Goal: Task Accomplishment & Management: Use online tool/utility

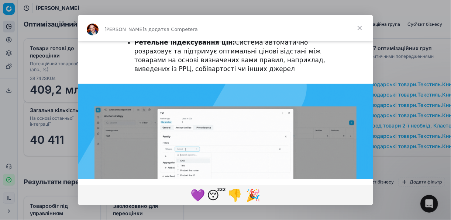
scroll to position [207, 0]
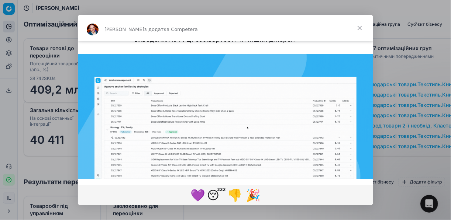
click at [287, 68] on img "Месенджер Intercom" at bounding box center [225, 137] width 295 height 166
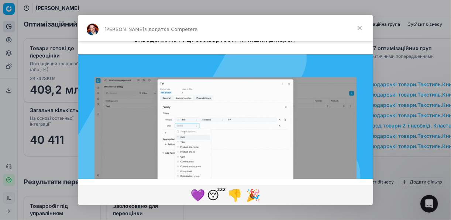
click at [160, 123] on img "Месенджер Intercom" at bounding box center [225, 137] width 295 height 166
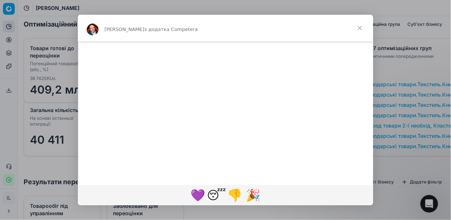
scroll to position [822, 0]
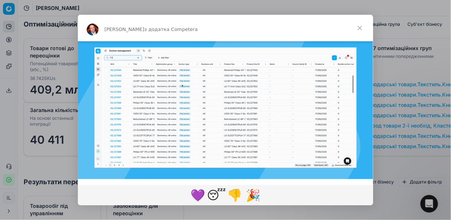
scroll to position [207, 0]
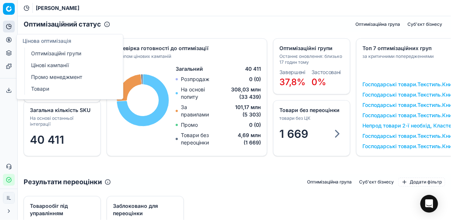
click at [8, 39] on icon at bounding box center [9, 40] width 6 height 6
click at [44, 65] on link "Цінові кампанії" at bounding box center [71, 65] width 86 height 10
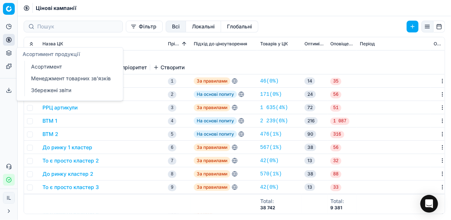
click at [42, 80] on link "Менеджмент товарних зв'язків" at bounding box center [71, 78] width 86 height 10
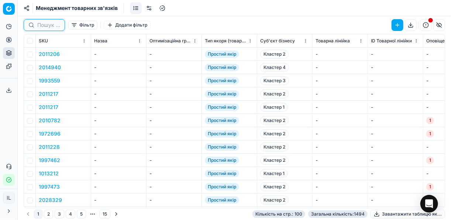
click at [50, 24] on input at bounding box center [48, 24] width 23 height 7
click at [53, 24] on input at bounding box center [77, 24] width 81 height 7
paste input "SHAKE 0.5"
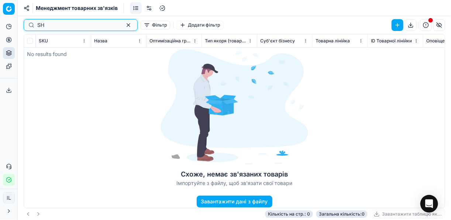
type input "S"
type input "а"
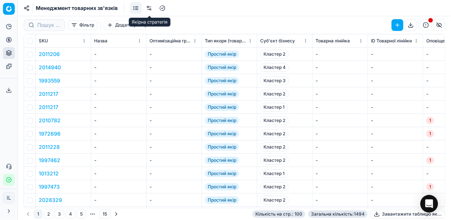
click at [150, 8] on link at bounding box center [149, 8] width 12 height 12
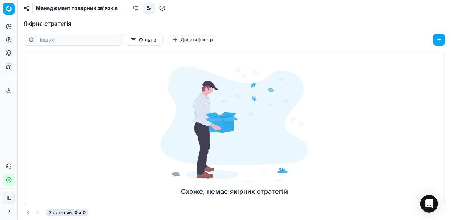
click at [77, 45] on div at bounding box center [73, 40] width 99 height 12
click at [135, 8] on link at bounding box center [136, 8] width 12 height 12
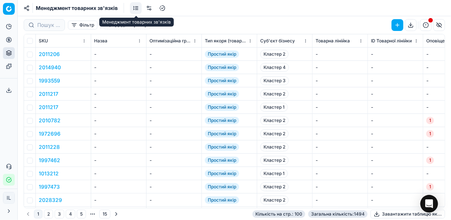
click at [135, 6] on link at bounding box center [136, 8] width 12 height 12
click at [140, 7] on link at bounding box center [136, 8] width 12 height 12
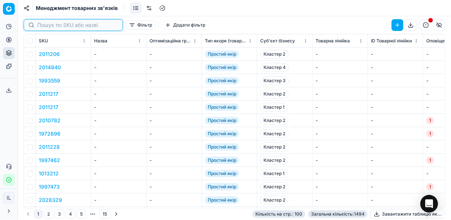
click at [46, 27] on input at bounding box center [77, 24] width 81 height 7
click at [56, 24] on input at bounding box center [77, 24] width 81 height 7
paste input "OBOLON 0.33"
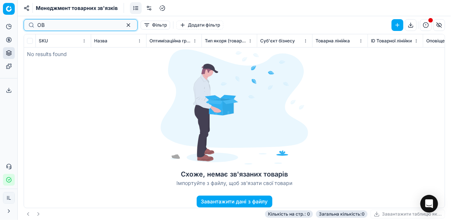
type input "O"
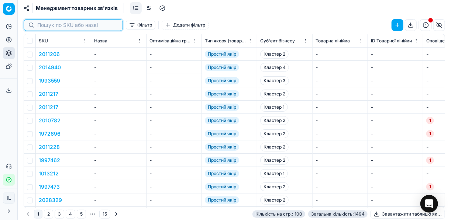
click at [68, 28] on input at bounding box center [77, 24] width 81 height 7
paste input "10493"
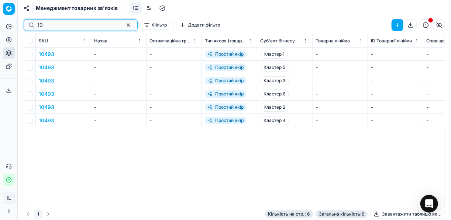
type input "1"
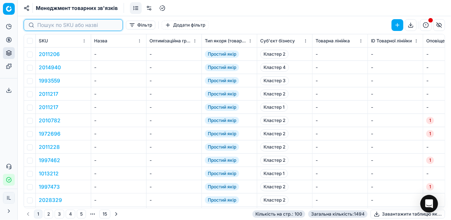
click at [55, 26] on input at bounding box center [77, 24] width 81 height 7
paste input "2010955"
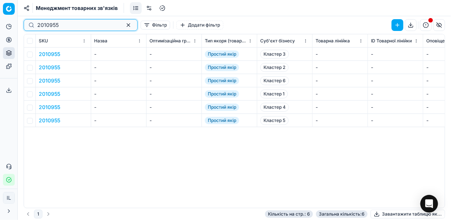
type input "2010955"
click at [124, 25] on button "button" at bounding box center [128, 25] width 9 height 9
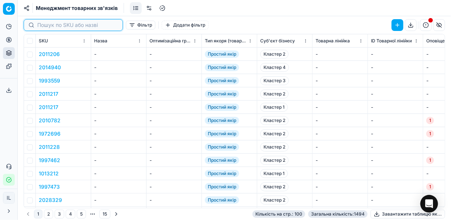
click at [49, 26] on input at bounding box center [77, 24] width 81 height 7
paste input "SHAKE"
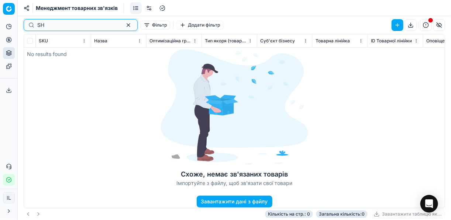
type input "S"
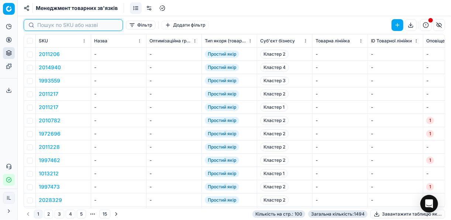
click at [76, 24] on input at bounding box center [77, 24] width 81 height 7
paste input "НАПIЙ С/А SEXX ON THE BEACH 7% 0,33Л SHAKE"
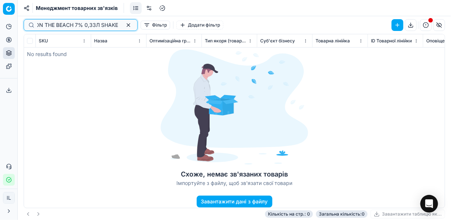
type input "НАПIЙ С/А SEXX ON THE BEACH 7% 0,33Л SHAKE"
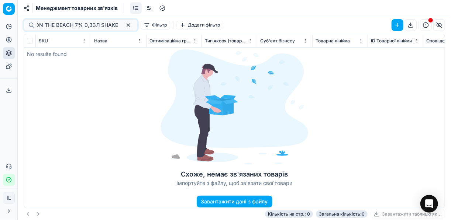
scroll to position [0, 0]
click at [92, 75] on div "Схоже, немає зв'язаних товарів Імпортуйте з файлу, щоб зв'язати свої товари Зав…" at bounding box center [234, 121] width 421 height 174
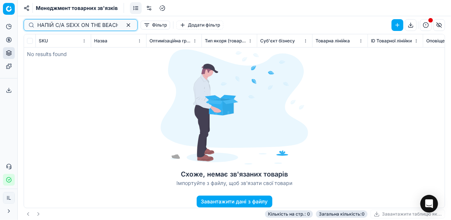
click at [124, 25] on button "button" at bounding box center [128, 25] width 9 height 9
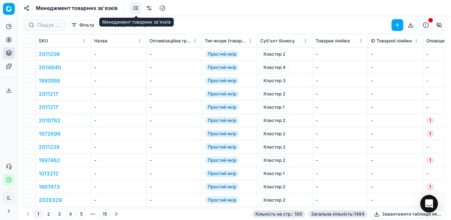
click at [138, 7] on link at bounding box center [136, 8] width 12 height 12
click at [57, 7] on span "Менеджмент товарних зв'язків" at bounding box center [77, 7] width 82 height 7
click at [25, 7] on icon at bounding box center [27, 8] width 6 height 6
click at [26, 7] on line at bounding box center [27, 7] width 2 height 1
click at [135, 6] on link at bounding box center [136, 8] width 12 height 12
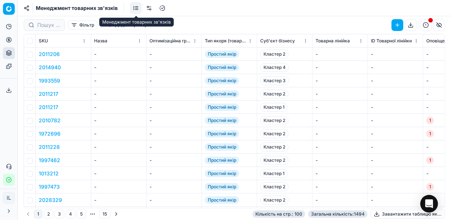
click at [137, 7] on link at bounding box center [136, 8] width 12 height 12
click at [112, 26] on button "Додати фільтр" at bounding box center [127, 25] width 47 height 9
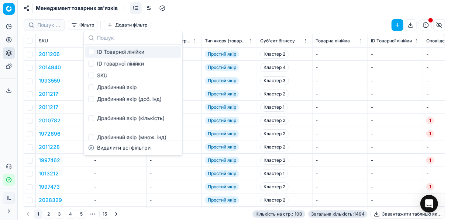
click at [113, 36] on input "text" at bounding box center [137, 37] width 81 height 13
paste input "SHAKE 0.5"
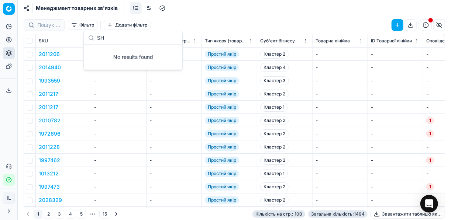
type input "S"
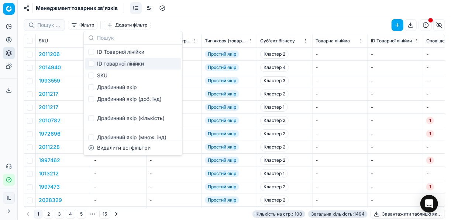
click at [179, 64] on div "-" at bounding box center [173, 67] width 49 height 7
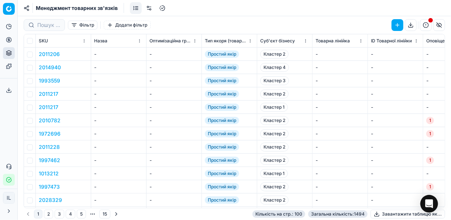
click at [73, 27] on button "Фільтр" at bounding box center [83, 25] width 30 height 9
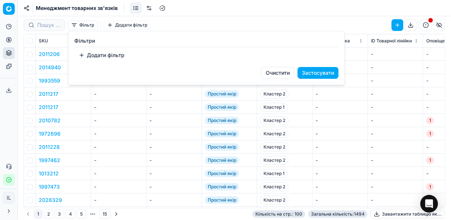
click at [124, 24] on html "Pricing platform Аналітика Цінова оптимізація Асортимент продукції Шаблони Серв…" at bounding box center [225, 110] width 451 height 220
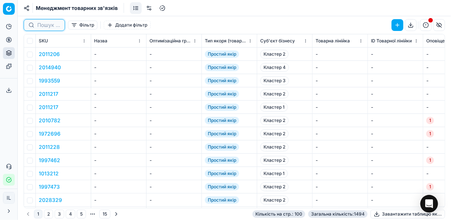
click at [50, 24] on input at bounding box center [48, 24] width 23 height 7
type input "і"
type input "q"
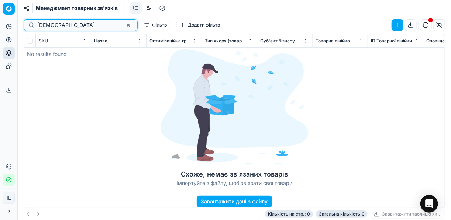
type input "й"
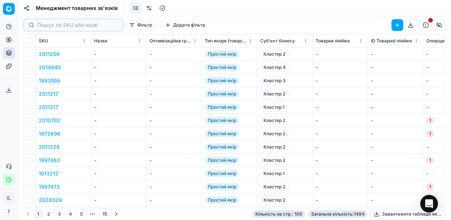
click at [146, 77] on td "-" at bounding box center [173, 80] width 55 height 13
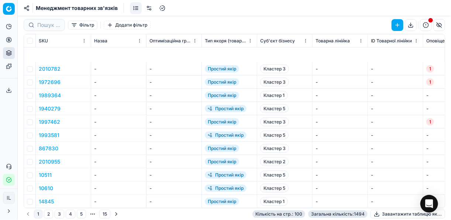
scroll to position [443, 0]
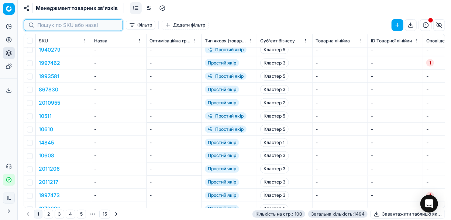
click at [38, 26] on input at bounding box center [77, 24] width 81 height 7
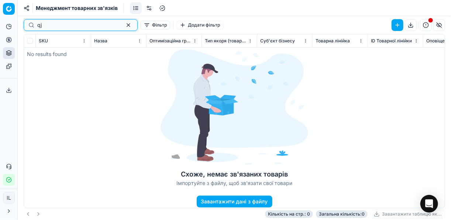
type input "q"
type input "й"
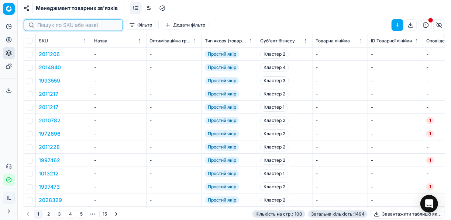
type input "с"
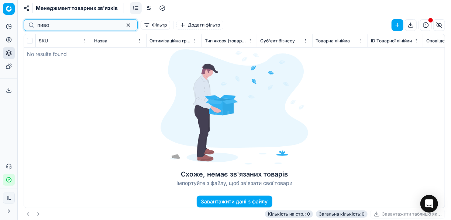
type input "пиво"
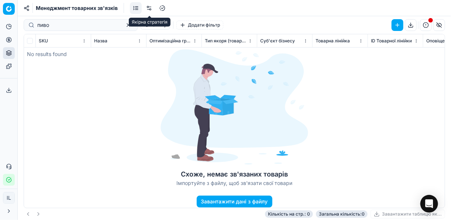
click at [149, 8] on link at bounding box center [149, 8] width 12 height 12
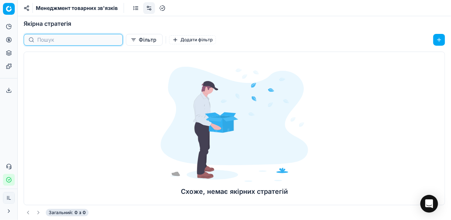
click at [65, 39] on input at bounding box center [77, 39] width 81 height 7
type input "пиво"
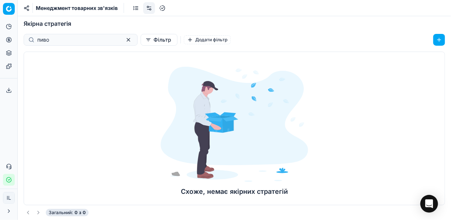
click at [146, 60] on div "Схоже, немає якірних стратегій" at bounding box center [234, 132] width 177 height 160
click at [133, 7] on link at bounding box center [136, 8] width 12 height 12
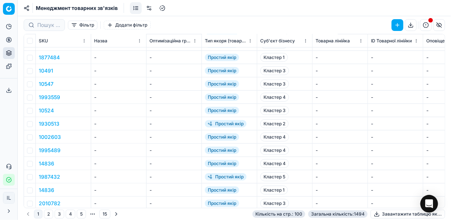
scroll to position [266, 0]
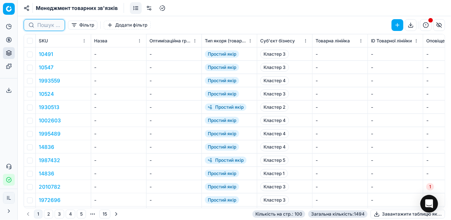
click at [44, 24] on input at bounding box center [48, 24] width 23 height 7
click at [53, 24] on input at bounding box center [77, 24] width 81 height 7
paste input "10456"
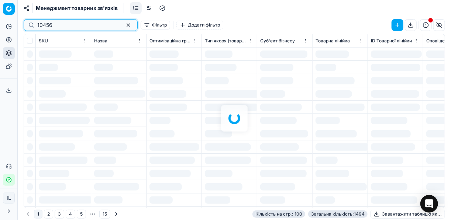
type input "10456"
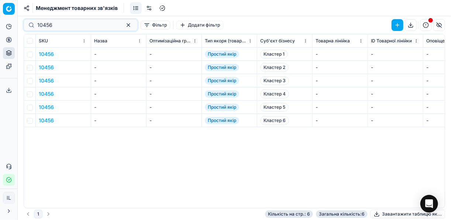
click at [49, 55] on button "10456" at bounding box center [46, 54] width 15 height 7
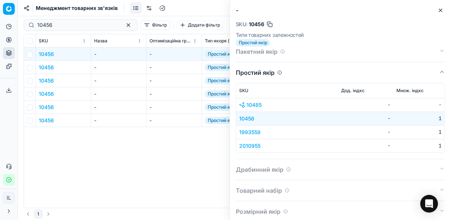
scroll to position [17, 0]
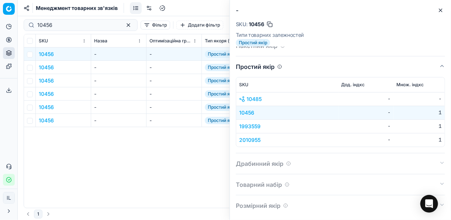
click at [141, 24] on button "Фільтр" at bounding box center [156, 25] width 30 height 9
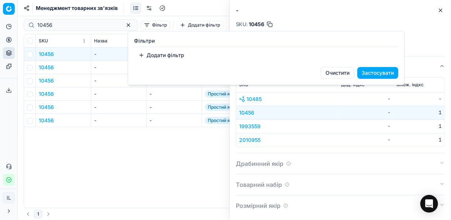
click at [144, 55] on button "Додати фільтр" at bounding box center [161, 55] width 55 height 12
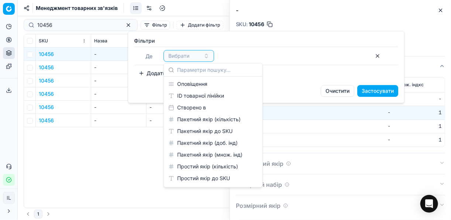
scroll to position [89, 0]
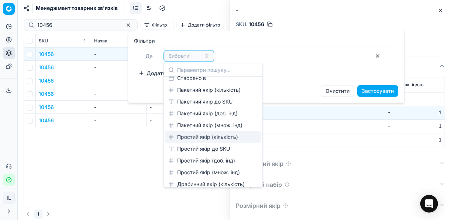
click at [205, 137] on div "Простий якір (кількість)" at bounding box center [213, 137] width 96 height 12
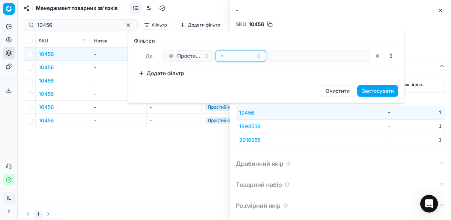
click at [258, 57] on button "=" at bounding box center [240, 56] width 51 height 12
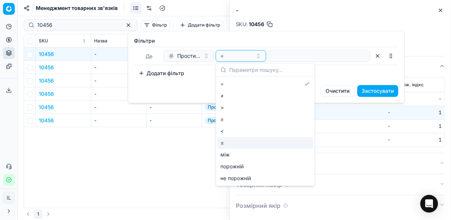
click at [165, 141] on html "Pricing platform Аналітика Цінова оптимізація Асортимент продукції Шаблони Серв…" at bounding box center [225, 110] width 451 height 220
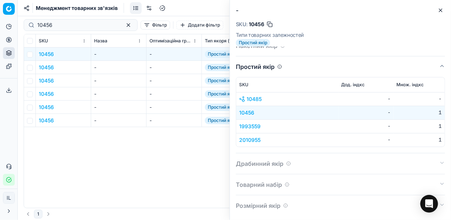
scroll to position [0, 0]
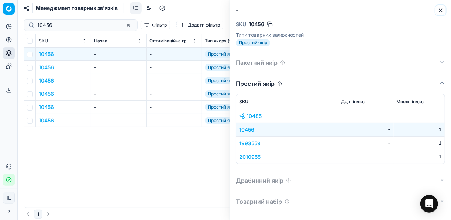
drag, startPoint x: 440, startPoint y: 10, endPoint x: 391, endPoint y: 18, distance: 49.5
click at [337, 12] on div "- SKU : 10456 Типи товарних залежностей Простий якір Пакетний якір Простий якір…" at bounding box center [339, 110] width 221 height 220
click at [337, 10] on icon "button" at bounding box center [441, 10] width 6 height 6
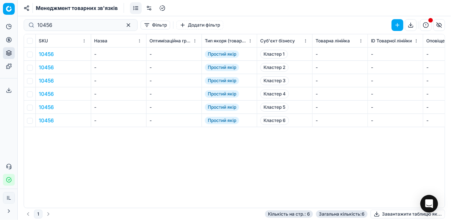
click at [135, 8] on link at bounding box center [136, 8] width 12 height 12
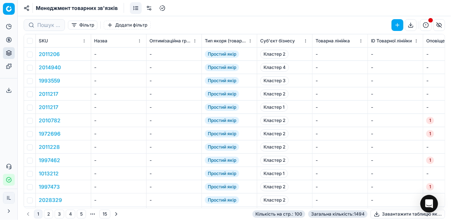
click at [52, 82] on button "1993559" at bounding box center [49, 80] width 21 height 7
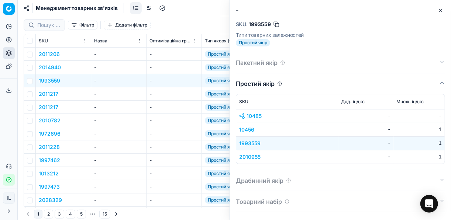
click at [46, 110] on button "2011217" at bounding box center [49, 107] width 20 height 7
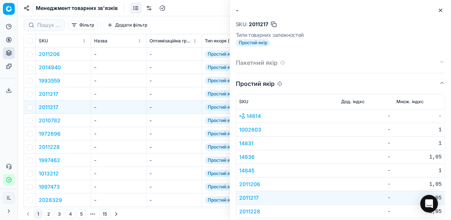
scroll to position [30, 0]
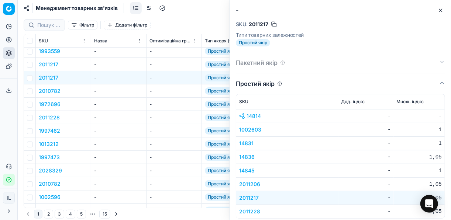
click at [46, 145] on button "1013212" at bounding box center [49, 144] width 20 height 7
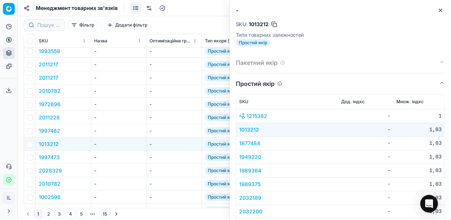
scroll to position [59, 0]
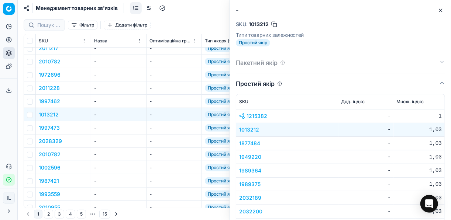
click at [48, 170] on button "1002596" at bounding box center [50, 167] width 22 height 7
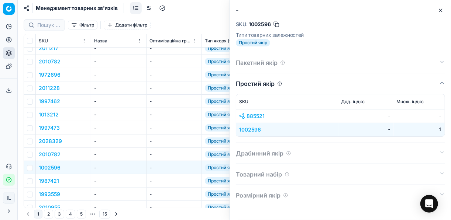
click at [51, 181] on button "1987421" at bounding box center [49, 180] width 20 height 7
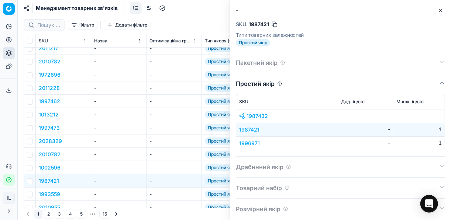
click at [59, 155] on button "2010782" at bounding box center [50, 154] width 22 height 7
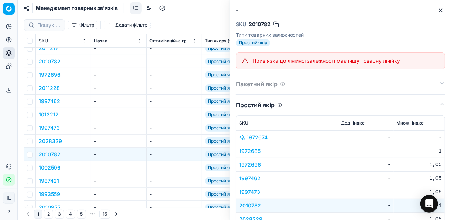
click at [53, 155] on button "2010782" at bounding box center [50, 154] width 22 height 7
click at [50, 141] on button "2028329" at bounding box center [50, 141] width 23 height 7
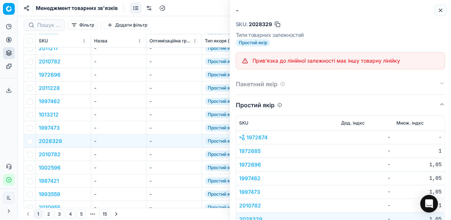
click at [337, 11] on icon "button" at bounding box center [440, 10] width 3 height 3
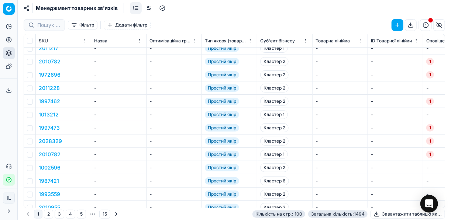
click at [49, 72] on button "1972696" at bounding box center [50, 74] width 22 height 7
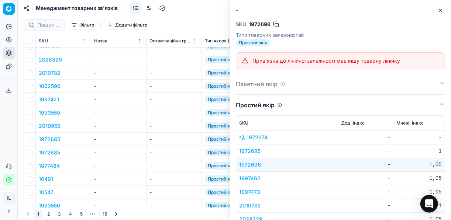
scroll to position [148, 0]
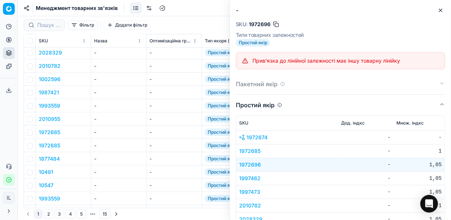
click at [337, 8] on icon "button" at bounding box center [441, 10] width 6 height 6
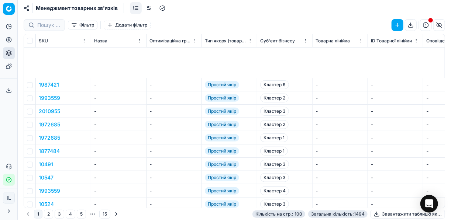
scroll to position [236, 0]
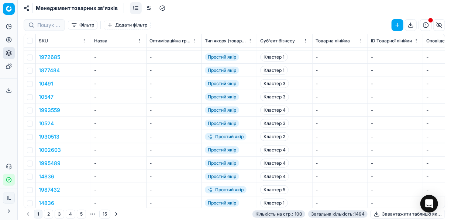
click at [48, 177] on button "14836" at bounding box center [46, 176] width 15 height 7
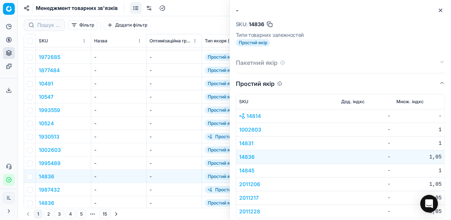
drag, startPoint x: 48, startPoint y: 178, endPoint x: 151, endPoint y: 57, distance: 158.8
click at [151, 57] on div "-" at bounding box center [173, 56] width 49 height 7
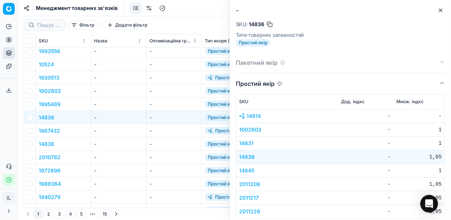
scroll to position [325, 0]
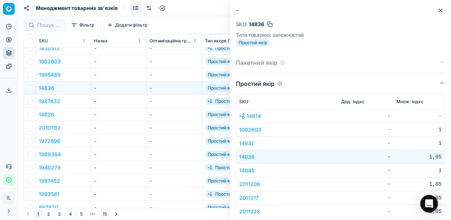
click at [52, 167] on button "1940279" at bounding box center [50, 167] width 22 height 7
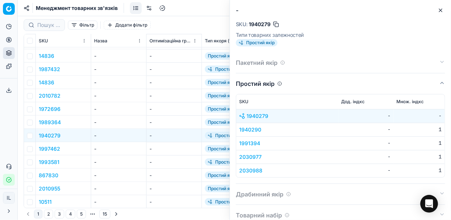
scroll to position [384, 0]
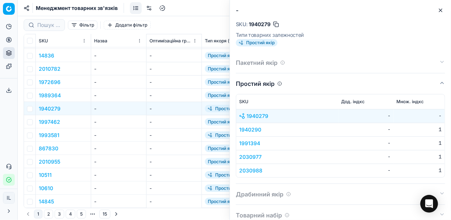
click at [49, 164] on button "2010955" at bounding box center [49, 161] width 21 height 7
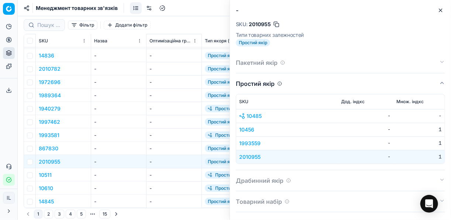
click at [44, 177] on button "10511" at bounding box center [45, 175] width 13 height 7
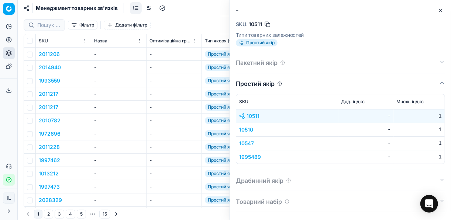
click at [56, 53] on button "2011206" at bounding box center [49, 54] width 21 height 7
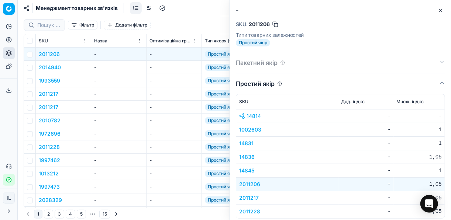
click at [58, 66] on button "2014940" at bounding box center [50, 67] width 22 height 7
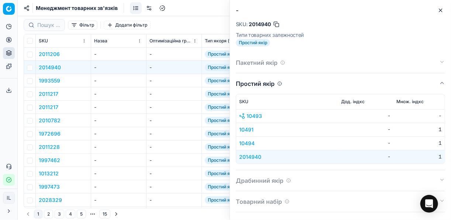
click at [56, 79] on button "1993559" at bounding box center [49, 80] width 21 height 7
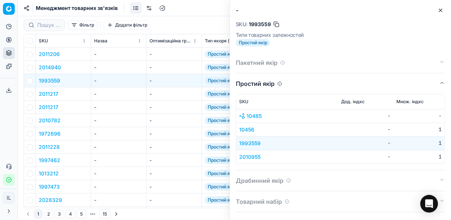
click at [53, 82] on button "1993559" at bounding box center [49, 80] width 21 height 7
click at [52, 82] on button "1993559" at bounding box center [49, 80] width 21 height 7
click at [50, 94] on button "2011217" at bounding box center [49, 93] width 20 height 7
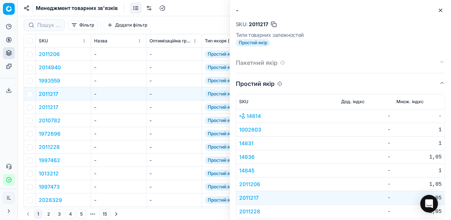
click at [50, 107] on button "2011217" at bounding box center [49, 107] width 20 height 7
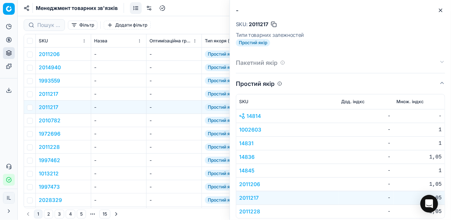
click at [49, 107] on button "2011217" at bounding box center [49, 107] width 20 height 7
click at [52, 121] on button "2010782" at bounding box center [50, 120] width 22 height 7
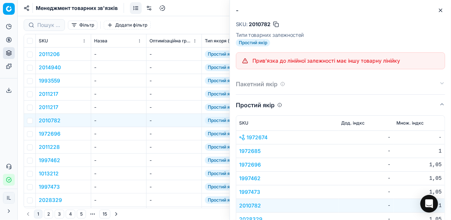
click at [271, 62] on div "Прив’язка до лінійної залежності має іншу товарну лінійку" at bounding box center [345, 60] width 186 height 7
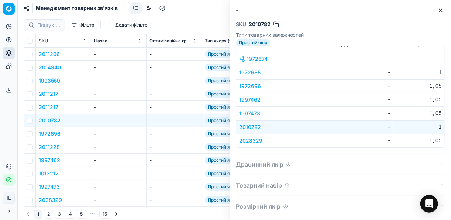
scroll to position [79, 0]
click at [46, 134] on button "1972696" at bounding box center [50, 133] width 22 height 7
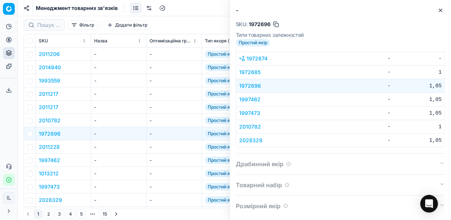
click at [48, 133] on button "1972696" at bounding box center [50, 133] width 22 height 7
click at [53, 145] on button "2011228" at bounding box center [49, 147] width 21 height 7
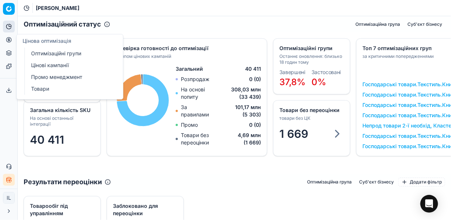
click at [38, 89] on link "Товари" at bounding box center [71, 89] width 86 height 10
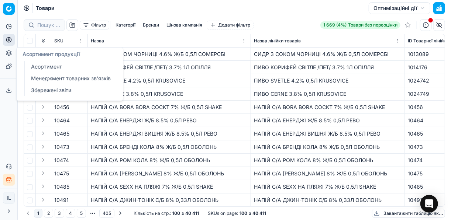
click at [70, 78] on link "Менеджмент товарних зв'язків" at bounding box center [71, 78] width 86 height 10
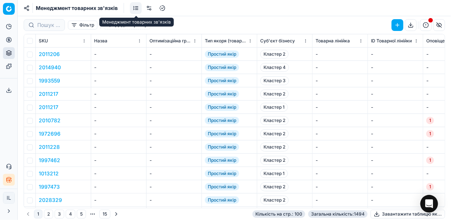
click at [135, 10] on link at bounding box center [136, 8] width 12 height 12
click at [151, 8] on link at bounding box center [149, 8] width 12 height 12
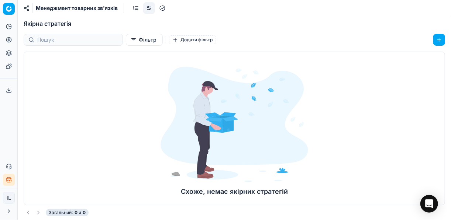
click at [126, 41] on button "Фільтр" at bounding box center [144, 40] width 37 height 12
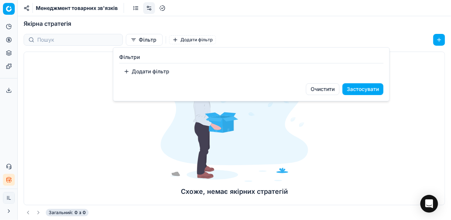
click at [121, 41] on html "Pricing platform Аналітика Цінова оптимізація Асортимент продукції Шаблони Серв…" at bounding box center [225, 110] width 451 height 220
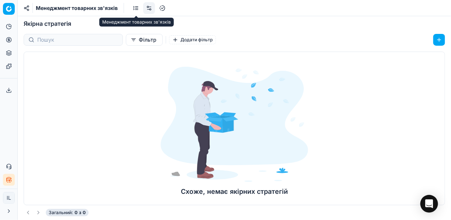
click at [134, 8] on link at bounding box center [136, 8] width 12 height 12
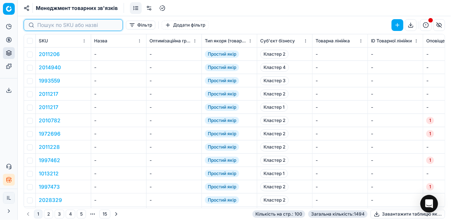
click at [50, 27] on input at bounding box center [77, 24] width 81 height 7
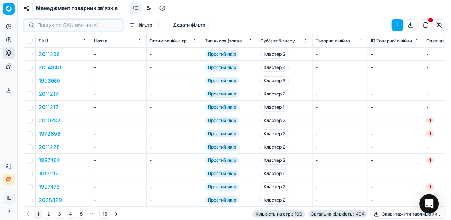
click at [428, 202] on icon "Open Intercom Messenger" at bounding box center [429, 204] width 8 height 10
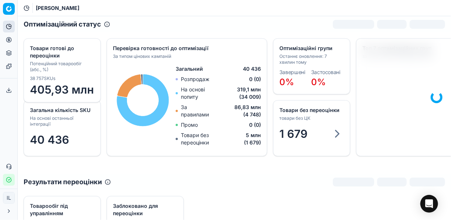
click at [8, 182] on icon "button" at bounding box center [9, 180] width 6 height 6
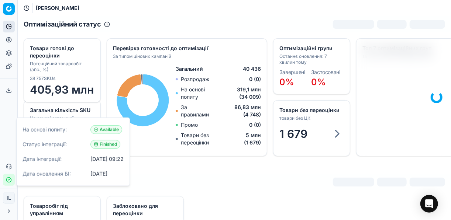
click at [8, 182] on icon "button" at bounding box center [9, 180] width 6 height 6
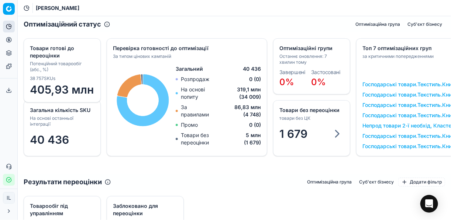
click at [8, 182] on icon "button" at bounding box center [9, 180] width 6 height 6
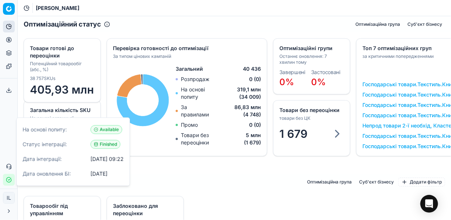
click at [219, 169] on div "Загальна кількість SKU На основі останньої інтеграції 40 436 Оптимізаційні груп…" at bounding box center [234, 103] width 433 height 142
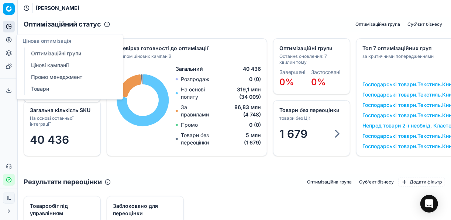
click at [66, 52] on link "Оптимізаційні групи" at bounding box center [71, 53] width 86 height 10
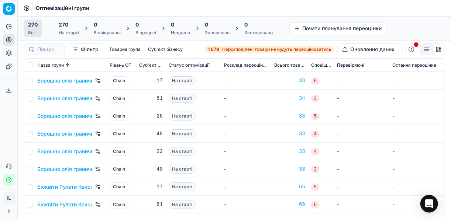
click at [242, 51] on span "Нерозподілені товари не будуть переоцінюватись" at bounding box center [276, 49] width 109 height 6
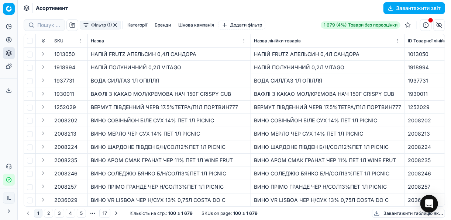
click at [86, 28] on button "Фільтр (1)" at bounding box center [100, 25] width 41 height 9
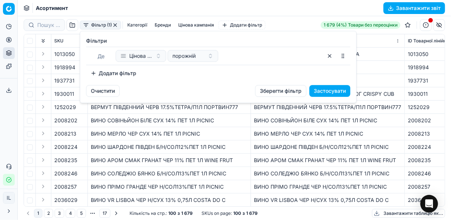
click at [97, 72] on button "Додати фільтр" at bounding box center [113, 74] width 55 height 12
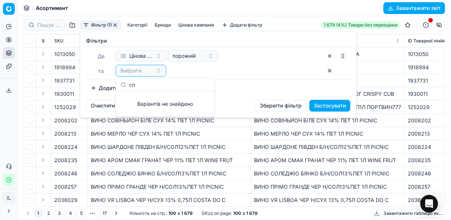
type input "c"
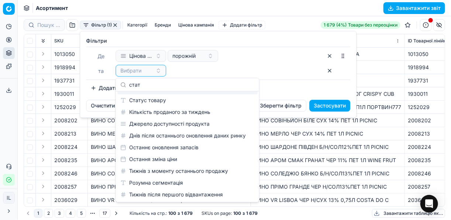
scroll to position [10, 0]
type input "стат"
click at [149, 98] on div "Статус товару" at bounding box center [187, 100] width 140 height 12
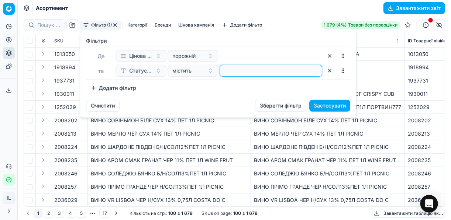
click at [256, 74] on input at bounding box center [271, 70] width 96 height 11
type input "1"
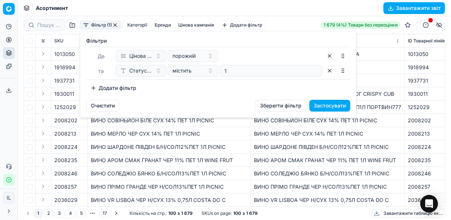
click at [92, 87] on button "Додати фільтр" at bounding box center [113, 88] width 55 height 12
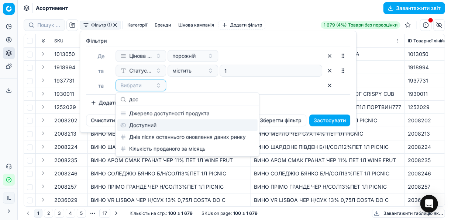
type input "дос"
click at [148, 123] on div "Доступний" at bounding box center [187, 126] width 140 height 12
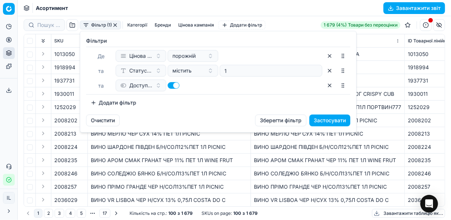
click at [92, 101] on button "Додати фільтр" at bounding box center [113, 103] width 55 height 12
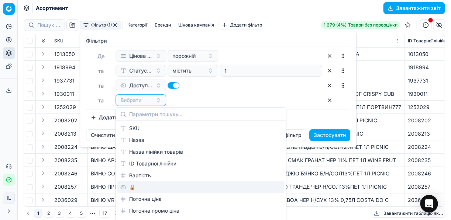
click at [139, 191] on div "🔒" at bounding box center [200, 188] width 167 height 12
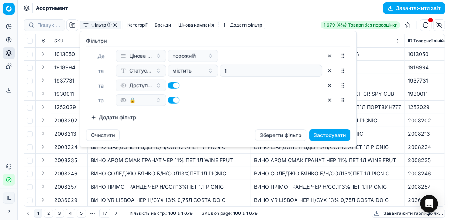
click at [172, 100] on button "button" at bounding box center [174, 100] width 12 height 7
checkbox input "false"
click at [342, 131] on button "Застосувати" at bounding box center [329, 136] width 41 height 12
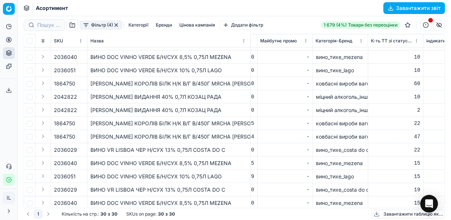
scroll to position [183, 3947]
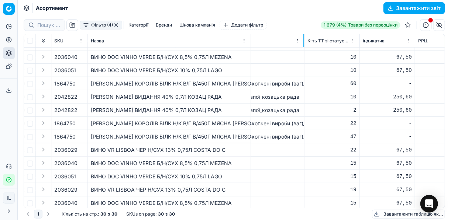
drag, startPoint x: 378, startPoint y: 41, endPoint x: 358, endPoint y: 48, distance: 21.5
click at [451, 61] on div "Фільтр (4) Категорії Бренди Цінова кампанія Додати фільтр 1 679 (4%) Товари без…" at bounding box center [234, 118] width 433 height 204
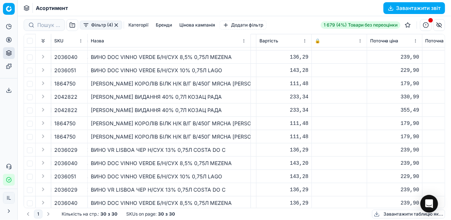
scroll to position [183, 207]
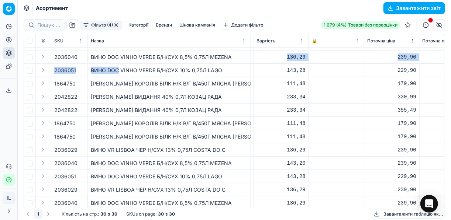
drag, startPoint x: 237, startPoint y: 58, endPoint x: 119, endPoint y: 66, distance: 117.6
click at [237, 51] on td "ВИНО DOC VINHO VERDE Б/Н/СУХ 8,5% 0,75Л MEZENA" at bounding box center [169, 57] width 163 height 13
click at [232, 57] on div "ВИНО DOC VINHO VERDE Б/Н/СУХ 8,5% 0,75Л MEZENA" at bounding box center [169, 56] width 157 height 7
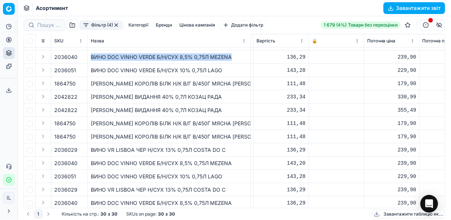
drag, startPoint x: 232, startPoint y: 56, endPoint x: 89, endPoint y: 59, distance: 143.6
click at [89, 59] on td "ВИНО DOC VINHO VERDE Б/Н/СУХ 8,5% 0,75Л MEZENA" at bounding box center [169, 57] width 163 height 13
copy div "ВИНО DOC VINHO VERDE Б/Н/СУХ 8,5% 0,75Л MEZENA"
click at [207, 56] on div "ВИНО DOC VINHO VERDE Б/Н/СУХ 8,5% 0,75Л MEZENA" at bounding box center [169, 56] width 157 height 7
drag, startPoint x: 229, startPoint y: 57, endPoint x: 210, endPoint y: 58, distance: 19.6
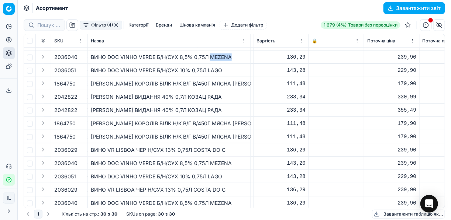
click at [210, 58] on div "ВИНО DOC VINHO VERDE Б/Н/СУХ 8,5% 0,75Л MEZENA" at bounding box center [169, 56] width 157 height 7
copy div "MEZENA"
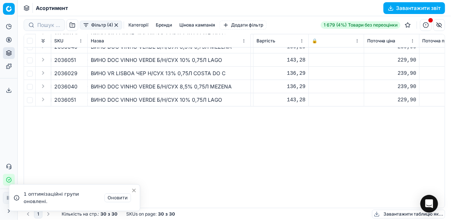
scroll to position [0, 207]
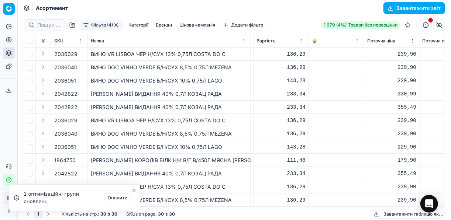
click at [219, 85] on td "ВИНО DOC VINHO VERDE Б/Н/СУХ 10% 0,75Л LAGO" at bounding box center [169, 80] width 163 height 13
click at [224, 78] on div "ВИНО DOC VINHO VERDE Б/Н/СУХ 10% 0,75Л LAGO" at bounding box center [169, 80] width 157 height 7
drag, startPoint x: 221, startPoint y: 80, endPoint x: 207, endPoint y: 81, distance: 14.4
click at [207, 81] on div "ВИНО DOC VINHO VERDE Б/Н/СУХ 10% 0,75Л LAGO" at bounding box center [169, 80] width 157 height 7
copy div "LAGO"
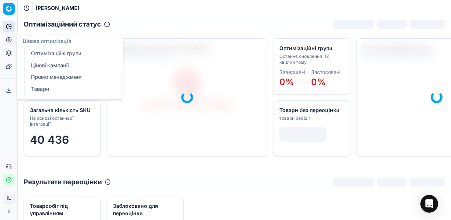
click at [45, 64] on link "Цінові кампанії" at bounding box center [71, 65] width 86 height 10
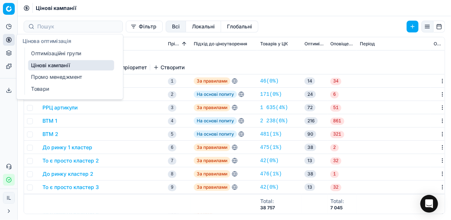
click at [45, 64] on link "Цінові кампанії" at bounding box center [71, 65] width 86 height 10
click at [73, 66] on link "Цінові кампанії" at bounding box center [71, 65] width 86 height 10
click at [45, 62] on link "Цінові кампанії" at bounding box center [71, 65] width 86 height 10
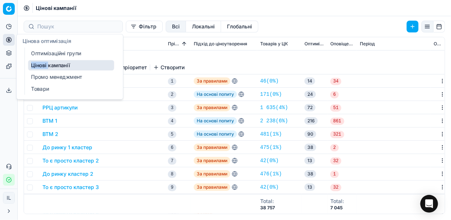
drag, startPoint x: 45, startPoint y: 62, endPoint x: 89, endPoint y: 67, distance: 43.5
click at [89, 67] on link "Цінові кампанії" at bounding box center [71, 65] width 86 height 10
click at [138, 115] on td "ВТМ 1" at bounding box center [101, 120] width 125 height 13
click at [57, 65] on link "Цінові кампанії" at bounding box center [71, 65] width 86 height 10
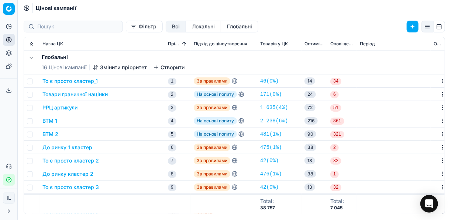
click at [126, 27] on button "Фільтр" at bounding box center [144, 27] width 37 height 12
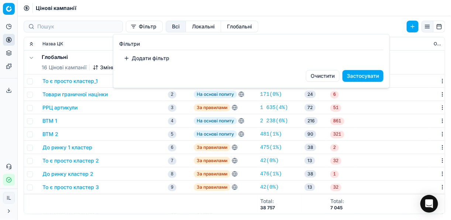
click at [129, 58] on button "Додати фільтр" at bounding box center [146, 58] width 55 height 12
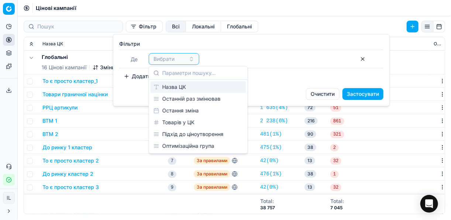
click at [175, 88] on div "Назва ЦК" at bounding box center [199, 87] width 96 height 12
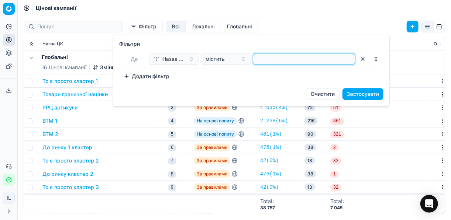
click at [275, 62] on input at bounding box center [304, 58] width 96 height 11
type input "вин"
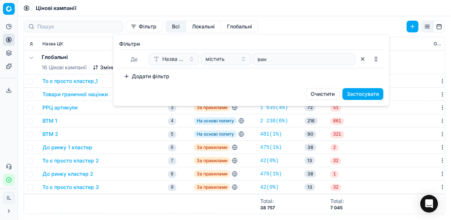
click at [362, 94] on button "Застосувати" at bounding box center [362, 94] width 41 height 12
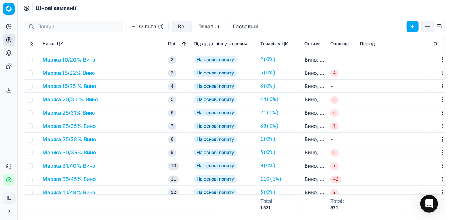
scroll to position [59, 0]
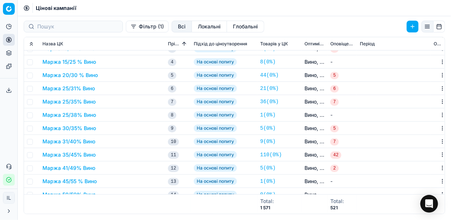
click at [77, 155] on button "Маржа 35/45% Вино" at bounding box center [68, 154] width 53 height 7
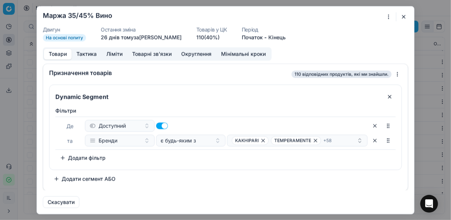
click at [401, 15] on button "button" at bounding box center [403, 16] width 9 height 9
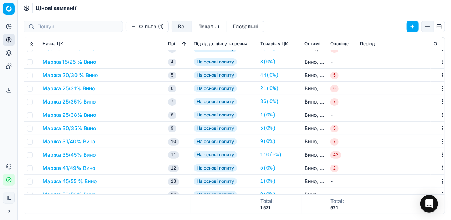
click at [58, 155] on button "Маржа 35/45% Вино" at bounding box center [68, 154] width 53 height 7
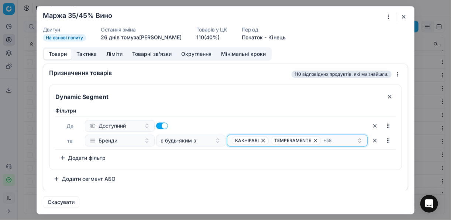
click at [343, 141] on div "KAKHIPARI TEMPERAMENTE + 58" at bounding box center [294, 140] width 125 height 9
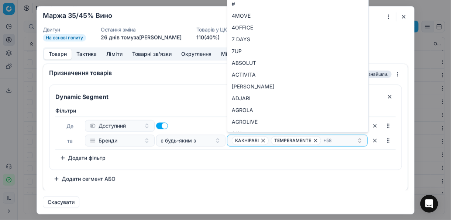
type input "ВИНО DOC VINHO VERDE Б/Н/СУХ 8,5% 0,75Л MEZENA"
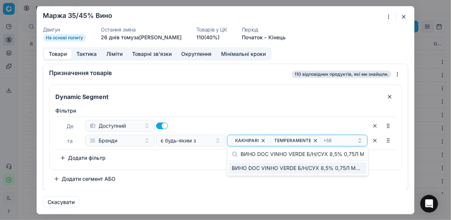
scroll to position [0, 17]
click at [202, 162] on div "Фiльтри Де Доступний та Бренди є будь-яким з KAKHIPARI TEMPERAMENTE + 58 To pic…" at bounding box center [225, 135] width 340 height 57
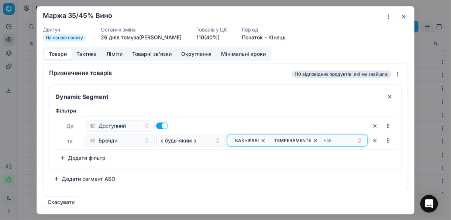
click at [345, 141] on div "KAKHIPARI TEMPERAMENTE + 58" at bounding box center [294, 140] width 125 height 9
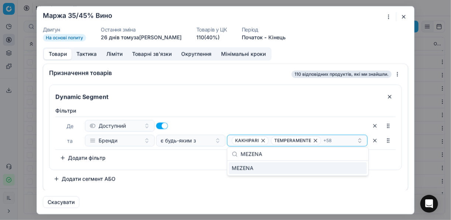
type input "MEZENA"
click at [353, 169] on div "MEZENA" at bounding box center [298, 168] width 138 height 12
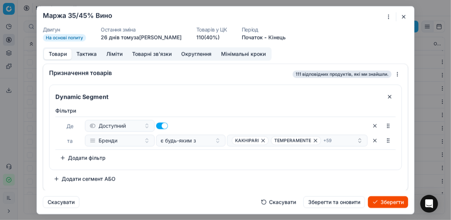
click at [385, 202] on button "Зберегти" at bounding box center [388, 202] width 40 height 12
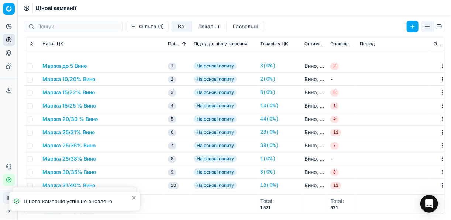
scroll to position [295, 0]
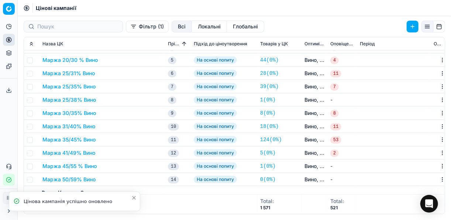
click at [64, 141] on button "Маржа 35/45% Вино" at bounding box center [68, 139] width 53 height 7
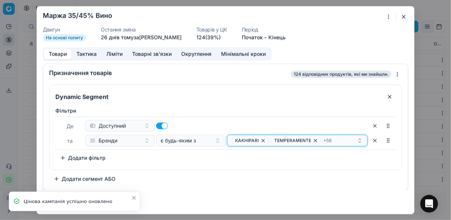
click at [340, 141] on div "KAKHIPARI TEMPERAMENTE + 58" at bounding box center [294, 140] width 125 height 9
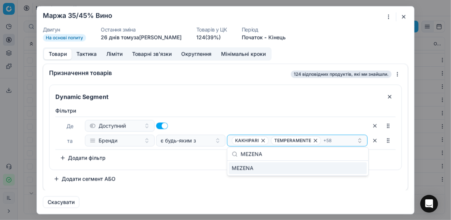
type input "MEZENA"
click at [352, 171] on div "MEZENA" at bounding box center [298, 168] width 138 height 12
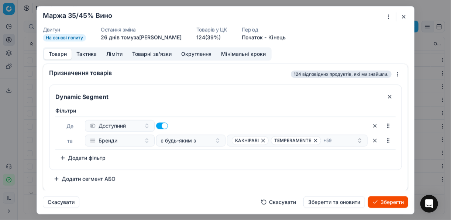
click at [381, 199] on button "Зберегти" at bounding box center [388, 202] width 40 height 12
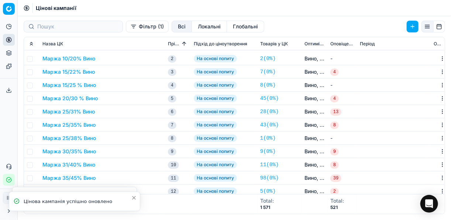
scroll to position [531, 0]
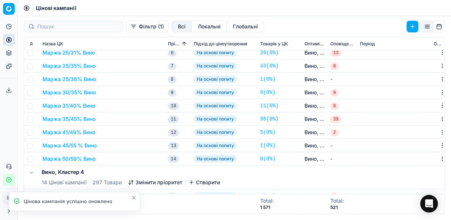
click at [75, 121] on button "Маржа 35/45% Вино" at bounding box center [68, 118] width 53 height 7
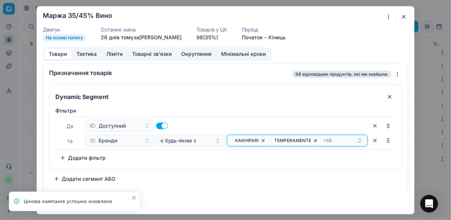
click at [348, 139] on div "KAKHIPARI TEMPERAMENTE + 58" at bounding box center [294, 140] width 125 height 9
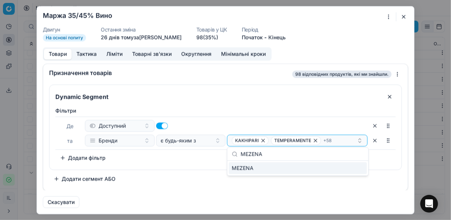
type input "MEZENA"
click at [361, 165] on div "MEZENA" at bounding box center [298, 168] width 138 height 12
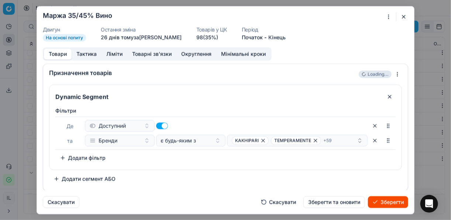
click at [391, 204] on button "Зберегти" at bounding box center [388, 202] width 40 height 12
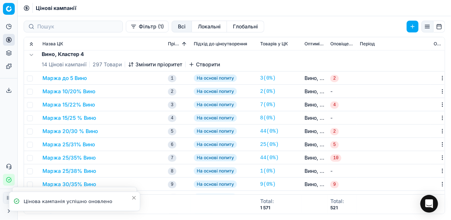
scroll to position [708, 0]
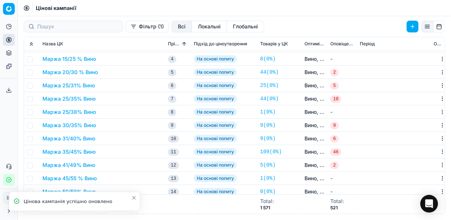
click at [76, 151] on button "Маржа 35/45% Вино" at bounding box center [68, 151] width 53 height 7
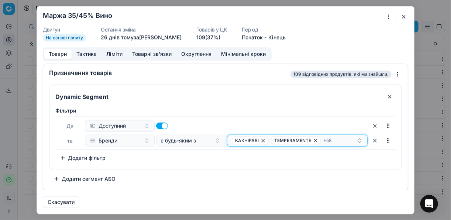
click at [341, 140] on div "KAKHIPARI TEMPERAMENTE + 58" at bounding box center [294, 140] width 125 height 9
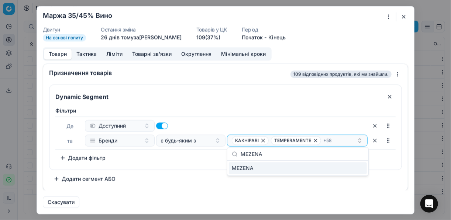
type input "MEZENA"
click at [355, 168] on div "MEZENA" at bounding box center [298, 168] width 138 height 12
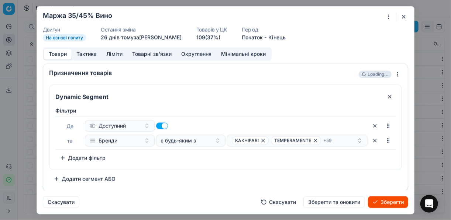
click at [392, 204] on button "Зберегти" at bounding box center [388, 202] width 40 height 12
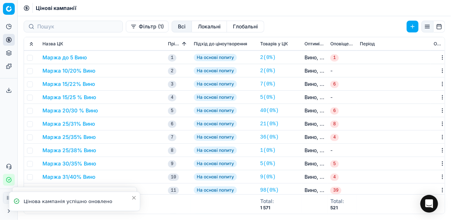
scroll to position [945, 0]
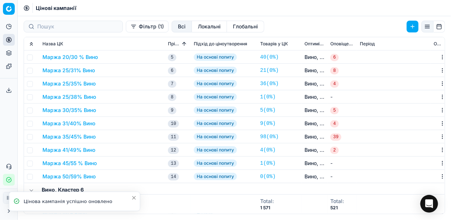
click at [76, 137] on button "Маржа 35/45% Вино" at bounding box center [68, 136] width 53 height 7
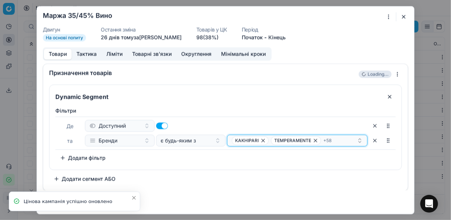
click at [336, 140] on div "KAKHIPARI TEMPERAMENTE + 58" at bounding box center [294, 140] width 125 height 9
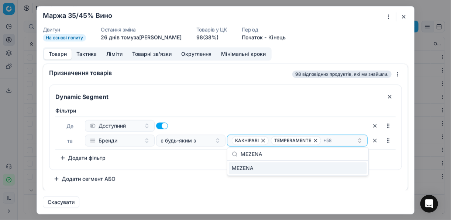
type input "MEZENA"
click at [351, 168] on div "MEZENA" at bounding box center [298, 168] width 138 height 12
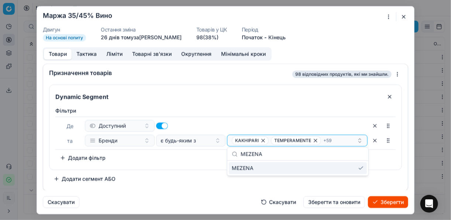
click at [381, 200] on button "Зберегти" at bounding box center [388, 202] width 40 height 12
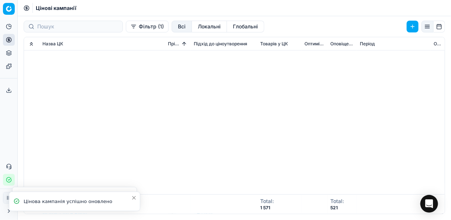
scroll to position [1143, 0]
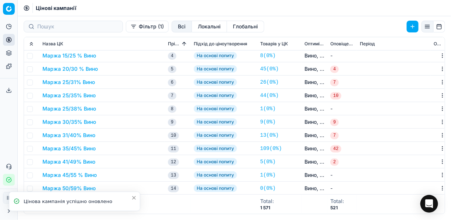
click at [81, 148] on button "Маржа 35/45% Вино" at bounding box center [68, 148] width 53 height 7
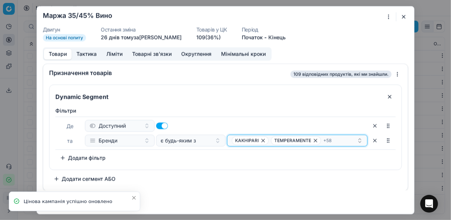
click at [338, 141] on div "KAKHIPARI TEMPERAMENTE + 58" at bounding box center [294, 140] width 125 height 9
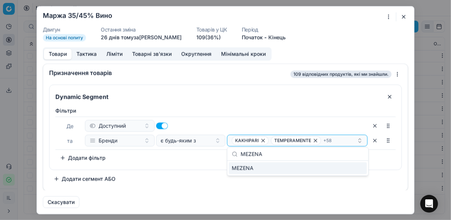
type input "MEZENA"
click at [357, 168] on div "MEZENA" at bounding box center [298, 168] width 138 height 12
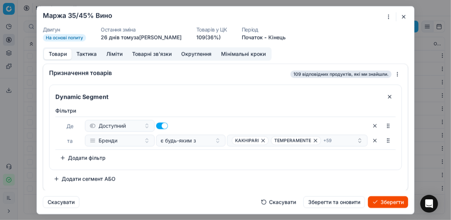
click at [390, 200] on button "Зберегти" at bounding box center [388, 202] width 40 height 12
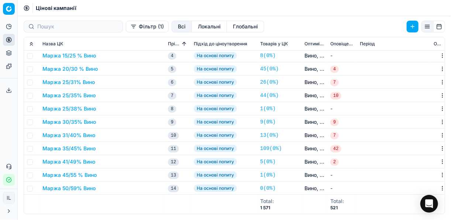
click at [69, 135] on button "Маржа 31/40% Вино" at bounding box center [68, 135] width 53 height 7
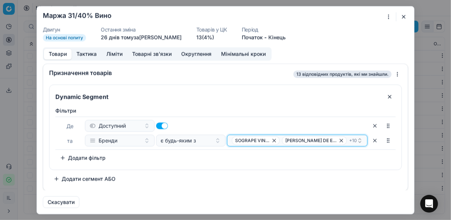
click at [355, 140] on div "SOGRAPE VINHOS CASTILLO DE EMBID + 10" at bounding box center [294, 140] width 125 height 9
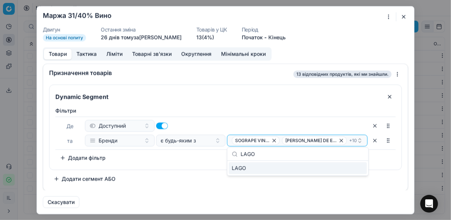
type input "LAGO"
click at [358, 169] on div "LAGO" at bounding box center [298, 168] width 138 height 12
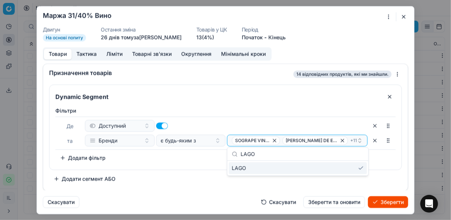
click at [389, 200] on button "Зберегти" at bounding box center [388, 202] width 40 height 12
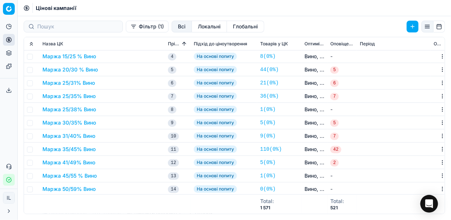
scroll to position [89, 0]
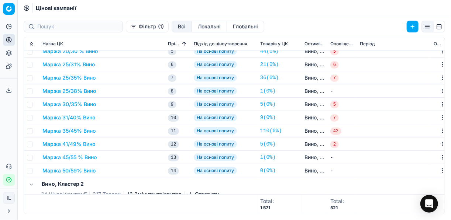
click at [73, 116] on button "Маржа 31/40% Вино" at bounding box center [68, 117] width 53 height 7
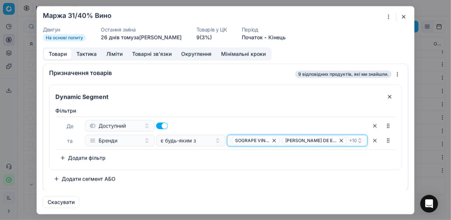
click at [357, 139] on icon "button" at bounding box center [360, 141] width 6 height 6
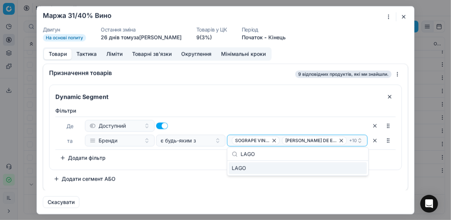
type input "LAGO"
click at [356, 169] on div "LAGO" at bounding box center [298, 168] width 138 height 12
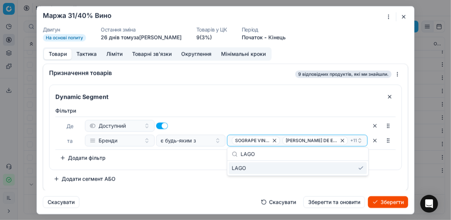
click at [385, 202] on button "Зберегти" at bounding box center [388, 202] width 40 height 12
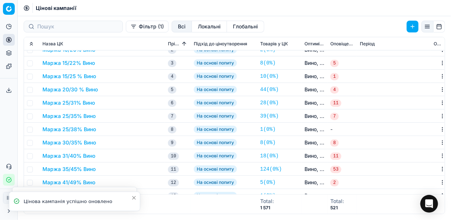
scroll to position [295, 0]
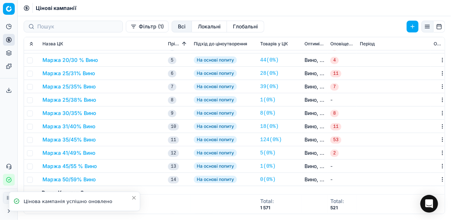
click at [73, 125] on button "Маржа 31/40% Вино" at bounding box center [68, 126] width 53 height 7
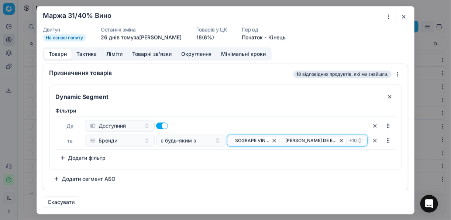
click at [356, 141] on div "SOGRAPE VINHOS CASTILLO DE EMBID + 10" at bounding box center [294, 140] width 125 height 9
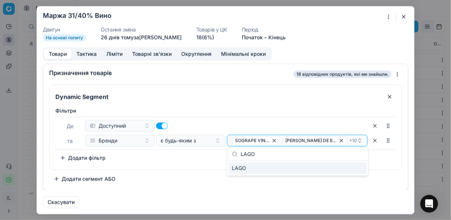
type input "LAGO"
click at [357, 169] on div "LAGO" at bounding box center [298, 168] width 138 height 12
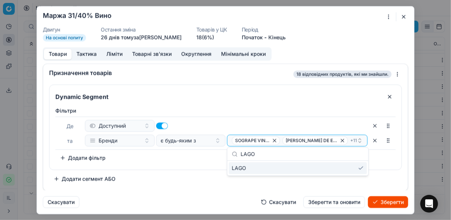
click at [387, 200] on button "Зберегти" at bounding box center [388, 202] width 40 height 12
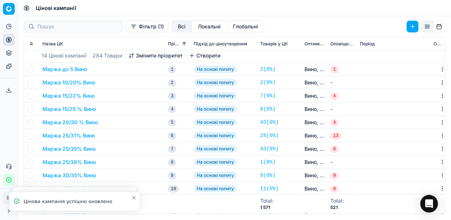
scroll to position [472, 0]
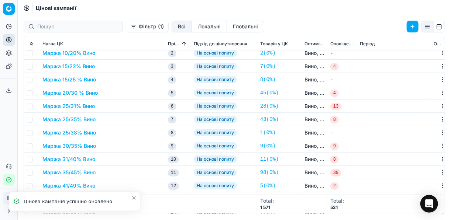
click at [73, 159] on button "Маржа 31/40% Вино" at bounding box center [68, 159] width 53 height 7
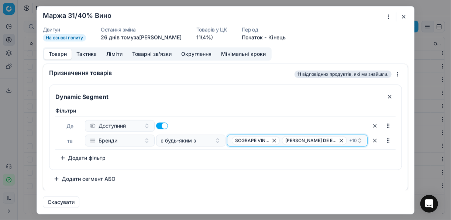
click at [356, 140] on div "SOGRAPE VINHOS CASTILLO DE EMBID + 10" at bounding box center [294, 140] width 125 height 9
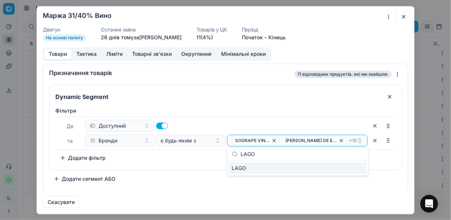
type input "LAGO"
click at [358, 168] on div "LAGO" at bounding box center [298, 168] width 138 height 12
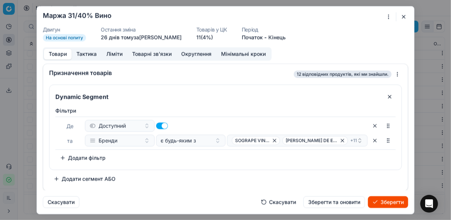
click at [389, 203] on button "Зберегти" at bounding box center [388, 202] width 40 height 12
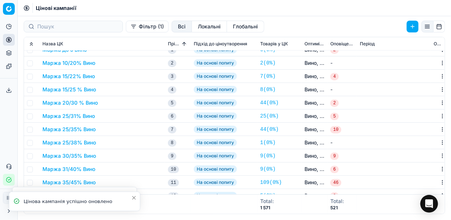
scroll to position [679, 0]
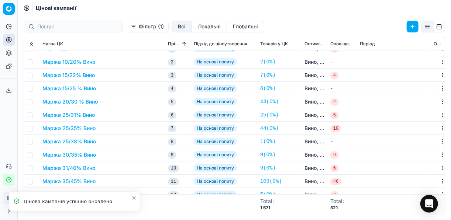
click at [85, 166] on button "Маржа 31/40% Вино" at bounding box center [68, 168] width 53 height 7
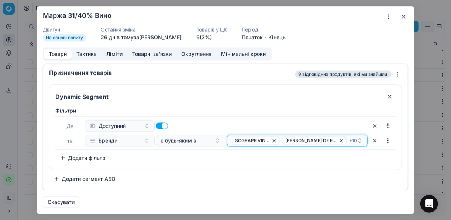
click at [353, 139] on div "SOGRAPE VINHOS CASTILLO DE EMBID + 10" at bounding box center [294, 140] width 125 height 9
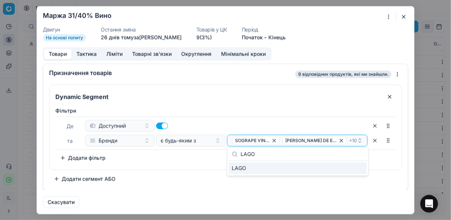
type input "LAGO"
click at [361, 170] on div "LAGO" at bounding box center [298, 168] width 138 height 12
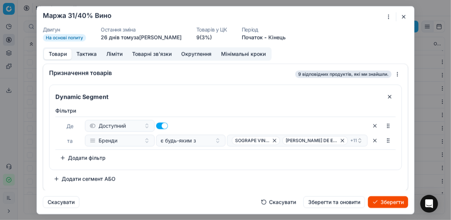
click at [397, 202] on button "Зберегти" at bounding box center [388, 202] width 40 height 12
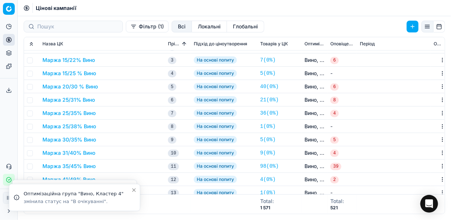
scroll to position [945, 0]
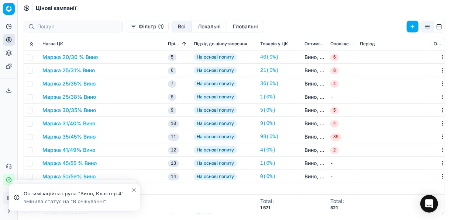
click at [84, 124] on button "Маржа 31/40% Вино" at bounding box center [68, 123] width 53 height 7
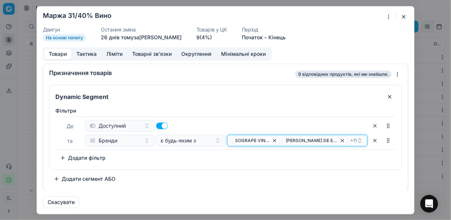
click at [354, 141] on div "SOGRAPE VINHOS CASTILLO DE EMBID + 11" at bounding box center [294, 140] width 125 height 9
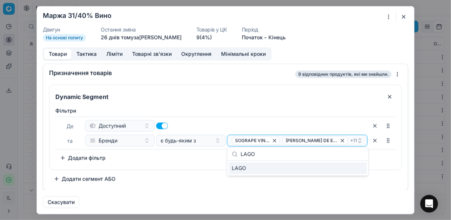
type input "LAGO"
click at [353, 168] on div "LAGO" at bounding box center [298, 168] width 138 height 12
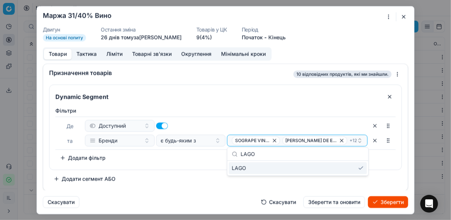
click at [201, 156] on div "Фiльтри Де Доступний та Бренди є будь-яким з SOGRAPE VINHOS CASTILLO DE EMBID +…" at bounding box center [225, 135] width 340 height 57
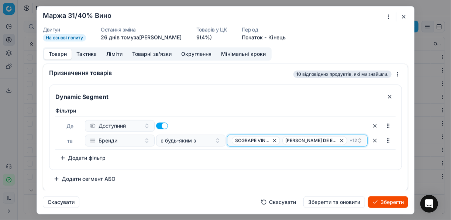
click at [355, 137] on div "SOGRAPE VINHOS CASTILLO DE EMBID + 12" at bounding box center [294, 140] width 125 height 9
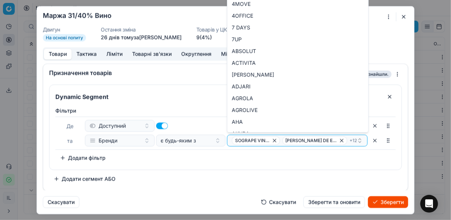
type input "LAGO"
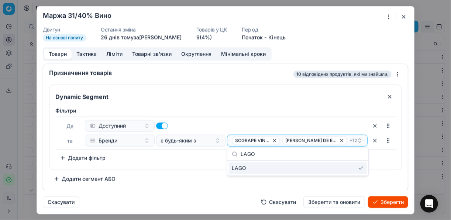
click at [211, 159] on div "Фiльтри Де Доступний та Бренди є будь-яким з SOGRAPE VINHOS CASTILLO DE EMBID +…" at bounding box center [225, 135] width 340 height 57
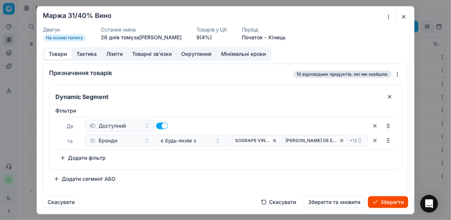
click at [389, 206] on button "Зберегти" at bounding box center [388, 202] width 40 height 12
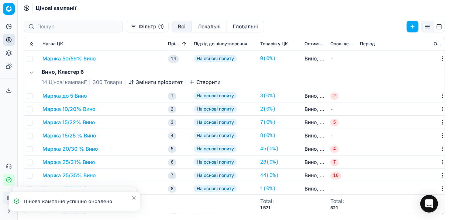
scroll to position [1143, 0]
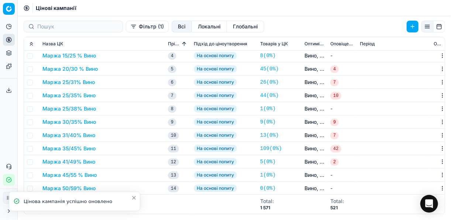
click at [73, 137] on button "Маржа 31/40% Вино" at bounding box center [68, 135] width 53 height 7
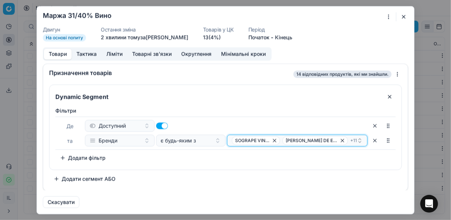
click at [356, 141] on div "SOGRAPE VINHOS CASTILLO DE EMBID + 11" at bounding box center [294, 140] width 125 height 9
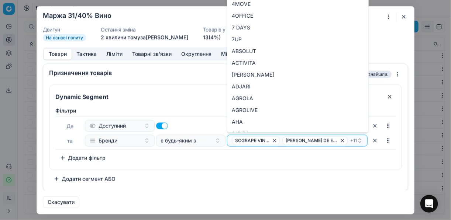
type input "LAGO"
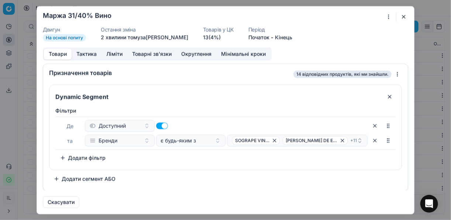
click at [379, 158] on div "Фiльтри Де Доступний та Бренди є будь-яким з SOGRAPE VINHOS CASTILLO DE EMBID +…" at bounding box center [225, 135] width 340 height 57
click at [403, 15] on button "button" at bounding box center [403, 16] width 9 height 9
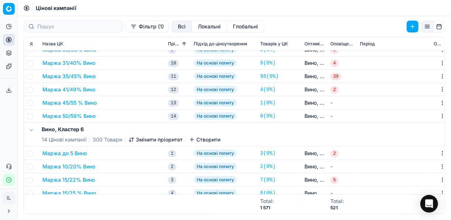
scroll to position [966, 0]
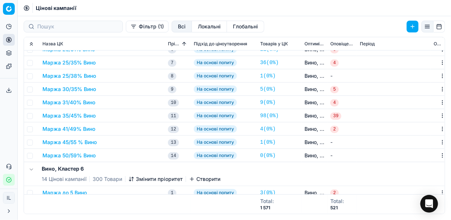
click at [73, 103] on button "Маржа 31/40% Вино" at bounding box center [68, 102] width 53 height 7
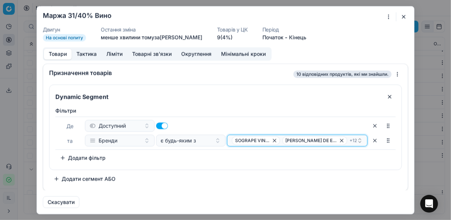
click at [351, 138] on span "+ 12" at bounding box center [352, 141] width 7 height 6
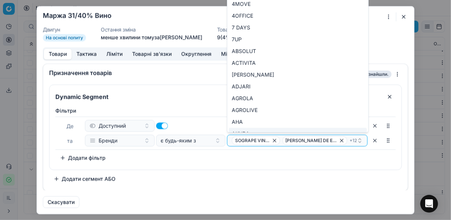
click at [376, 34] on dl "Двигун На основі попиту Остання зміна менше хвилини тому за Ivanna Lylo Товарів…" at bounding box center [225, 34] width 365 height 14
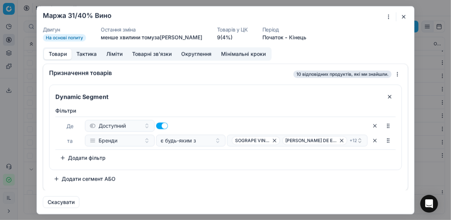
click at [401, 17] on button "button" at bounding box center [403, 16] width 9 height 9
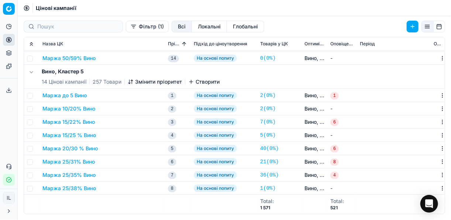
scroll to position [788, 0]
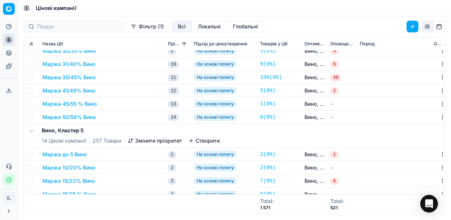
click at [78, 65] on button "Маржа 31/40% Вино" at bounding box center [68, 64] width 53 height 7
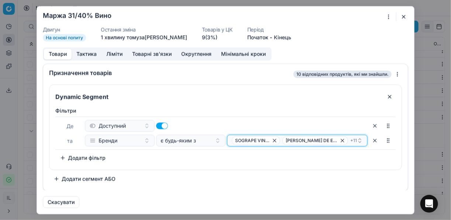
click at [353, 139] on div "SOGRAPE VINHOS CASTILLO DE EMBID + 11" at bounding box center [294, 140] width 125 height 9
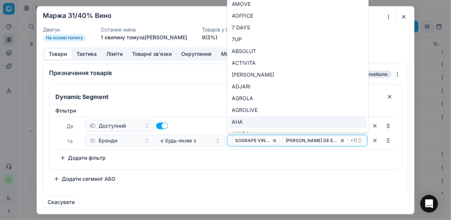
click at [405, 13] on button "button" at bounding box center [403, 16] width 9 height 9
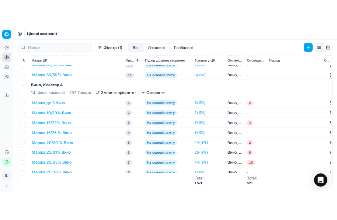
scroll to position [582, 0]
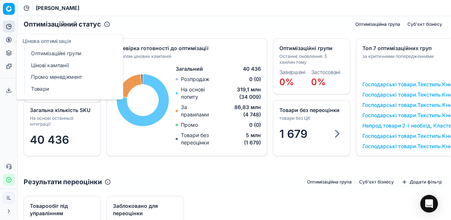
click at [45, 57] on link "Оптимізаційні групи" at bounding box center [71, 53] width 86 height 10
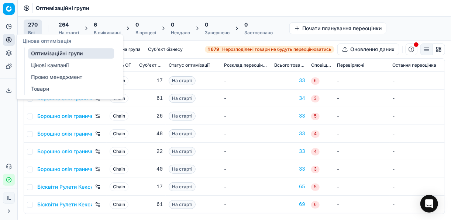
click at [108, 28] on div "6" at bounding box center [107, 24] width 27 height 7
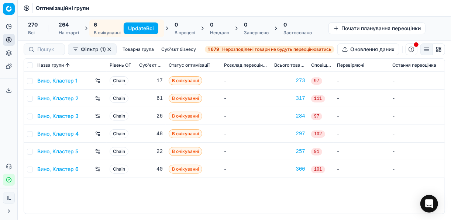
click at [137, 28] on button "Update Всі" at bounding box center [141, 29] width 35 height 12
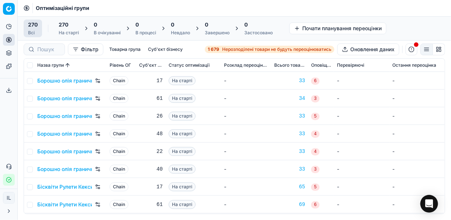
click at [222, 48] on span "Нерозподілені товари не будуть переоцінюватись" at bounding box center [276, 49] width 109 height 6
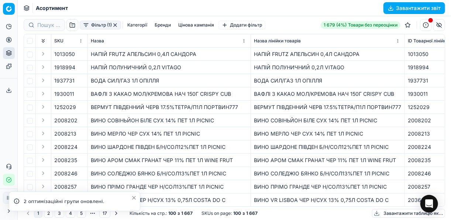
click at [88, 26] on button "Фільтр (1)" at bounding box center [100, 25] width 41 height 9
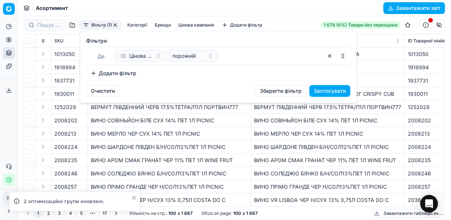
click at [100, 73] on button "Додати фільтр" at bounding box center [113, 74] width 55 height 12
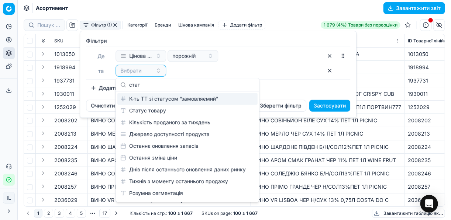
type input "стат"
drag, startPoint x: 144, startPoint y: 104, endPoint x: 145, endPoint y: 110, distance: 5.6
click at [145, 110] on div "К-ть ТТ зі статусом “замовляємий” Статус товару Кількість проданого за тиждень …" at bounding box center [187, 152] width 140 height 118
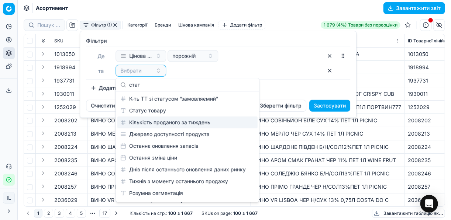
click at [146, 116] on div "Статус товару" at bounding box center [187, 111] width 140 height 12
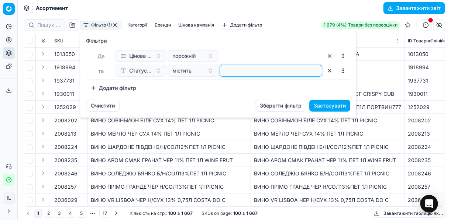
click at [231, 70] on input at bounding box center [271, 70] width 96 height 11
type input "1"
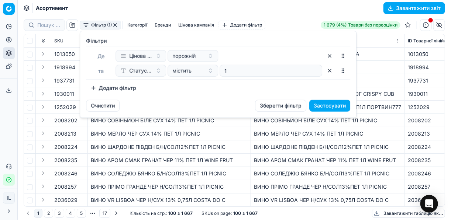
click at [97, 89] on button "Додати фільтр" at bounding box center [113, 88] width 55 height 12
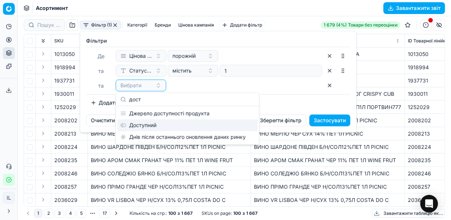
type input "дост"
click at [150, 129] on div "Доступний" at bounding box center [187, 126] width 140 height 12
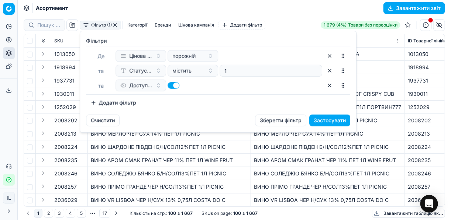
click at [98, 100] on button "Додати фільтр" at bounding box center [113, 103] width 55 height 12
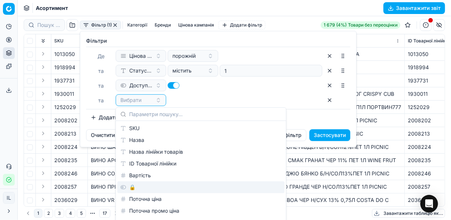
click at [126, 189] on div "🔒" at bounding box center [200, 188] width 167 height 12
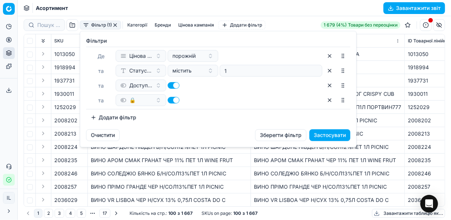
click at [170, 97] on button "button" at bounding box center [174, 100] width 12 height 7
checkbox input "false"
click at [327, 133] on button "Застосувати" at bounding box center [329, 136] width 41 height 12
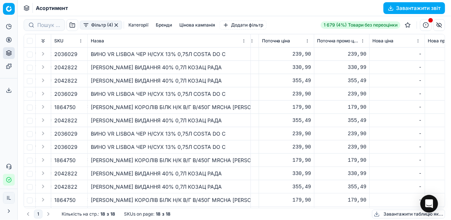
scroll to position [0, 315]
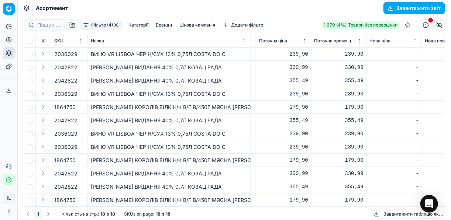
drag, startPoint x: 79, startPoint y: 204, endPoint x: 63, endPoint y: 205, distance: 15.9
click at [63, 205] on div "SKU Назва Назва лінійки товарів ID Товарної лінійки Вартість 🔒 Поточна ціна Пот…" at bounding box center [234, 121] width 421 height 174
click at [63, 208] on div "SKU Назва Назва лінійки товарів ID Товарної лінійки Вартість 🔒 Поточна ціна Пот…" at bounding box center [234, 121] width 421 height 175
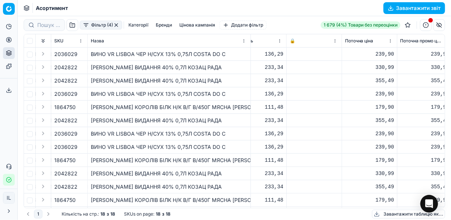
scroll to position [0, 226]
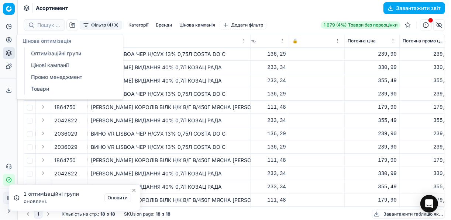
click at [10, 38] on icon at bounding box center [9, 40] width 6 height 6
click at [52, 51] on link "Оптимізаційні групи" at bounding box center [71, 53] width 86 height 10
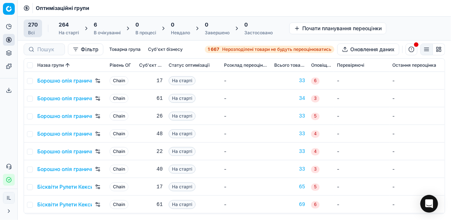
click at [111, 29] on div "6 В очікуванні" at bounding box center [107, 28] width 27 height 15
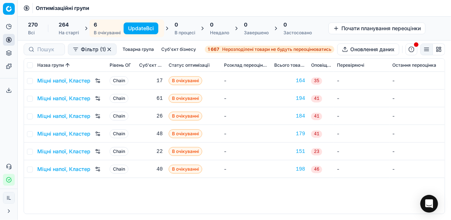
click at [134, 26] on button "Update Всі" at bounding box center [141, 29] width 35 height 12
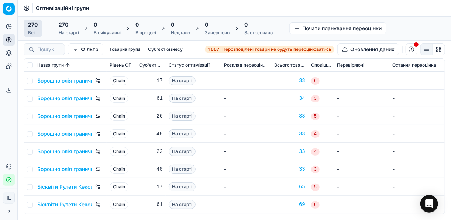
click at [225, 49] on span "Нерозподілені товари не будуть переоцінюватись" at bounding box center [276, 49] width 109 height 6
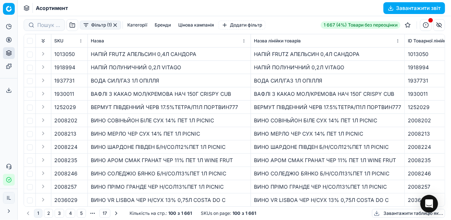
click at [82, 24] on button "Фільтр (1)" at bounding box center [100, 25] width 41 height 9
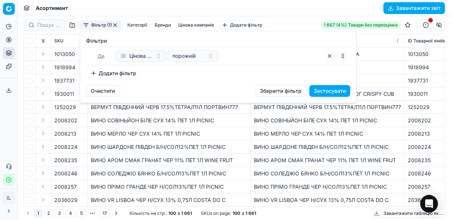
click at [94, 71] on button "Додати фільтр" at bounding box center [113, 74] width 55 height 12
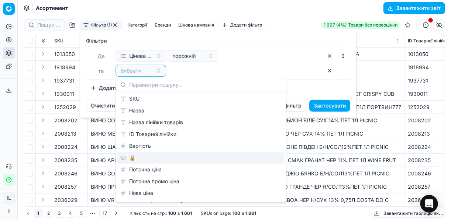
click at [140, 156] on div "🔒" at bounding box center [200, 158] width 167 height 12
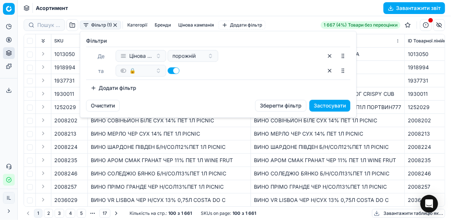
click at [171, 68] on button "button" at bounding box center [174, 71] width 12 height 7
checkbox input "false"
click at [89, 87] on button "Додати фільтр" at bounding box center [113, 88] width 55 height 12
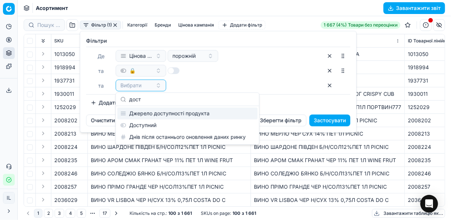
type input "дост"
click at [165, 125] on div "Доступний" at bounding box center [187, 126] width 140 height 12
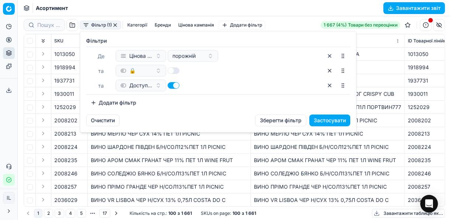
click at [98, 100] on button "Додати фільтр" at bounding box center [113, 103] width 55 height 12
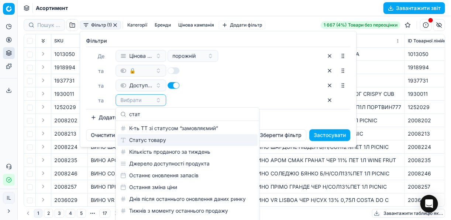
type input "стат"
click at [153, 144] on div "Статус товару" at bounding box center [187, 140] width 140 height 12
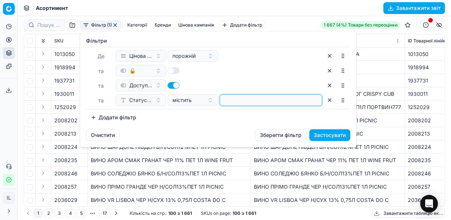
click at [231, 100] on input at bounding box center [271, 100] width 96 height 11
type input "1"
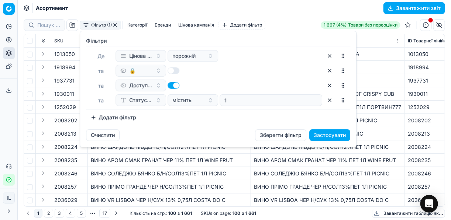
click at [322, 135] on button "Застосувати" at bounding box center [329, 136] width 41 height 12
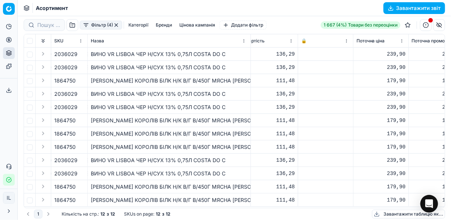
scroll to position [3, 220]
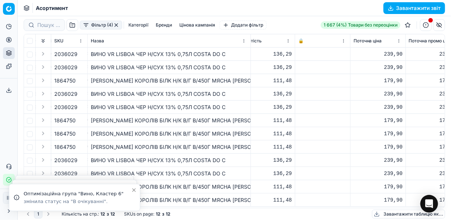
click at [241, 180] on td "КОВБ САЛЯМ КОРОЛІВ БІЛК Н/К В/Г В/450Г МЯСНА ГІЛЬ" at bounding box center [169, 186] width 163 height 13
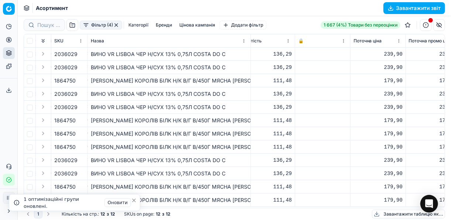
click at [136, 198] on icon "Close toast" at bounding box center [134, 201] width 6 height 6
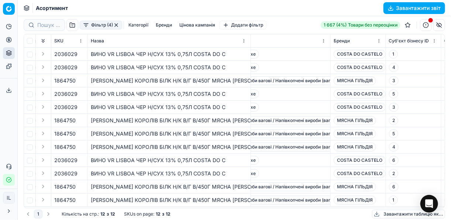
scroll to position [3, 1362]
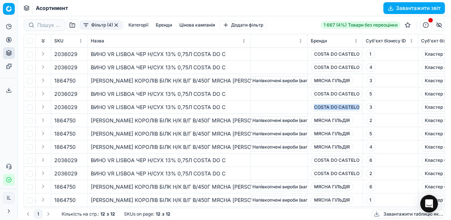
drag, startPoint x: 359, startPoint y: 104, endPoint x: 310, endPoint y: 107, distance: 49.1
click at [310, 107] on td "COSTA DO CASTELO" at bounding box center [335, 107] width 55 height 13
copy span "COSTA DO CASTELO"
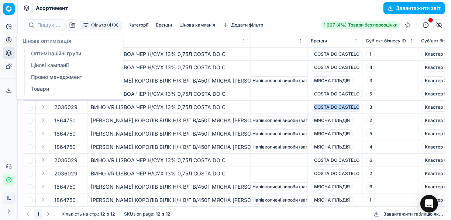
click at [8, 40] on icon at bounding box center [9, 40] width 6 height 6
click at [48, 54] on link "Оптимізаційні групи" at bounding box center [71, 53] width 86 height 10
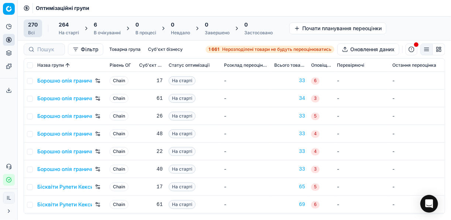
click at [109, 24] on div "6" at bounding box center [107, 24] width 27 height 7
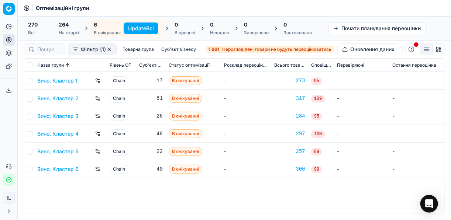
click at [135, 26] on button "Update Всі" at bounding box center [141, 29] width 35 height 12
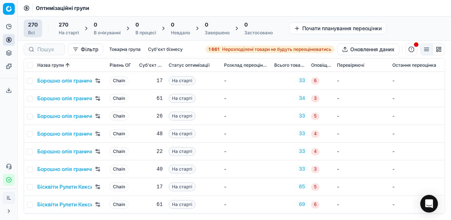
click at [225, 49] on span "Нерозподілені товари не будуть переоцінюватись" at bounding box center [276, 49] width 109 height 6
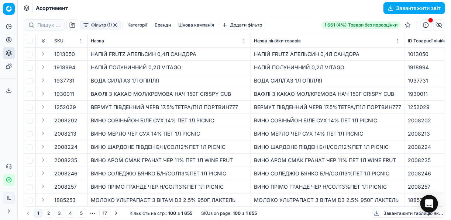
click at [87, 29] on button "Фільтр (1)" at bounding box center [100, 25] width 41 height 9
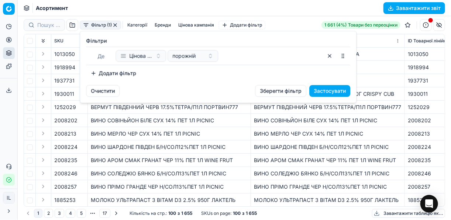
click at [94, 73] on button "Додати фільтр" at bounding box center [113, 74] width 55 height 12
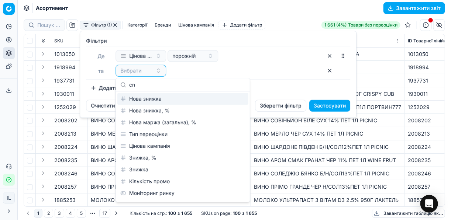
type input "c"
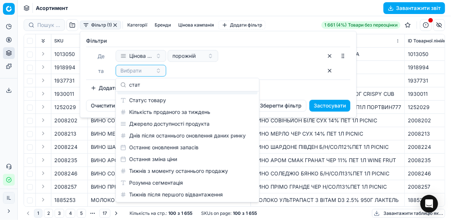
scroll to position [10, 0]
type input "стат"
click at [161, 103] on div "Статус товару" at bounding box center [187, 100] width 140 height 12
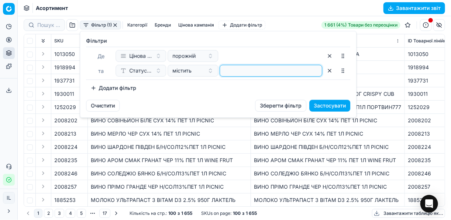
click at [232, 75] on input at bounding box center [271, 70] width 96 height 11
type input "1"
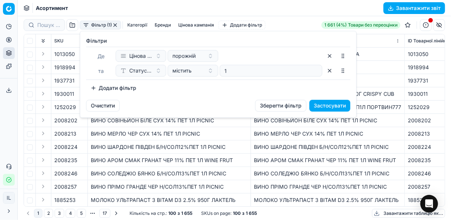
click at [93, 90] on button "Додати фільтр" at bounding box center [113, 88] width 55 height 12
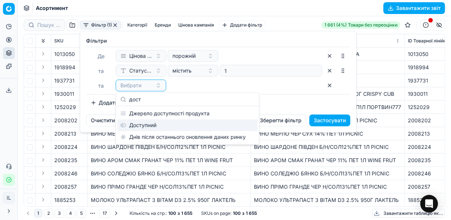
type input "дост"
drag, startPoint x: 139, startPoint y: 124, endPoint x: 135, endPoint y: 121, distance: 5.3
click at [139, 124] on div "Доступний" at bounding box center [187, 126] width 140 height 12
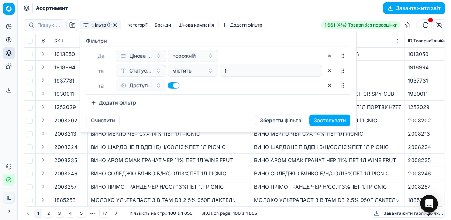
click at [97, 97] on button "Додати фільтр" at bounding box center [113, 103] width 55 height 12
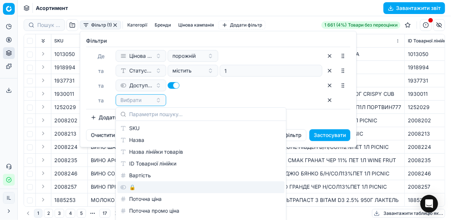
click at [137, 191] on div "🔒" at bounding box center [200, 188] width 167 height 12
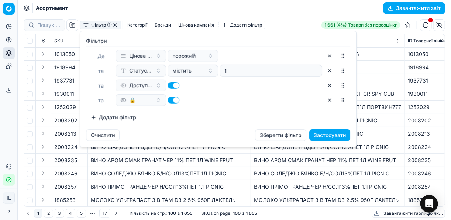
click at [170, 100] on button "button" at bounding box center [174, 100] width 12 height 7
checkbox input "false"
click at [330, 135] on button "Застосувати" at bounding box center [329, 136] width 41 height 12
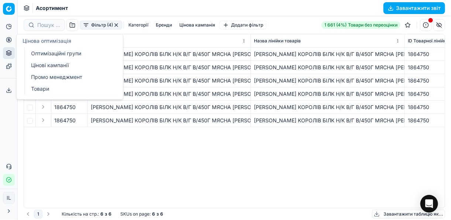
click at [12, 41] on button "Цінова оптимізація" at bounding box center [9, 40] width 12 height 12
click at [40, 52] on link "Оптимізаційні групи" at bounding box center [71, 53] width 86 height 10
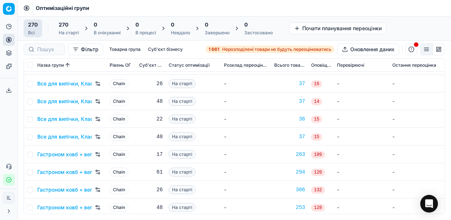
scroll to position [472, 0]
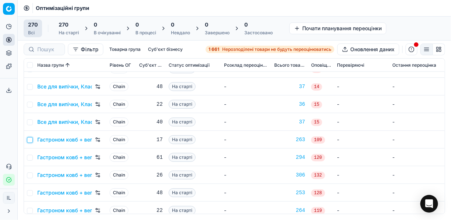
click at [31, 140] on input "checkbox" at bounding box center [30, 140] width 6 height 6
checkbox input "true"
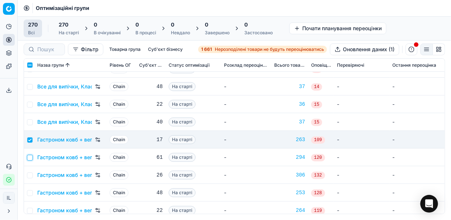
click at [28, 157] on input "checkbox" at bounding box center [30, 158] width 6 height 6
checkbox input "true"
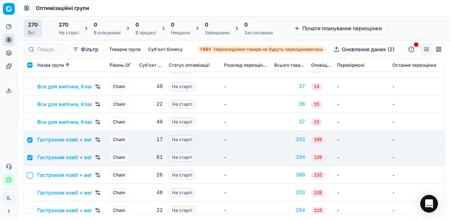
click at [29, 175] on input "checkbox" at bounding box center [30, 176] width 6 height 6
checkbox input "true"
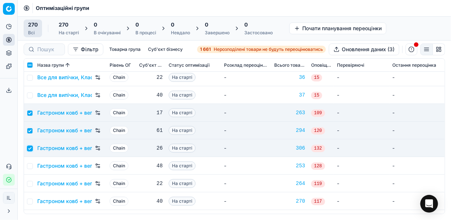
scroll to position [531, 0]
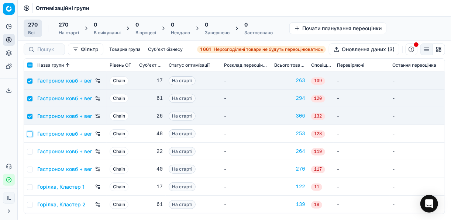
click at [30, 133] on input "checkbox" at bounding box center [30, 134] width 6 height 6
checkbox input "true"
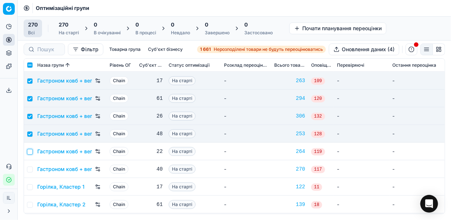
click at [30, 150] on input "checkbox" at bounding box center [30, 152] width 6 height 6
checkbox input "true"
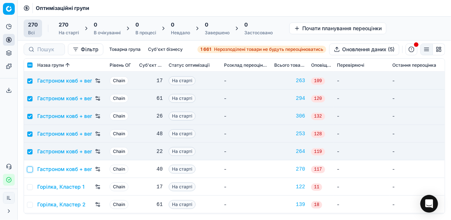
click at [30, 168] on input "checkbox" at bounding box center [30, 170] width 6 height 6
checkbox input "true"
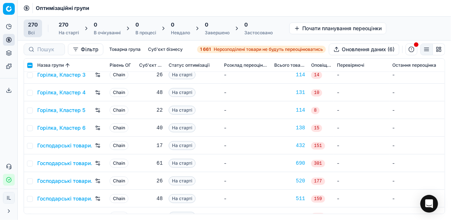
scroll to position [708, 0]
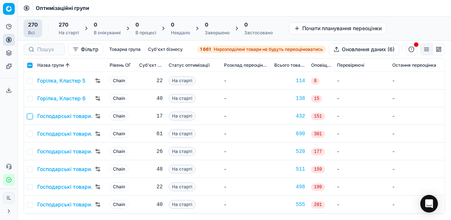
click at [30, 117] on input "checkbox" at bounding box center [30, 117] width 6 height 6
checkbox input "true"
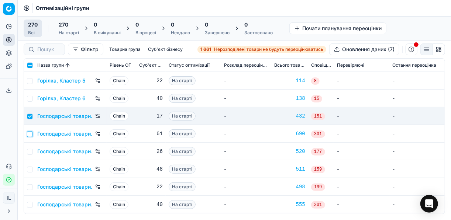
click at [29, 131] on input "checkbox" at bounding box center [30, 134] width 6 height 6
checkbox input "true"
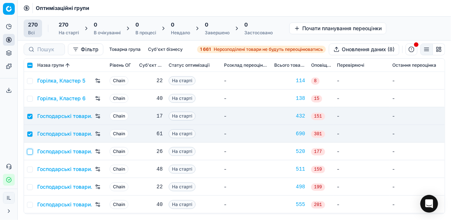
click at [30, 150] on input "checkbox" at bounding box center [30, 152] width 6 height 6
checkbox input "true"
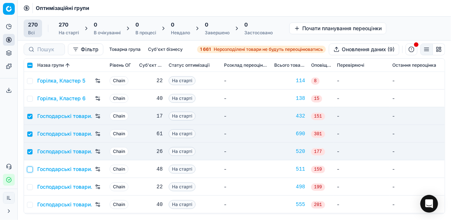
click at [30, 170] on input "checkbox" at bounding box center [30, 170] width 6 height 6
checkbox input "true"
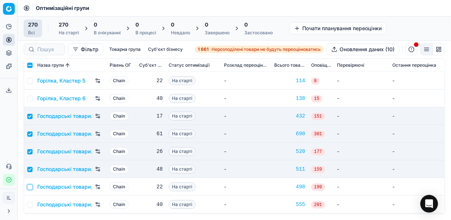
click at [31, 186] on input "checkbox" at bounding box center [30, 187] width 6 height 6
checkbox input "true"
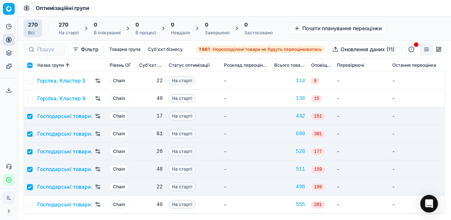
scroll to position [738, 0]
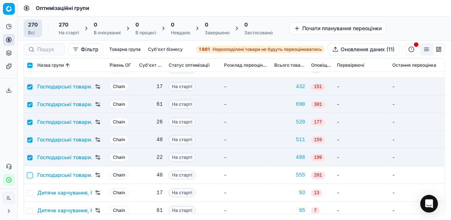
click at [32, 175] on input "checkbox" at bounding box center [30, 176] width 6 height 6
checkbox input "true"
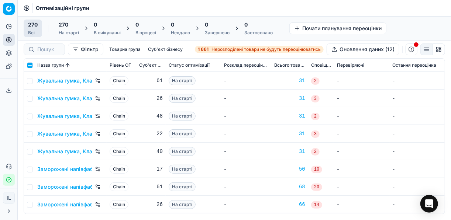
scroll to position [1004, 0]
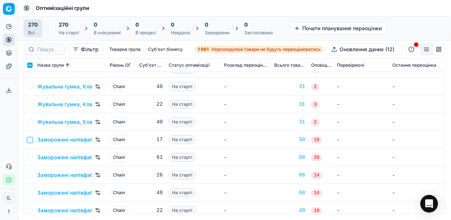
click at [30, 142] on input "checkbox" at bounding box center [30, 140] width 6 height 6
checkbox input "true"
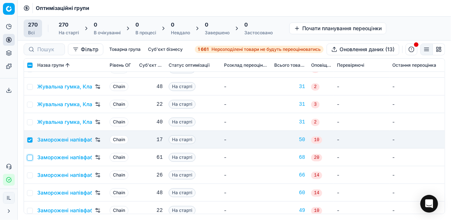
click at [30, 159] on input "checkbox" at bounding box center [30, 158] width 6 height 6
checkbox input "true"
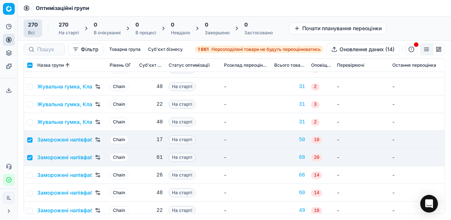
click at [30, 172] on td at bounding box center [29, 175] width 10 height 18
click at [31, 174] on input "checkbox" at bounding box center [30, 176] width 6 height 6
checkbox input "true"
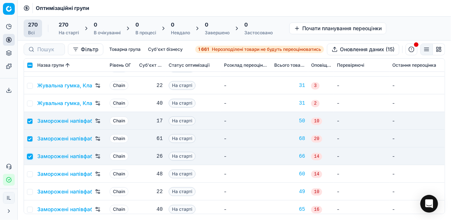
scroll to position [1033, 0]
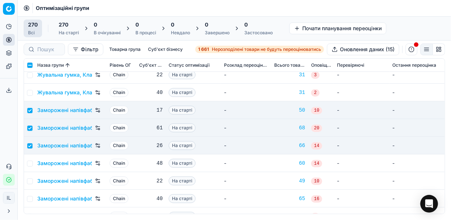
drag, startPoint x: 27, startPoint y: 160, endPoint x: 30, endPoint y: 165, distance: 5.5
click at [27, 160] on td at bounding box center [29, 164] width 10 height 18
click at [31, 165] on input "checkbox" at bounding box center [30, 164] width 6 height 6
checkbox input "true"
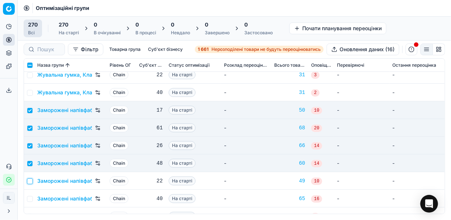
click at [32, 183] on input "checkbox" at bounding box center [30, 182] width 6 height 6
checkbox input "true"
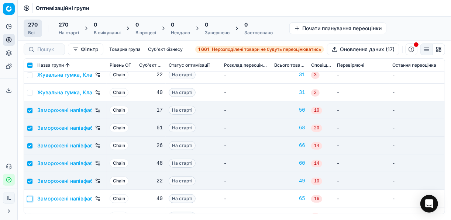
click at [31, 196] on input "checkbox" at bounding box center [30, 199] width 6 height 6
checkbox input "true"
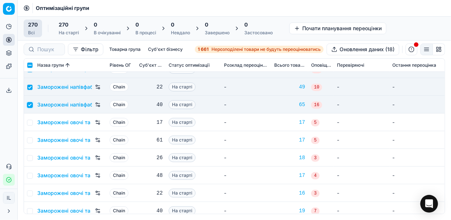
scroll to position [1151, 0]
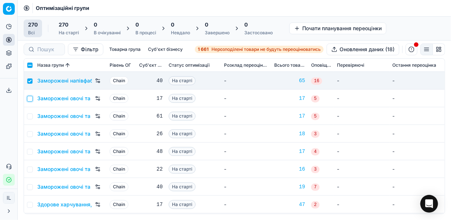
click at [29, 99] on input "checkbox" at bounding box center [30, 99] width 6 height 6
checkbox input "true"
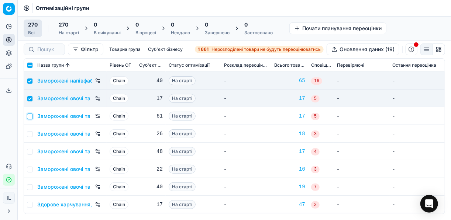
click at [31, 116] on input "checkbox" at bounding box center [30, 117] width 6 height 6
checkbox input "true"
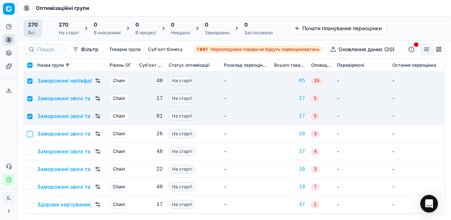
click at [32, 134] on input "checkbox" at bounding box center [30, 134] width 6 height 6
checkbox input "true"
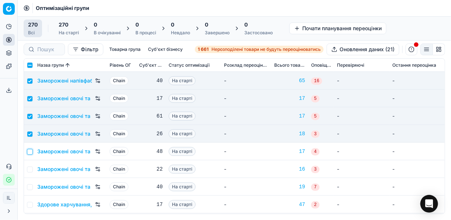
click at [31, 150] on input "checkbox" at bounding box center [30, 152] width 6 height 6
checkbox input "true"
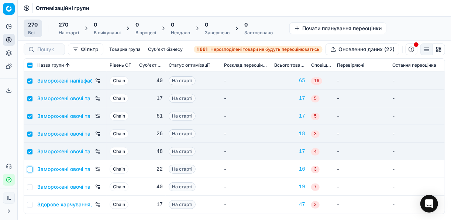
click at [30, 168] on input "checkbox" at bounding box center [30, 170] width 6 height 6
checkbox input "true"
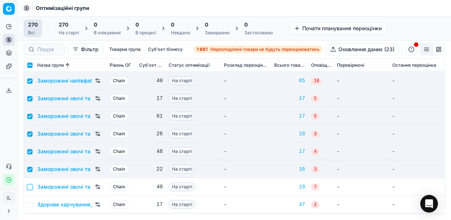
click at [31, 187] on input "checkbox" at bounding box center [30, 187] width 6 height 6
checkbox input "true"
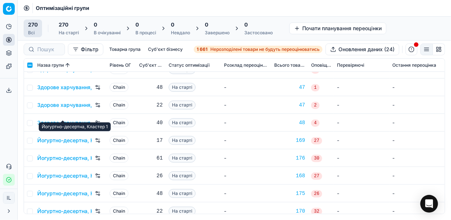
scroll to position [1358, 0]
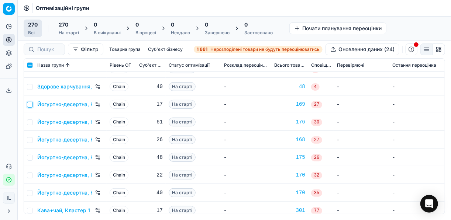
click at [31, 106] on input "checkbox" at bounding box center [30, 105] width 6 height 6
checkbox input "true"
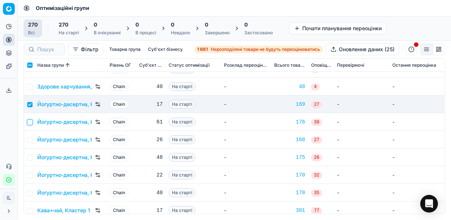
click at [30, 122] on input "checkbox" at bounding box center [30, 123] width 6 height 6
checkbox input "true"
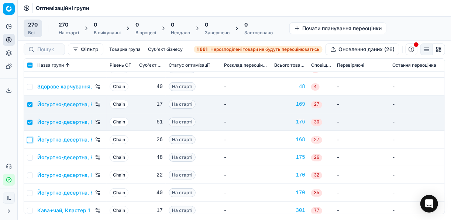
click at [30, 139] on input "checkbox" at bounding box center [30, 140] width 6 height 6
checkbox input "true"
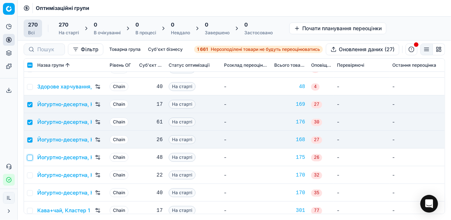
click at [31, 158] on input "checkbox" at bounding box center [30, 158] width 6 height 6
checkbox input "true"
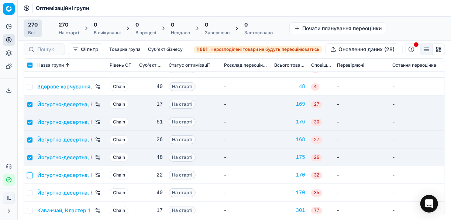
click at [31, 175] on input "checkbox" at bounding box center [30, 176] width 6 height 6
checkbox input "true"
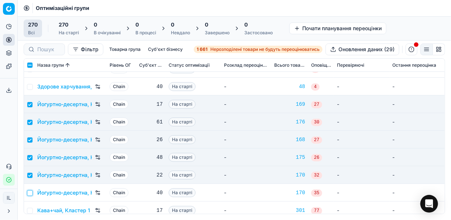
click at [30, 191] on input "checkbox" at bounding box center [30, 193] width 6 height 6
checkbox input "true"
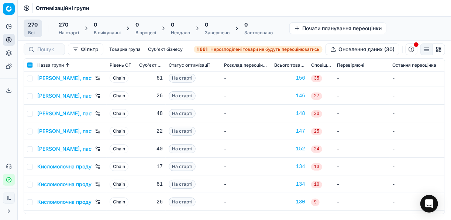
scroll to position [1623, 0]
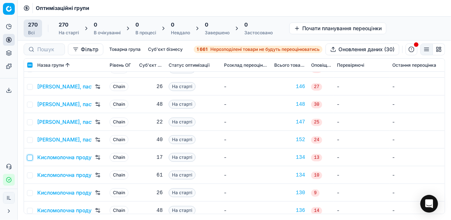
click at [32, 156] on input "checkbox" at bounding box center [30, 158] width 6 height 6
checkbox input "true"
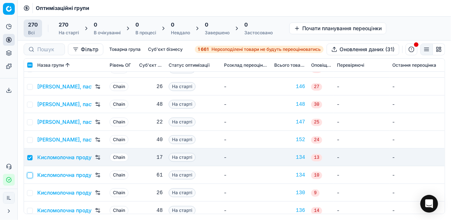
click at [30, 174] on input "checkbox" at bounding box center [30, 176] width 6 height 6
checkbox input "true"
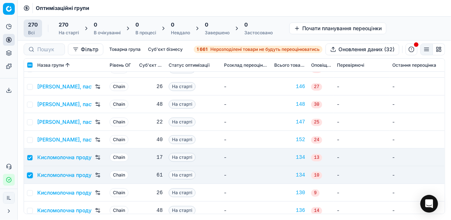
scroll to position [1682, 0]
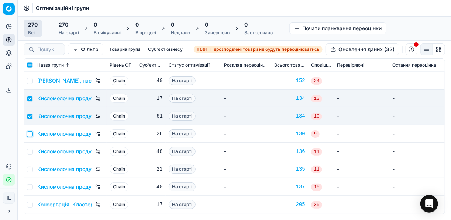
click at [29, 135] on input "checkbox" at bounding box center [30, 134] width 6 height 6
checkbox input "true"
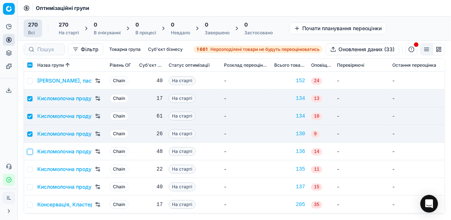
click at [30, 150] on input "checkbox" at bounding box center [30, 152] width 6 height 6
checkbox input "true"
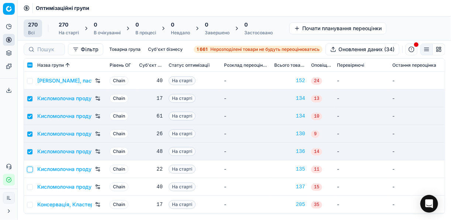
click at [28, 168] on input "checkbox" at bounding box center [30, 170] width 6 height 6
checkbox input "true"
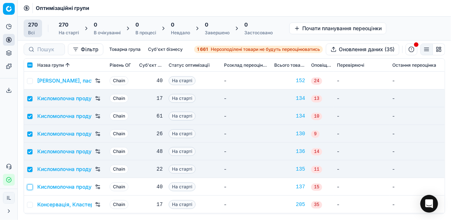
click at [30, 186] on input "checkbox" at bounding box center [30, 187] width 6 height 6
checkbox input "true"
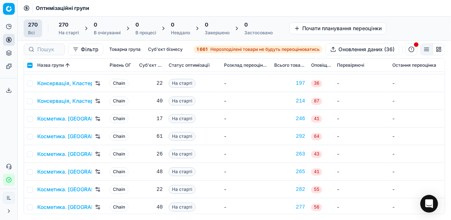
scroll to position [1889, 0]
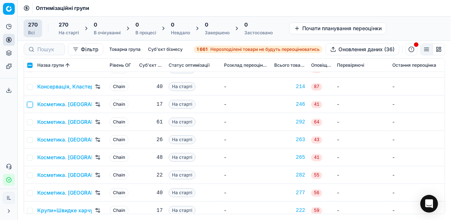
click at [30, 105] on input "checkbox" at bounding box center [30, 105] width 6 height 6
checkbox input "true"
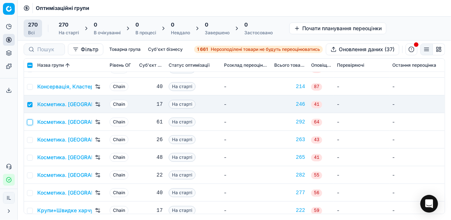
drag, startPoint x: 31, startPoint y: 120, endPoint x: 31, endPoint y: 124, distance: 4.4
click at [30, 120] on input "checkbox" at bounding box center [30, 123] width 6 height 6
checkbox input "true"
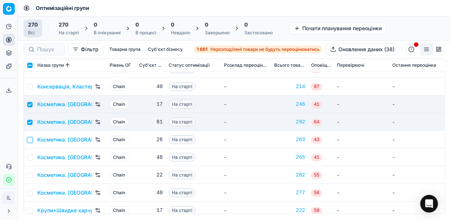
click at [29, 138] on input "checkbox" at bounding box center [30, 140] width 6 height 6
checkbox input "true"
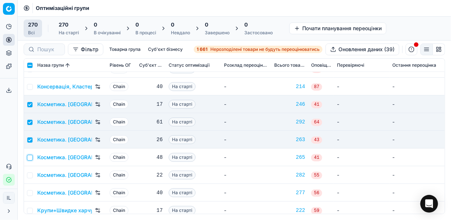
click at [30, 157] on input "checkbox" at bounding box center [30, 158] width 6 height 6
checkbox input "true"
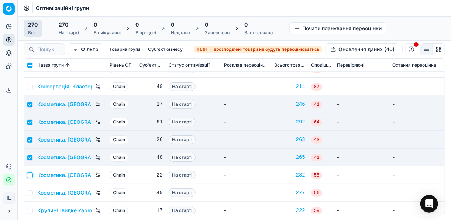
click at [31, 174] on input "checkbox" at bounding box center [30, 176] width 6 height 6
checkbox input "true"
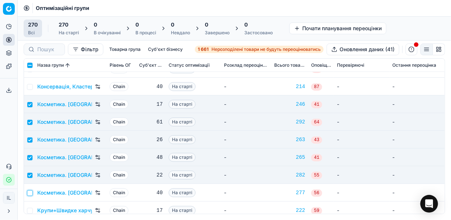
click at [30, 192] on input "checkbox" at bounding box center [30, 193] width 6 height 6
checkbox input "true"
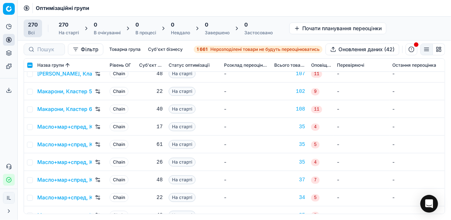
scroll to position [2302, 0]
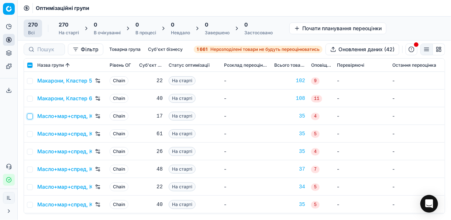
click at [30, 117] on input "checkbox" at bounding box center [30, 117] width 6 height 6
checkbox input "true"
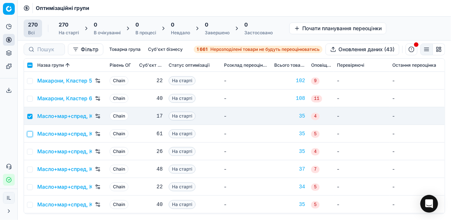
click at [31, 134] on input "checkbox" at bounding box center [30, 134] width 6 height 6
checkbox input "true"
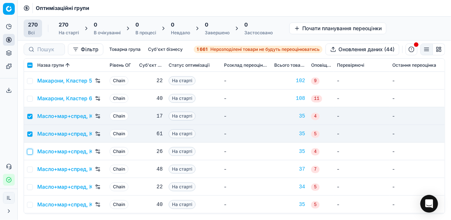
click at [30, 150] on input "checkbox" at bounding box center [30, 152] width 6 height 6
checkbox input "true"
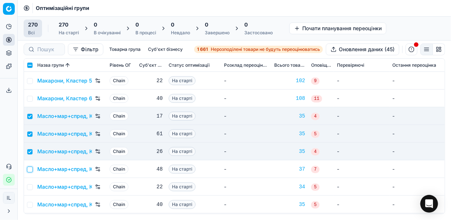
click at [28, 170] on input "checkbox" at bounding box center [30, 170] width 6 height 6
checkbox input "true"
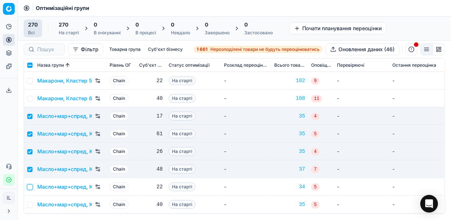
click at [32, 187] on input "checkbox" at bounding box center [30, 187] width 6 height 6
checkbox input "true"
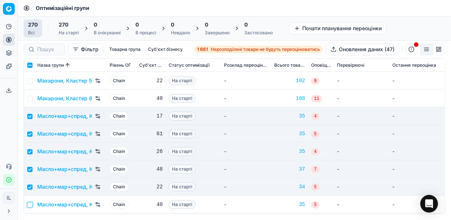
click at [30, 203] on input "checkbox" at bounding box center [30, 205] width 6 height 6
checkbox input "true"
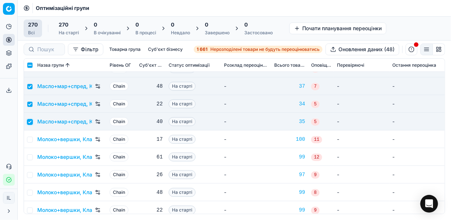
scroll to position [2420, 0]
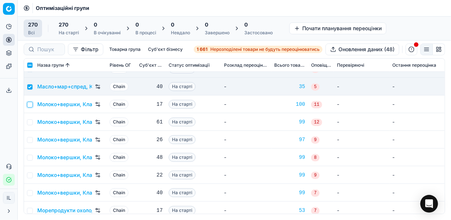
click at [31, 105] on input "checkbox" at bounding box center [30, 105] width 6 height 6
checkbox input "true"
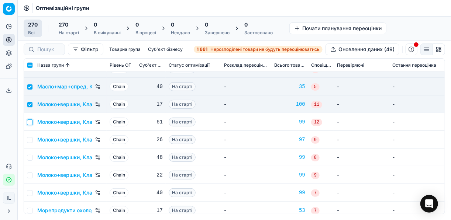
click at [31, 124] on input "checkbox" at bounding box center [30, 123] width 6 height 6
checkbox input "true"
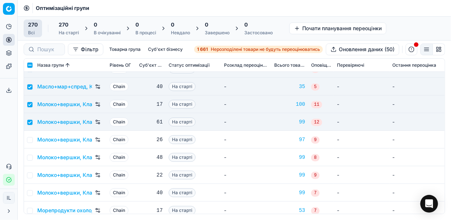
click at [32, 144] on td at bounding box center [29, 140] width 10 height 18
click at [31, 141] on input "checkbox" at bounding box center [30, 140] width 6 height 6
checkbox input "true"
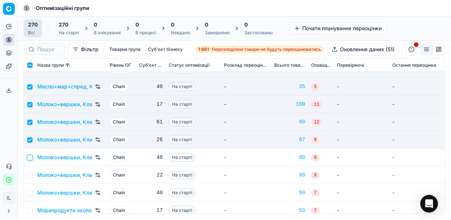
click at [30, 157] on input "checkbox" at bounding box center [30, 158] width 6 height 6
checkbox input "true"
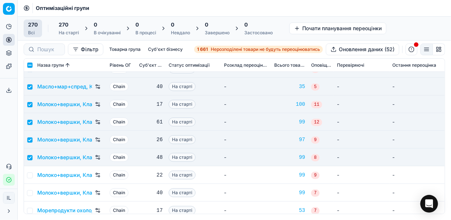
click at [30, 171] on td at bounding box center [29, 175] width 10 height 18
click at [31, 173] on input "checkbox" at bounding box center [30, 176] width 6 height 6
checkbox input "true"
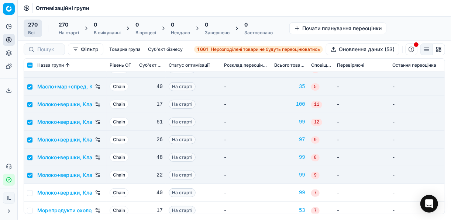
click at [31, 189] on td at bounding box center [29, 193] width 10 height 18
click at [31, 191] on input "checkbox" at bounding box center [30, 193] width 6 height 6
checkbox input "true"
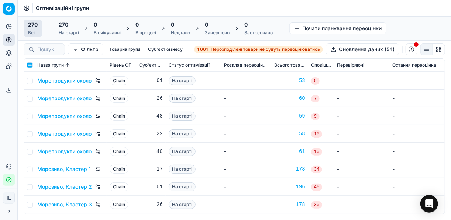
scroll to position [2538, 0]
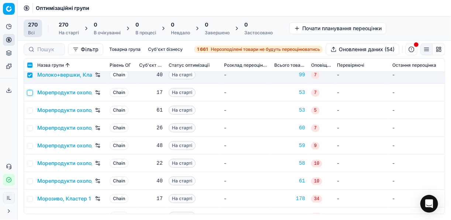
click at [31, 92] on input "checkbox" at bounding box center [30, 93] width 6 height 6
checkbox input "true"
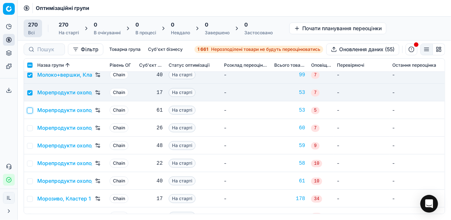
click at [32, 112] on input "checkbox" at bounding box center [30, 111] width 6 height 6
checkbox input "true"
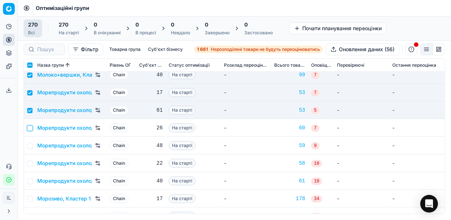
drag, startPoint x: 31, startPoint y: 129, endPoint x: 30, endPoint y: 133, distance: 4.1
click at [31, 129] on input "checkbox" at bounding box center [30, 128] width 6 height 6
checkbox input "true"
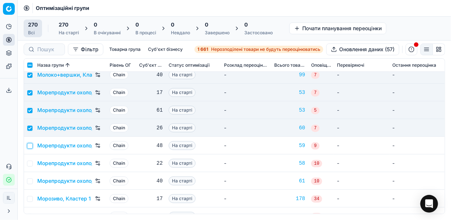
click at [30, 145] on input "checkbox" at bounding box center [30, 146] width 6 height 6
checkbox input "true"
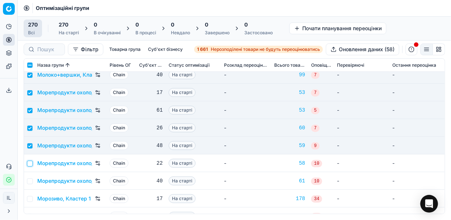
click at [31, 162] on input "checkbox" at bounding box center [30, 164] width 6 height 6
checkbox input "true"
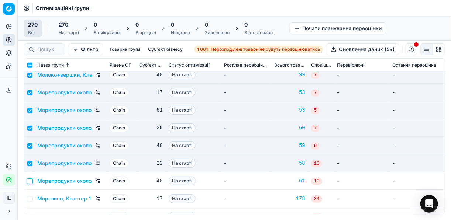
click at [31, 180] on input "checkbox" at bounding box center [30, 182] width 6 height 6
checkbox input "true"
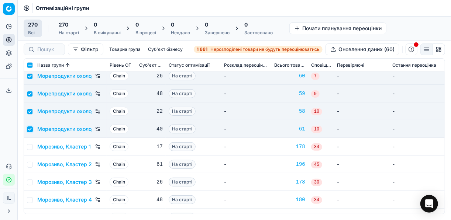
scroll to position [2627, 0]
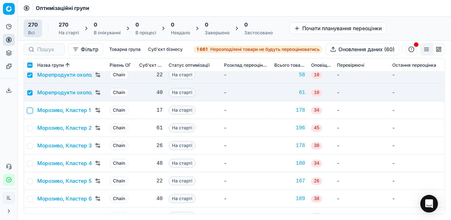
click at [30, 109] on input "checkbox" at bounding box center [30, 111] width 6 height 6
checkbox input "true"
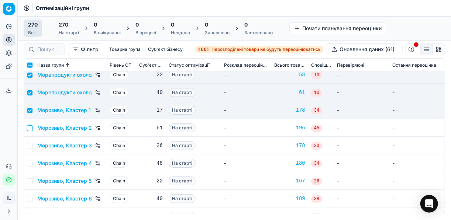
drag, startPoint x: 31, startPoint y: 129, endPoint x: 31, endPoint y: 133, distance: 4.1
click at [31, 129] on input "checkbox" at bounding box center [30, 128] width 6 height 6
checkbox input "true"
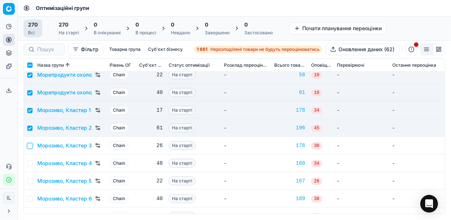
click at [31, 144] on input "checkbox" at bounding box center [30, 146] width 6 height 6
checkbox input "true"
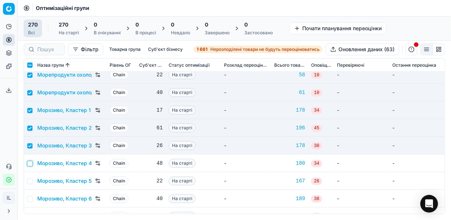
click at [31, 162] on input "checkbox" at bounding box center [30, 164] width 6 height 6
checkbox input "true"
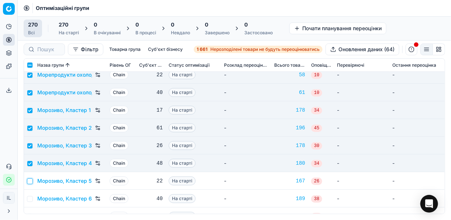
click at [32, 183] on input "checkbox" at bounding box center [30, 182] width 6 height 6
checkbox input "true"
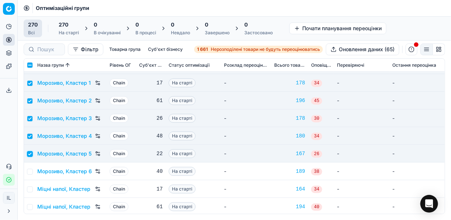
scroll to position [2686, 0]
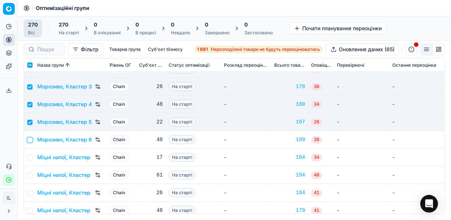
click at [28, 141] on input "checkbox" at bounding box center [30, 140] width 6 height 6
checkbox input "true"
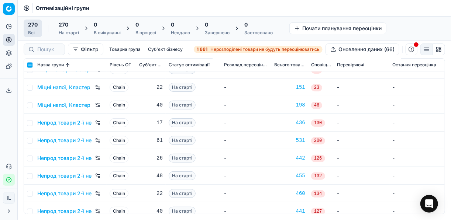
scroll to position [2834, 0]
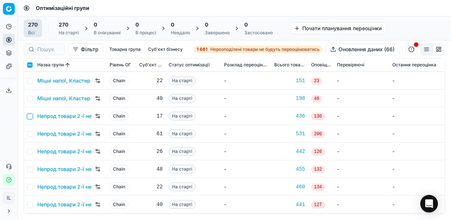
click at [32, 117] on input "checkbox" at bounding box center [30, 117] width 6 height 6
checkbox input "true"
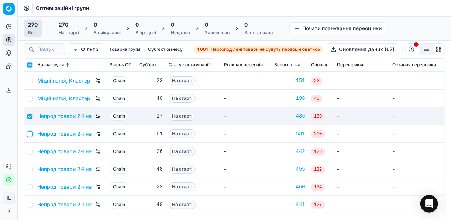
click at [31, 134] on input "checkbox" at bounding box center [30, 134] width 6 height 6
checkbox input "true"
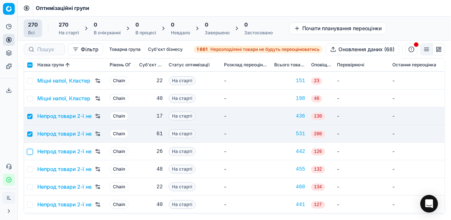
click at [30, 152] on input "checkbox" at bounding box center [30, 152] width 6 height 6
checkbox input "true"
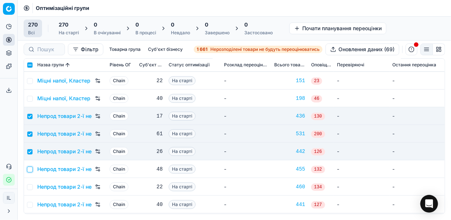
click at [31, 169] on input "checkbox" at bounding box center [30, 170] width 6 height 6
checkbox input "true"
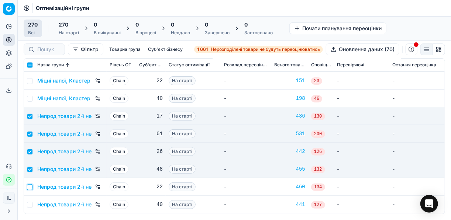
click at [30, 187] on input "checkbox" at bounding box center [30, 187] width 6 height 6
checkbox input "true"
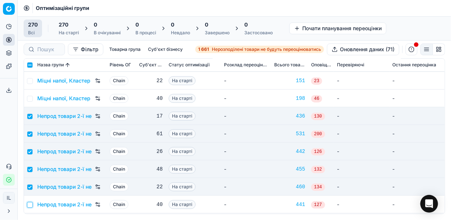
click at [32, 205] on input "checkbox" at bounding box center [30, 205] width 6 height 6
checkbox input "true"
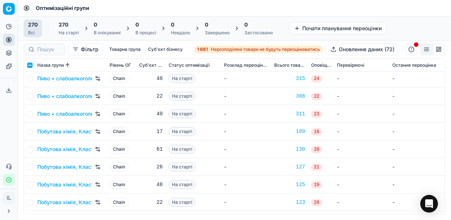
scroll to position [3247, 0]
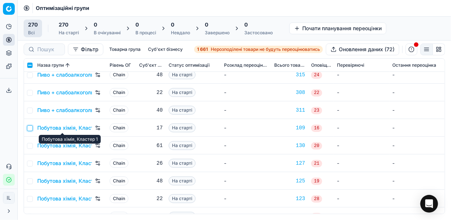
click at [32, 126] on input "checkbox" at bounding box center [30, 128] width 6 height 6
checkbox input "true"
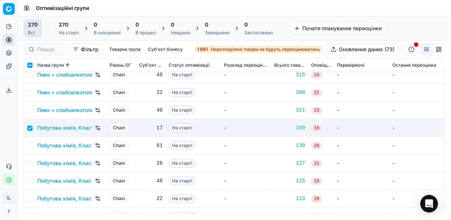
click at [32, 146] on td at bounding box center [29, 146] width 10 height 18
click at [31, 147] on input "checkbox" at bounding box center [30, 146] width 6 height 6
checkbox input "true"
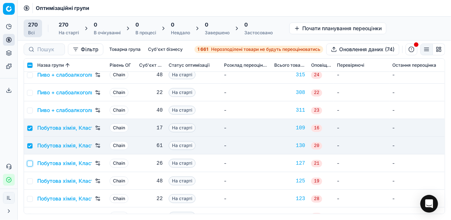
click at [32, 165] on input "checkbox" at bounding box center [30, 164] width 6 height 6
checkbox input "true"
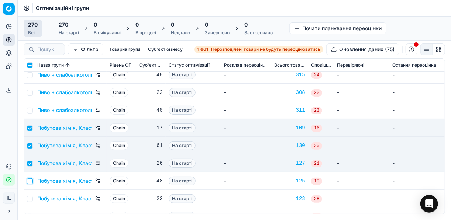
click at [31, 181] on input "checkbox" at bounding box center [30, 182] width 6 height 6
checkbox input "true"
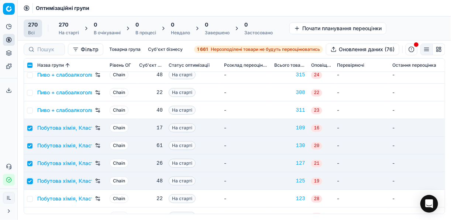
scroll to position [3276, 0]
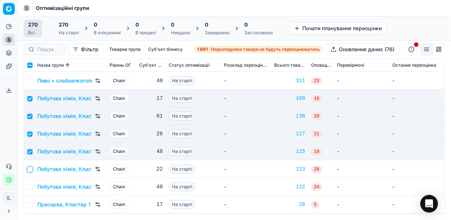
click at [30, 170] on input "checkbox" at bounding box center [30, 170] width 6 height 6
checkbox input "true"
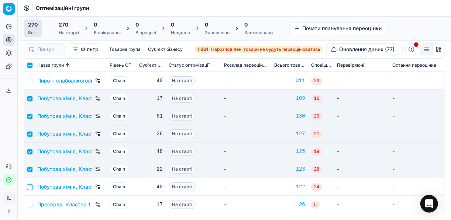
click at [30, 189] on input "checkbox" at bounding box center [30, 187] width 6 height 6
checkbox input "true"
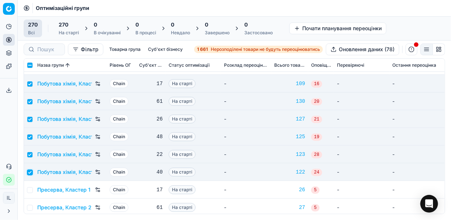
scroll to position [3306, 0]
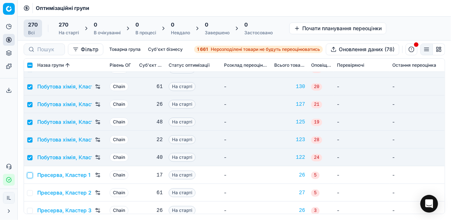
click at [30, 176] on input "checkbox" at bounding box center [30, 176] width 6 height 6
checkbox input "true"
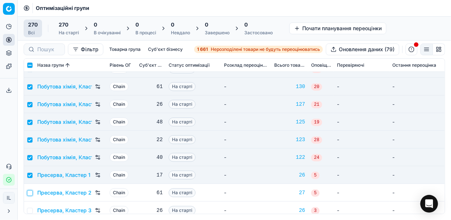
click at [29, 193] on input "checkbox" at bounding box center [30, 193] width 6 height 6
checkbox input "true"
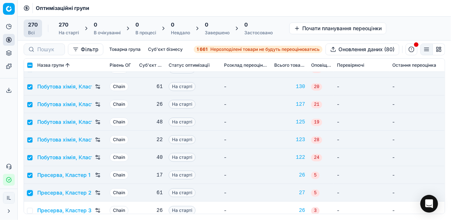
scroll to position [3365, 0]
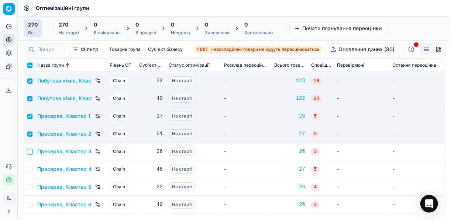
click at [32, 153] on input "checkbox" at bounding box center [30, 152] width 6 height 6
checkbox input "true"
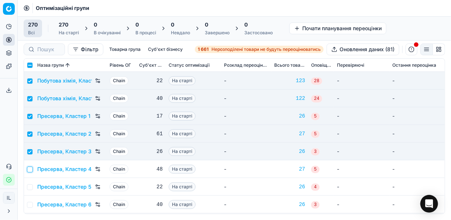
click at [31, 170] on input "checkbox" at bounding box center [30, 170] width 6 height 6
checkbox input "true"
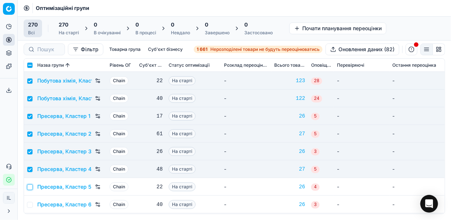
click at [30, 187] on input "checkbox" at bounding box center [30, 187] width 6 height 6
checkbox input "true"
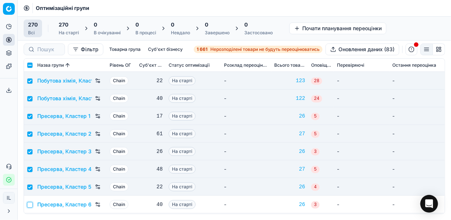
click at [31, 203] on input "checkbox" at bounding box center [30, 205] width 6 height 6
checkbox input "true"
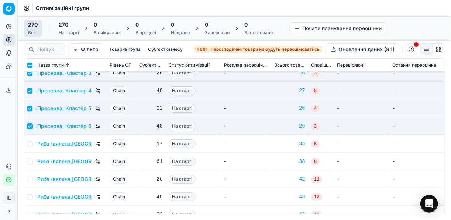
scroll to position [3453, 0]
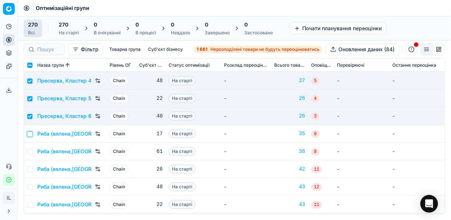
click at [27, 132] on input "checkbox" at bounding box center [30, 134] width 6 height 6
checkbox input "true"
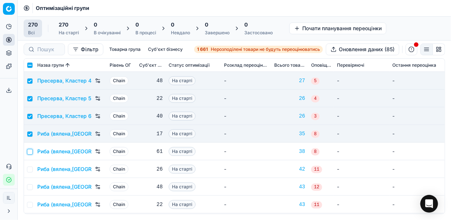
click at [30, 149] on input "checkbox" at bounding box center [30, 152] width 6 height 6
checkbox input "true"
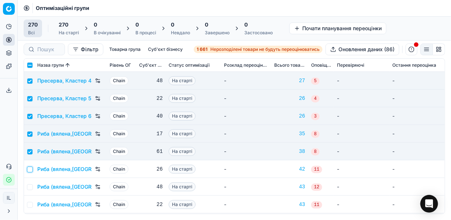
click at [30, 168] on input "checkbox" at bounding box center [30, 170] width 6 height 6
checkbox input "true"
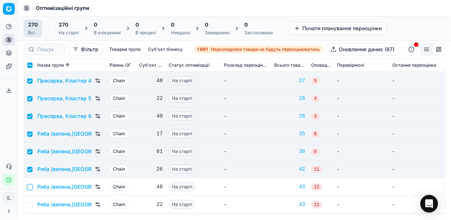
click at [31, 189] on input "checkbox" at bounding box center [30, 187] width 6 height 6
checkbox input "true"
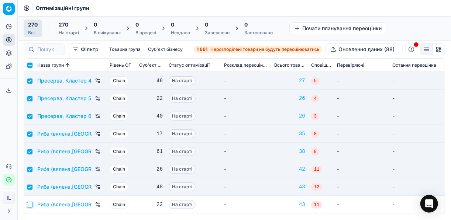
click at [31, 206] on input "checkbox" at bounding box center [30, 205] width 6 height 6
checkbox input "true"
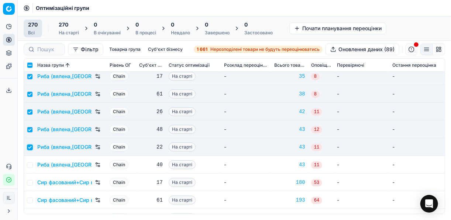
scroll to position [3513, 0]
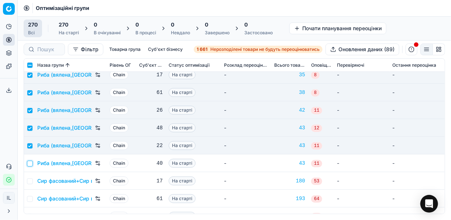
click at [30, 162] on input "checkbox" at bounding box center [30, 164] width 6 height 6
checkbox input "true"
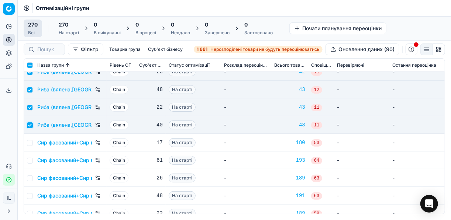
scroll to position [3572, 0]
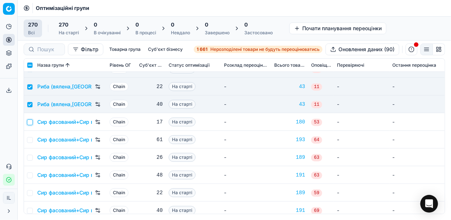
click at [31, 121] on input "checkbox" at bounding box center [30, 123] width 6 height 6
checkbox input "true"
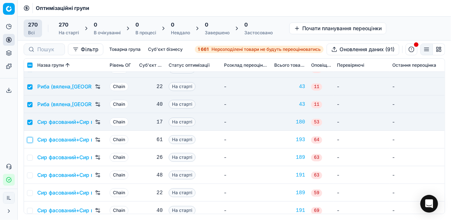
click at [29, 140] on input "checkbox" at bounding box center [30, 140] width 6 height 6
checkbox input "true"
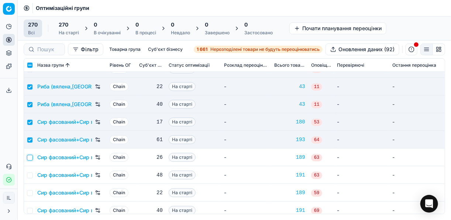
click at [32, 157] on input "checkbox" at bounding box center [30, 158] width 6 height 6
checkbox input "true"
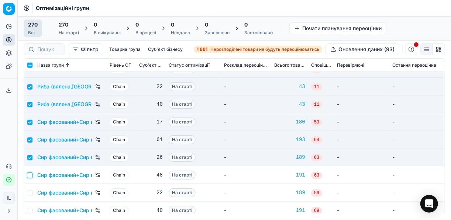
click at [30, 177] on input "checkbox" at bounding box center [30, 176] width 6 height 6
checkbox input "true"
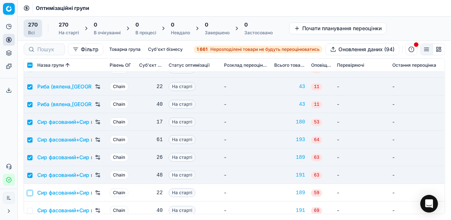
click at [29, 193] on input "checkbox" at bounding box center [30, 193] width 6 height 6
checkbox input "true"
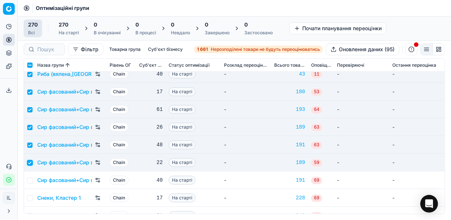
scroll to position [3631, 0]
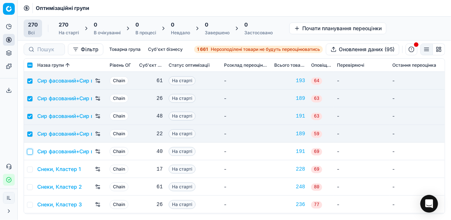
click at [31, 151] on input "checkbox" at bounding box center [30, 152] width 6 height 6
checkbox input "true"
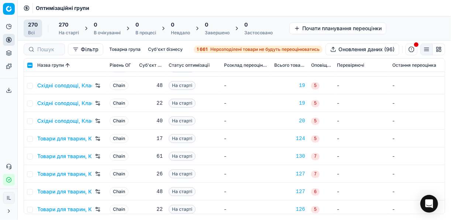
scroll to position [4309, 0]
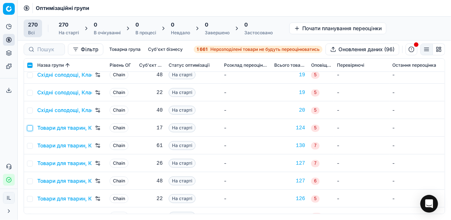
click at [30, 129] on input "checkbox" at bounding box center [30, 128] width 6 height 6
checkbox input "true"
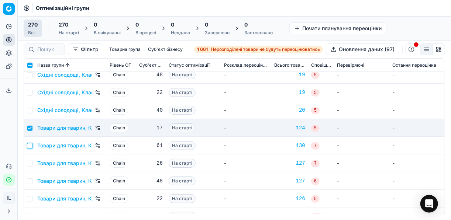
click at [30, 147] on input "checkbox" at bounding box center [30, 146] width 6 height 6
checkbox input "true"
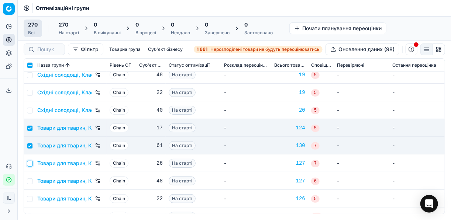
click at [30, 164] on input "checkbox" at bounding box center [30, 164] width 6 height 6
checkbox input "true"
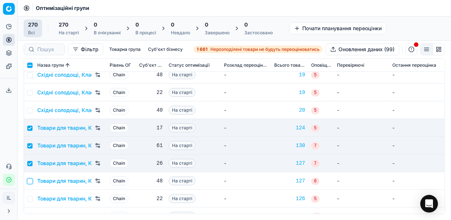
click at [30, 183] on input "checkbox" at bounding box center [30, 182] width 6 height 6
checkbox input "true"
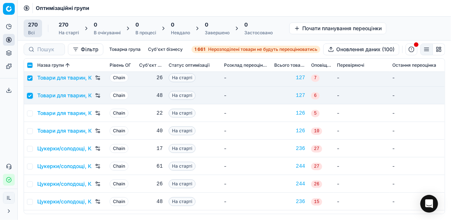
scroll to position [4398, 0]
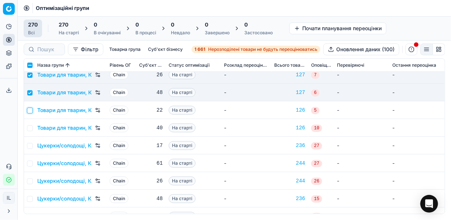
click at [31, 111] on input "checkbox" at bounding box center [30, 111] width 6 height 6
checkbox input "true"
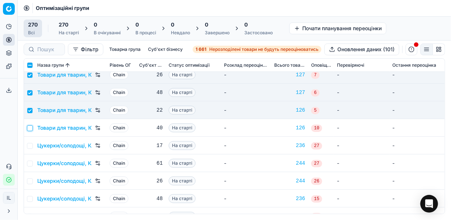
click at [30, 127] on input "checkbox" at bounding box center [30, 128] width 6 height 6
checkbox input "true"
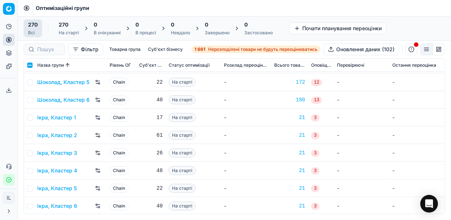
scroll to position [4639, 0]
click at [30, 116] on input "checkbox" at bounding box center [30, 118] width 6 height 6
checkbox input "true"
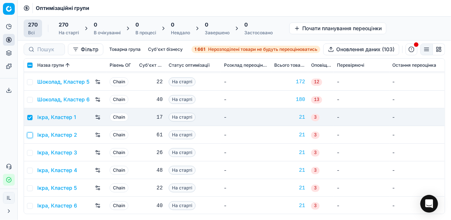
click at [31, 133] on input "checkbox" at bounding box center [30, 135] width 6 height 6
checkbox input "true"
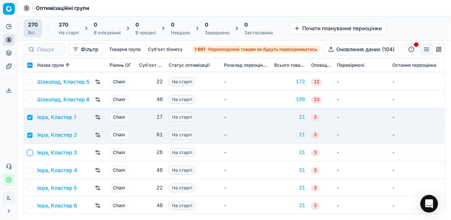
click at [30, 152] on input "checkbox" at bounding box center [30, 153] width 6 height 6
checkbox input "true"
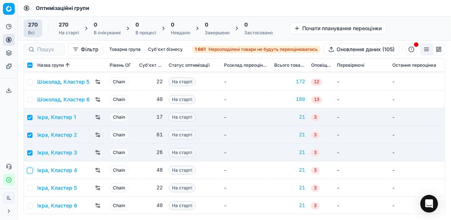
click at [30, 171] on input "checkbox" at bounding box center [30, 171] width 6 height 6
checkbox input "true"
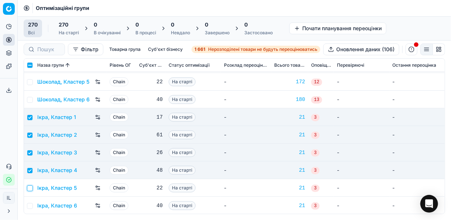
click at [30, 186] on input "checkbox" at bounding box center [30, 189] width 6 height 6
checkbox input "true"
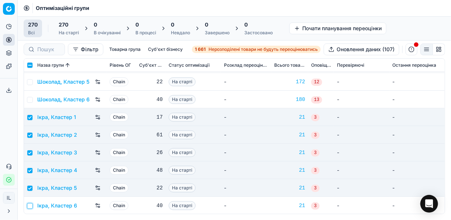
click at [30, 204] on input "checkbox" at bounding box center [30, 206] width 6 height 6
checkbox input "true"
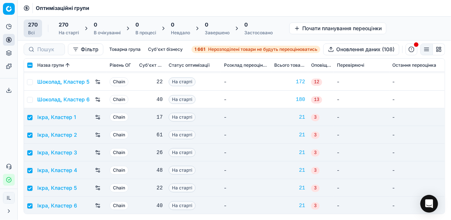
click at [72, 26] on div "270" at bounding box center [69, 24] width 20 height 7
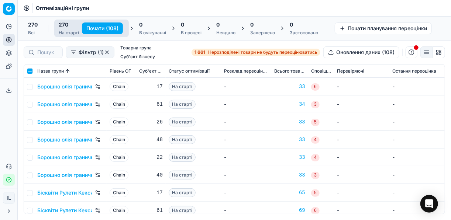
click at [94, 28] on button "Почати (108)" at bounding box center [102, 29] width 41 height 12
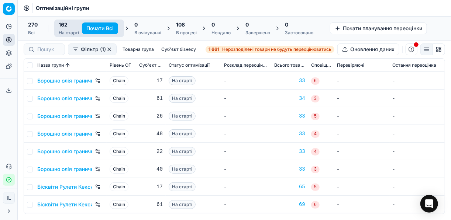
click at [190, 28] on div "108 В процесі" at bounding box center [186, 28] width 21 height 15
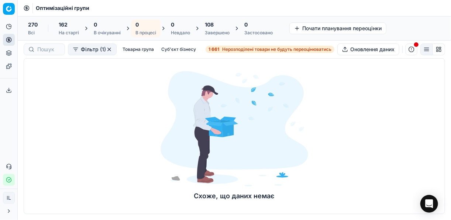
click at [222, 27] on div "108" at bounding box center [217, 24] width 25 height 7
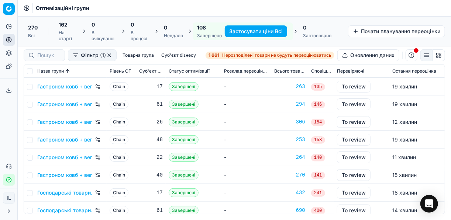
click at [229, 32] on button "Застосувати ціни Всі" at bounding box center [256, 31] width 62 height 12
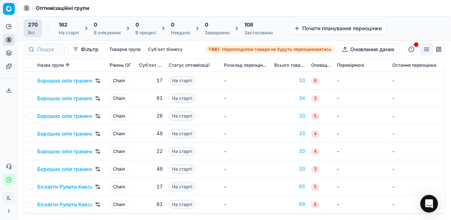
click at [263, 28] on div "108" at bounding box center [258, 24] width 28 height 7
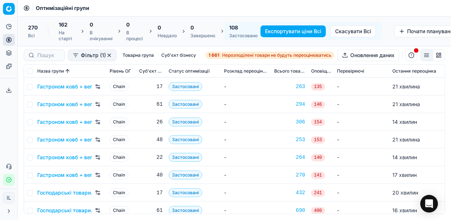
click at [276, 33] on button "Експортувати ціни Всі" at bounding box center [292, 31] width 65 height 12
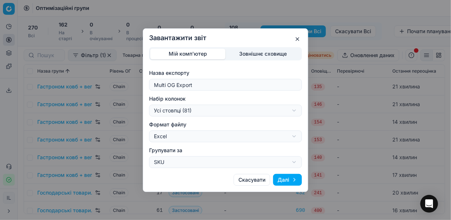
click at [294, 112] on div "Завантажити звіт Мій комп'ютер Зовнішнє сховище Назва експорту Multi OG Export …" at bounding box center [225, 110] width 451 height 220
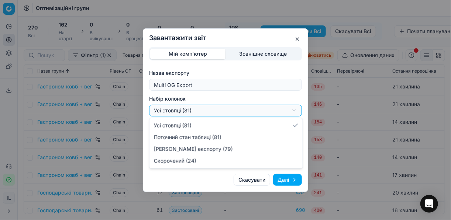
select select "a9134834-9553-4c73-ac5c-c823406624b7"
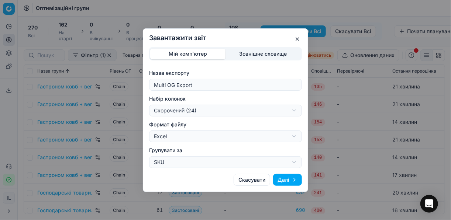
click at [283, 181] on button "Далі" at bounding box center [287, 180] width 29 height 12
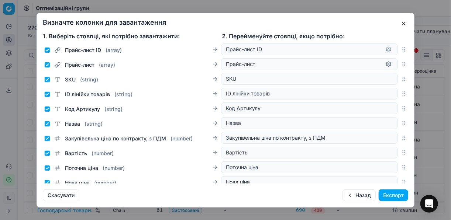
click at [390, 196] on button "Експорт" at bounding box center [394, 196] width 30 height 12
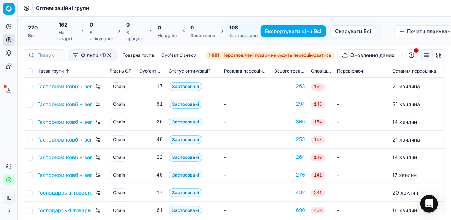
click at [9, 89] on icon at bounding box center [9, 90] width 6 height 6
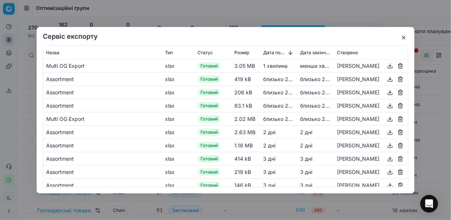
click at [386, 65] on button "button" at bounding box center [390, 65] width 9 height 9
drag, startPoint x: 300, startPoint y: 17, endPoint x: 330, endPoint y: 13, distance: 30.2
click at [300, 17] on div "Сервіс експорту Назва Тип Статус Розмір Дата початку Дата закінчення Створено M…" at bounding box center [225, 110] width 451 height 220
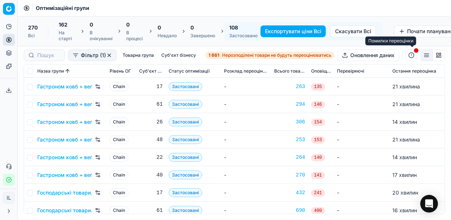
click at [412, 57] on button "button" at bounding box center [411, 55] width 12 height 12
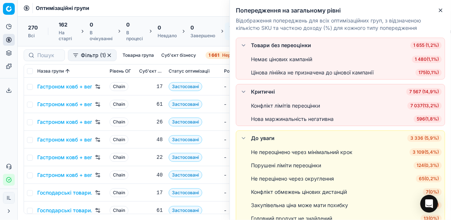
click at [426, 106] on span "7 037 ( 13,2% )" at bounding box center [424, 105] width 34 height 7
click at [426, 106] on body "Pricing platform Аналітика Цінова оптимізація Асортимент продукції Шаблони Серв…" at bounding box center [225, 110] width 451 height 220
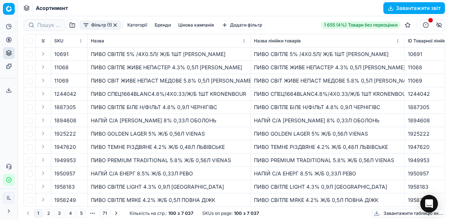
click at [132, 25] on button "Категорії" at bounding box center [137, 25] width 26 height 9
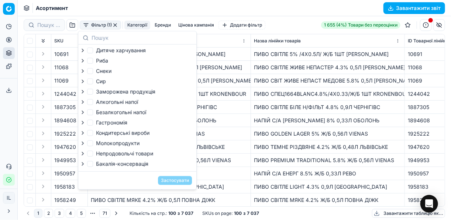
click at [94, 157] on label "Непродовольчі товари" at bounding box center [120, 153] width 66 height 7
click at [93, 157] on input "Непродовольчі товари" at bounding box center [90, 154] width 6 height 6
checkbox input "true"
click at [175, 183] on button "Застосувати" at bounding box center [175, 180] width 34 height 9
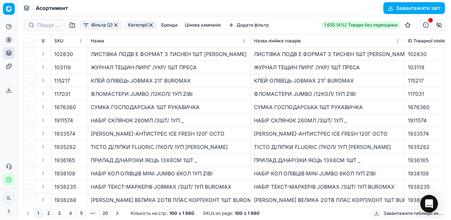
click at [390, 6] on button "Завантажити звіт" at bounding box center [414, 8] width 62 height 12
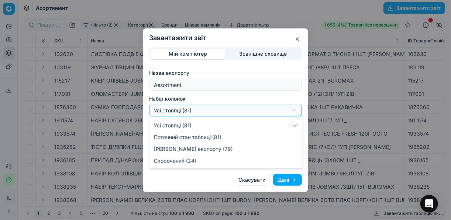
click at [294, 110] on div "Завантажити звіт Мій комп'ютер Зовнішнє сховище Назва експорту Assortment Набір…" at bounding box center [225, 110] width 451 height 220
select select "a9134834-9553-4c73-ac5c-c823406624b7"
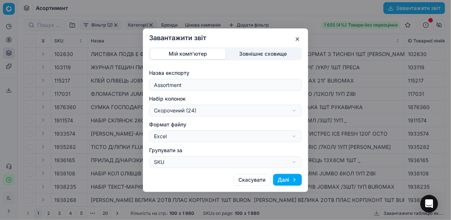
click at [292, 178] on button "Далі" at bounding box center [287, 180] width 29 height 12
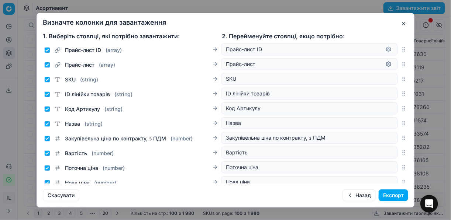
click at [386, 196] on button "Експорт" at bounding box center [394, 196] width 30 height 12
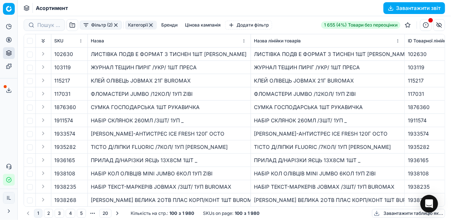
click at [8, 91] on polyline at bounding box center [9, 90] width 3 height 1
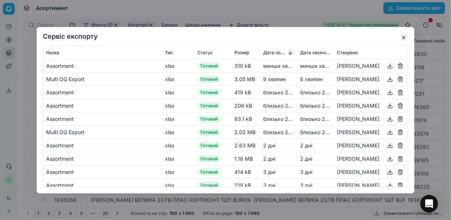
click at [386, 64] on button "button" at bounding box center [390, 65] width 9 height 9
click at [278, 17] on div "Сервіс експорту Назва Тип Статус Розмір Дата початку Дата закінчення Створено A…" at bounding box center [225, 110] width 451 height 220
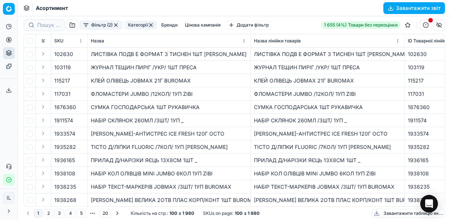
click at [115, 24] on button "button" at bounding box center [116, 25] width 6 height 6
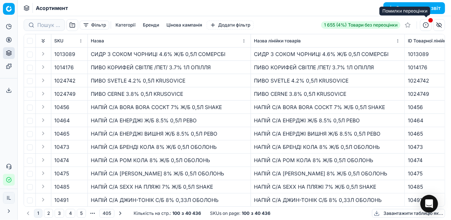
click at [425, 26] on button "button" at bounding box center [426, 25] width 12 height 12
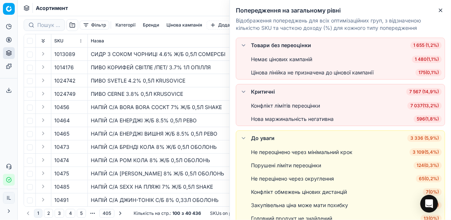
click at [423, 106] on span "7 037 ( 13,2% )" at bounding box center [424, 105] width 34 height 7
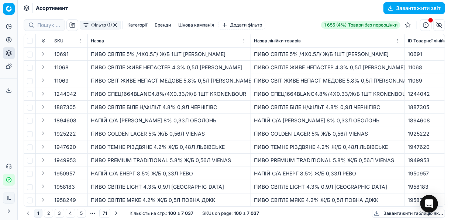
click at [133, 24] on button "Категорії" at bounding box center [137, 25] width 26 height 9
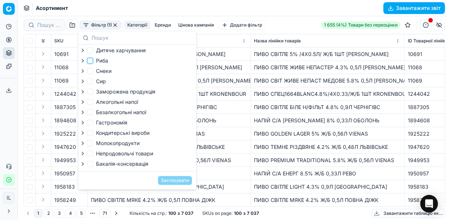
click at [90, 60] on input "Риба" at bounding box center [90, 61] width 6 height 6
checkbox input "true"
click at [92, 93] on input "Заморожена продукція" at bounding box center [90, 92] width 6 height 6
checkbox input "true"
click at [94, 125] on label "Гастрономія" at bounding box center [107, 122] width 40 height 7
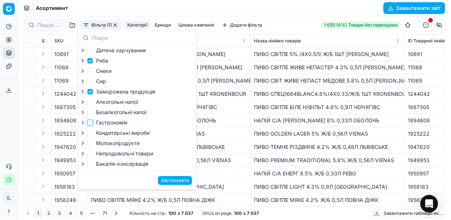
click at [93, 125] on input "Гастрономія" at bounding box center [90, 123] width 6 height 6
checkbox input "true"
click at [172, 183] on button "Застосувати" at bounding box center [175, 180] width 34 height 9
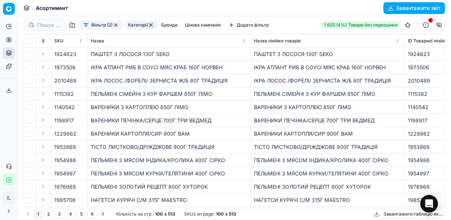
click at [390, 8] on button "Завантажити звіт" at bounding box center [414, 8] width 62 height 12
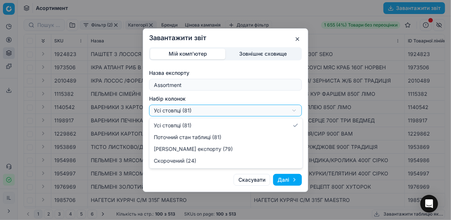
click at [296, 110] on div "Завантажити звіт Мій комп'ютер Зовнішнє сховище Назва експорту Assortment Набір…" at bounding box center [225, 110] width 451 height 220
select select "a9134834-9553-4c73-ac5c-c823406624b7"
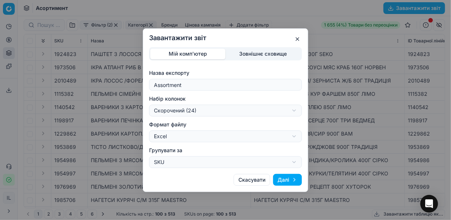
click at [292, 180] on button "Далі" at bounding box center [287, 180] width 29 height 12
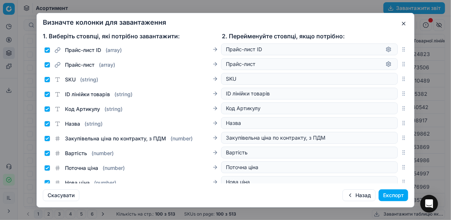
click at [387, 195] on button "Експорт" at bounding box center [394, 196] width 30 height 12
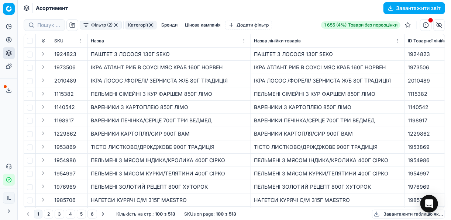
click at [8, 89] on icon at bounding box center [9, 90] width 6 height 6
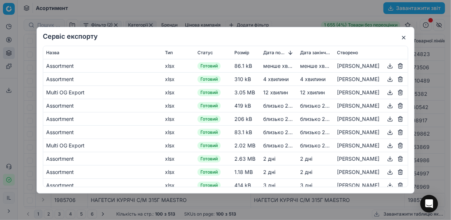
click at [386, 65] on button "button" at bounding box center [390, 65] width 9 height 9
click at [250, 10] on div "Сервіс експорту Назва Тип Статус Розмір Дата початку Дата закінчення Створено A…" at bounding box center [225, 110] width 451 height 220
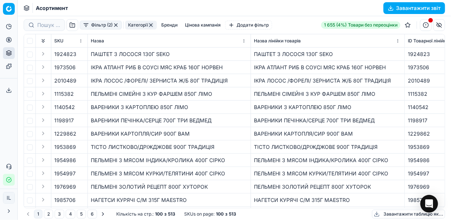
click at [118, 25] on button "button" at bounding box center [116, 25] width 6 height 6
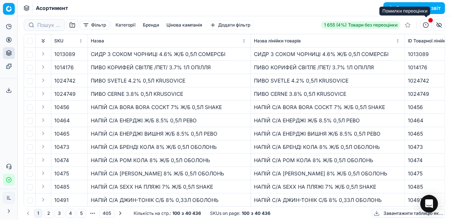
click at [426, 26] on button "button" at bounding box center [426, 25] width 12 height 12
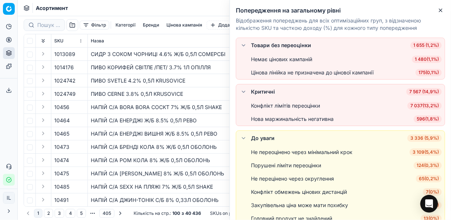
click at [426, 106] on span "7 037 ( 13,2% )" at bounding box center [424, 105] width 34 height 7
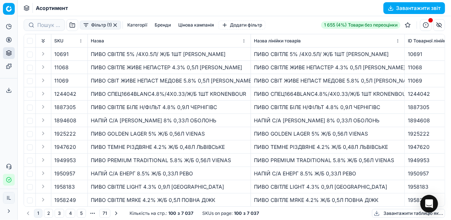
click at [134, 24] on button "Категорії" at bounding box center [137, 25] width 26 height 9
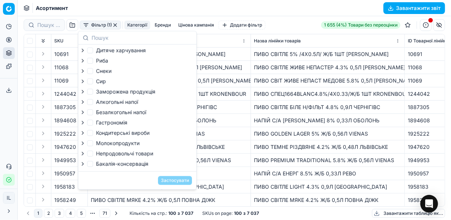
click at [93, 83] on label "Сир" at bounding box center [96, 81] width 19 height 7
click at [93, 83] on input "Сир" at bounding box center [90, 82] width 6 height 6
checkbox input "true"
click at [92, 145] on input "Молокопродукти" at bounding box center [90, 144] width 6 height 6
checkbox input "true"
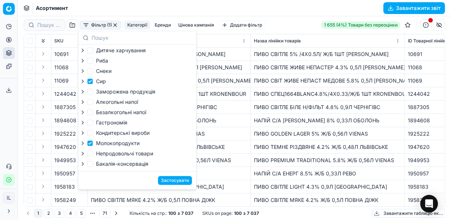
click at [170, 183] on button "Застосувати" at bounding box center [175, 180] width 34 height 9
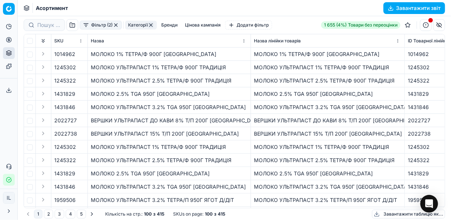
click at [388, 7] on button "Завантажити звіт" at bounding box center [414, 8] width 62 height 12
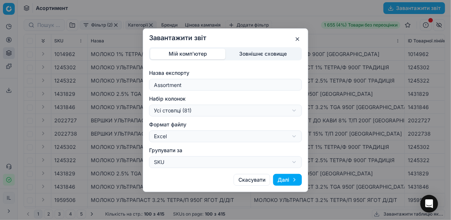
click at [293, 112] on div "Завантажити звіт Мій комп'ютер Зовнішнє сховище Назва експорту Assortment Набір…" at bounding box center [225, 110] width 451 height 220
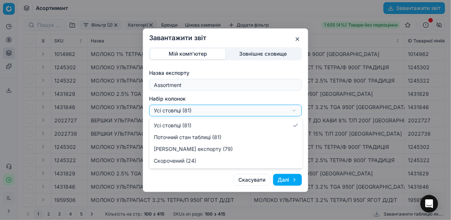
select select "a9134834-9553-4c73-ac5c-c823406624b7"
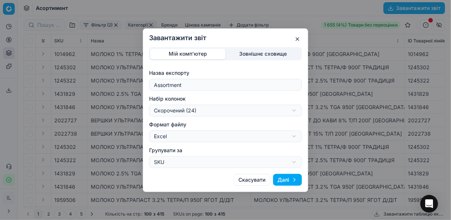
click at [295, 179] on button "Далі" at bounding box center [287, 180] width 29 height 12
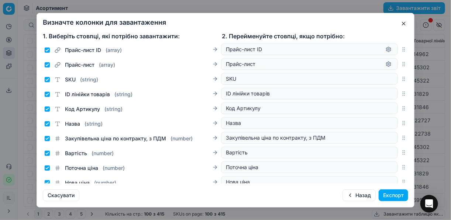
click at [382, 194] on button "Експорт" at bounding box center [394, 196] width 30 height 12
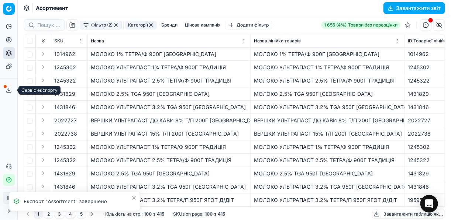
click at [7, 91] on icon at bounding box center [9, 90] width 6 height 6
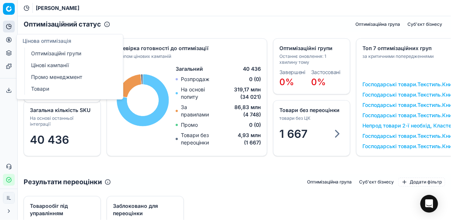
click at [50, 66] on link "Цінові кампанії" at bounding box center [71, 65] width 86 height 10
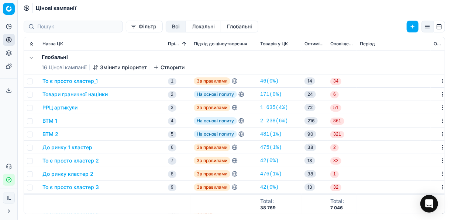
click at [126, 27] on button "Фільтр" at bounding box center [144, 27] width 37 height 12
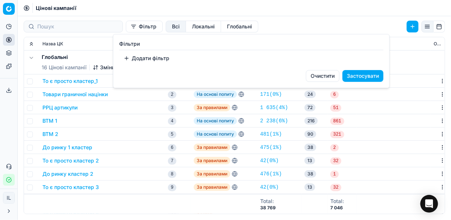
click at [127, 62] on button "Додати фільтр" at bounding box center [146, 58] width 55 height 12
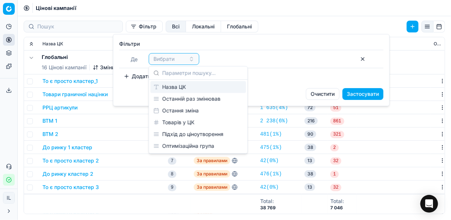
click at [179, 84] on div "Назва ЦК" at bounding box center [199, 87] width 96 height 12
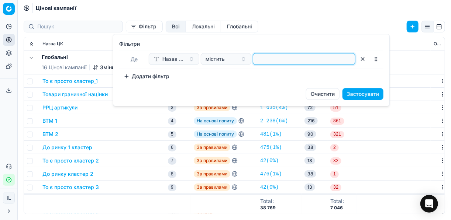
click at [256, 59] on input at bounding box center [304, 58] width 96 height 11
type input "міц"
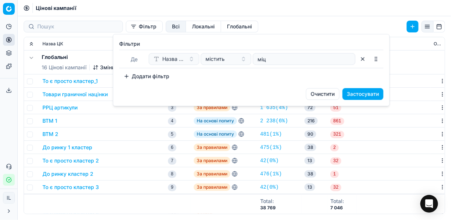
click at [354, 94] on button "Застосувати" at bounding box center [362, 94] width 41 height 12
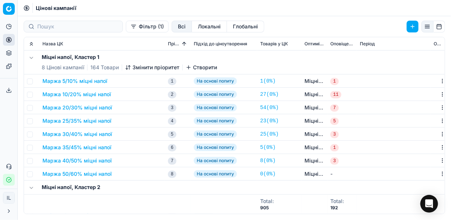
click at [73, 107] on button "Маржа 20/30% міцні напої" at bounding box center [77, 107] width 70 height 7
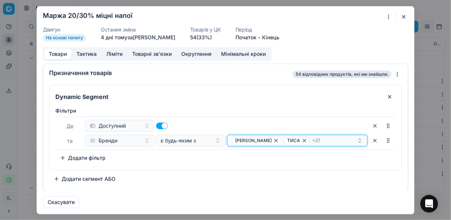
click at [328, 139] on div "[PERSON_NAME] + 27" at bounding box center [294, 140] width 125 height 9
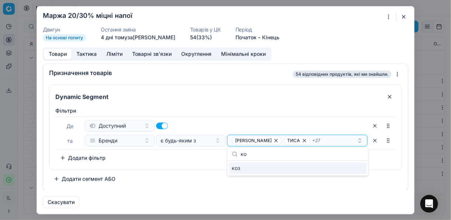
type input "к"
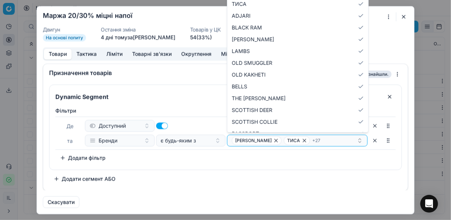
click at [328, 168] on div "Фiльтри Де Доступний та Бренди є будь-яким з [PERSON_NAME] + 27 To pick up a so…" at bounding box center [225, 137] width 352 height 66
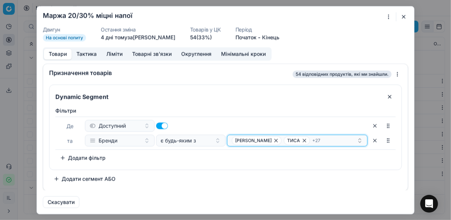
click at [322, 139] on div "[PERSON_NAME] + 27" at bounding box center [294, 140] width 125 height 9
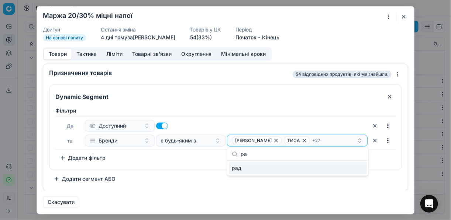
type input "р"
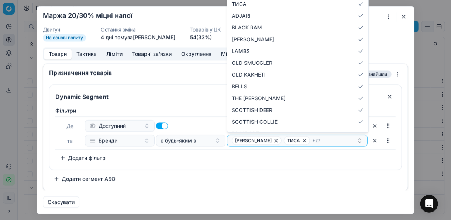
click at [277, 172] on div "Dynamic Segment Фiльтри Де Доступний та Бренди є будь-яким з [PERSON_NAME] + 27…" at bounding box center [225, 134] width 353 height 100
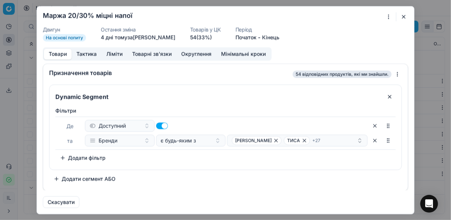
click at [405, 13] on button "button" at bounding box center [403, 16] width 9 height 9
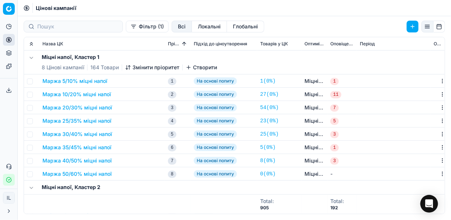
click at [75, 110] on button "Маржа 20/30% міцні напої" at bounding box center [77, 107] width 70 height 7
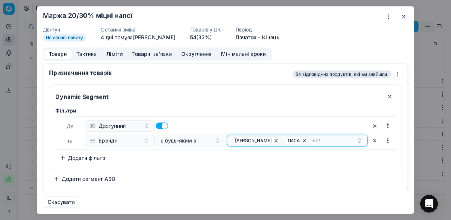
click at [329, 141] on div "[PERSON_NAME] + 27" at bounding box center [294, 140] width 125 height 9
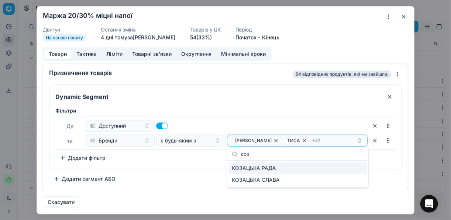
type input "коз"
click at [359, 169] on div "КОЗАЦЬКА РАДА" at bounding box center [298, 168] width 138 height 12
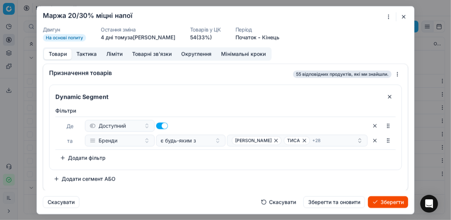
click at [381, 203] on button "Зберегти" at bounding box center [388, 202] width 40 height 12
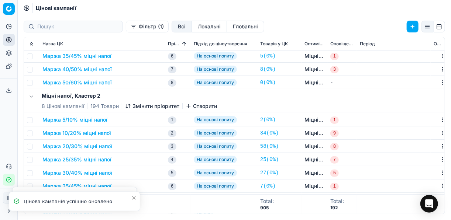
scroll to position [118, 0]
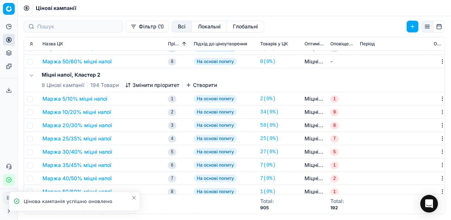
click at [79, 125] on button "Маржа 20/30% міцні напої" at bounding box center [77, 125] width 70 height 7
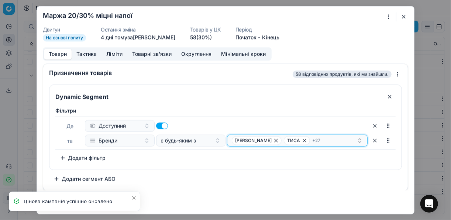
click at [321, 140] on div "[PERSON_NAME] + 27" at bounding box center [294, 140] width 125 height 9
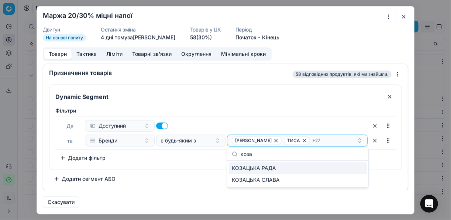
type input "коза"
click at [357, 166] on div "КОЗАЦЬКА РАДА" at bounding box center [298, 168] width 138 height 12
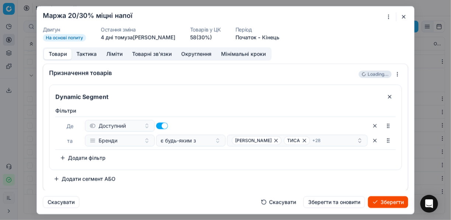
click at [384, 203] on button "Зберегти" at bounding box center [388, 202] width 40 height 12
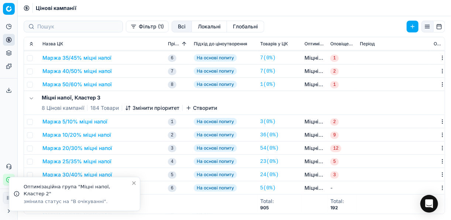
scroll to position [236, 0]
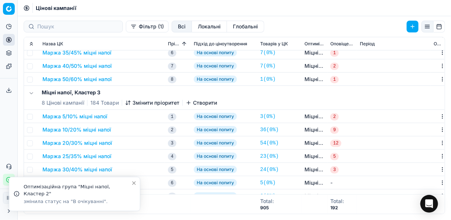
click at [107, 143] on button "Маржа 20/30% міцні напої" at bounding box center [77, 142] width 70 height 7
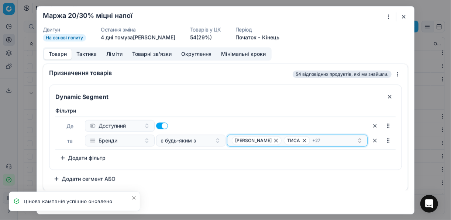
click at [340, 142] on div "[PERSON_NAME] + 27" at bounding box center [294, 140] width 125 height 9
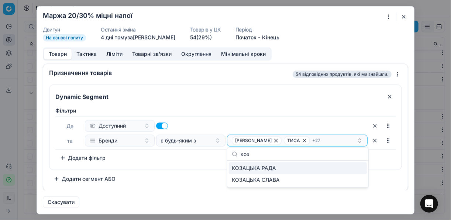
type input "коз"
click at [352, 168] on div "КОЗАЦЬКА РАДА" at bounding box center [298, 168] width 138 height 12
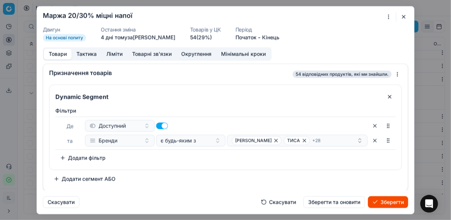
click at [384, 202] on button "Зберегти" at bounding box center [388, 202] width 40 height 12
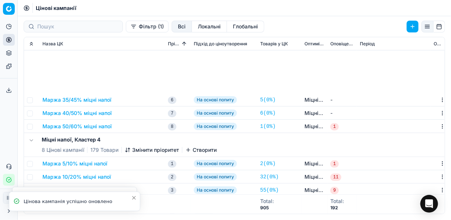
scroll to position [413, 0]
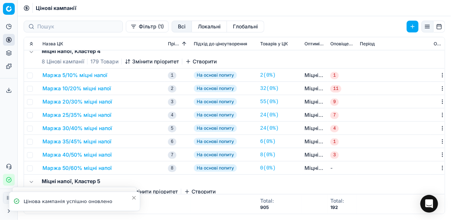
click at [79, 103] on button "Маржа 20/30% міцні напої" at bounding box center [77, 101] width 70 height 7
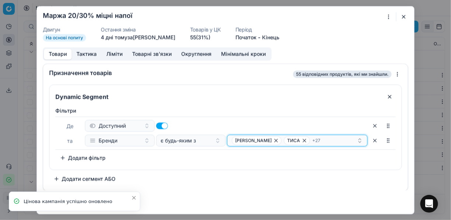
click at [318, 138] on div "[PERSON_NAME] + 27" at bounding box center [294, 140] width 125 height 9
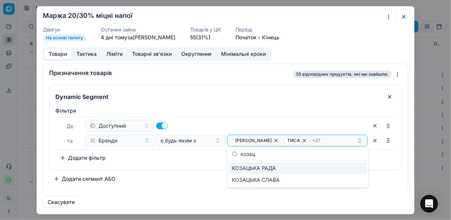
type input "козац"
click at [360, 168] on div "КОЗАЦЬКА РАДА" at bounding box center [298, 168] width 138 height 12
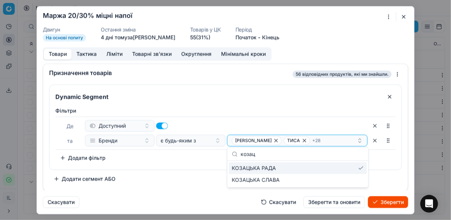
click at [390, 200] on button "Зберегти" at bounding box center [388, 202] width 40 height 12
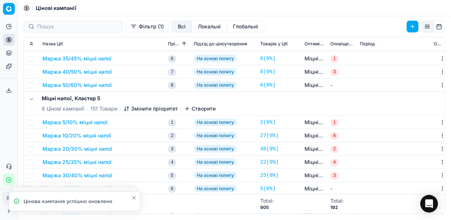
scroll to position [531, 0]
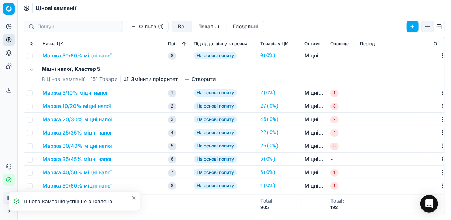
click at [96, 118] on button "Маржа 20/30% міцні напої" at bounding box center [77, 119] width 70 height 7
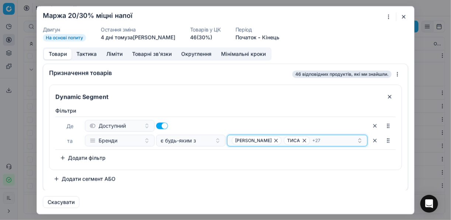
click at [321, 137] on div "[PERSON_NAME] + 27" at bounding box center [294, 140] width 125 height 9
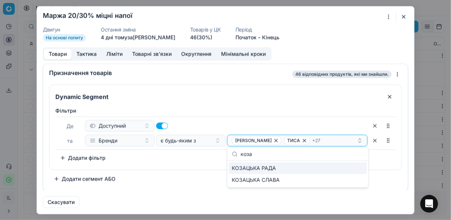
type input "коза"
click at [337, 166] on div "КОЗАЦЬКА РАДА" at bounding box center [298, 168] width 138 height 12
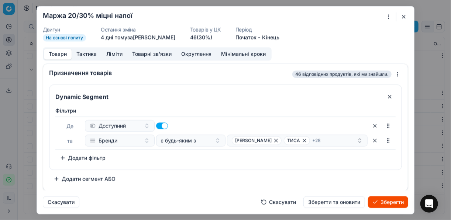
click at [377, 198] on button "Зберегти" at bounding box center [388, 202] width 40 height 12
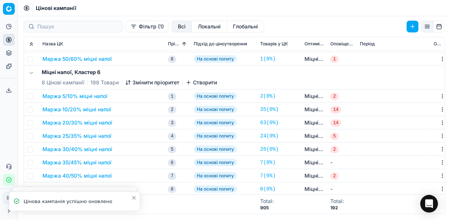
scroll to position [665, 0]
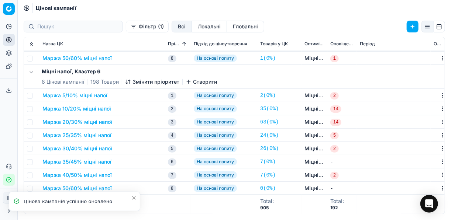
click at [99, 122] on button "Маржа 20/30% міцні напої" at bounding box center [77, 121] width 70 height 7
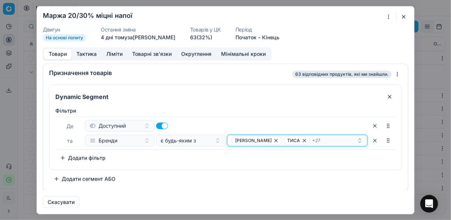
click at [330, 140] on div "[PERSON_NAME] + 27" at bounding box center [294, 140] width 125 height 9
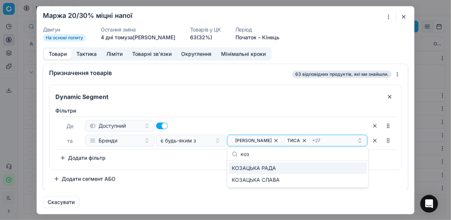
type input "коз"
click at [353, 166] on div "КОЗАЦЬКА РАДА" at bounding box center [298, 168] width 138 height 12
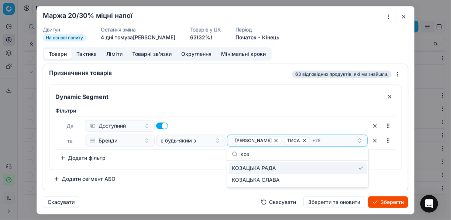
click at [380, 199] on button "Зберегти" at bounding box center [388, 202] width 40 height 12
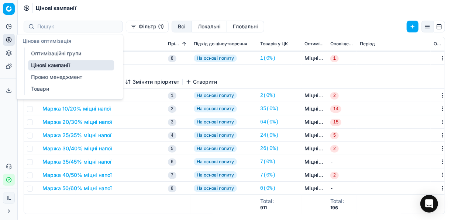
click at [48, 65] on link "Цінові кампанії" at bounding box center [71, 65] width 86 height 10
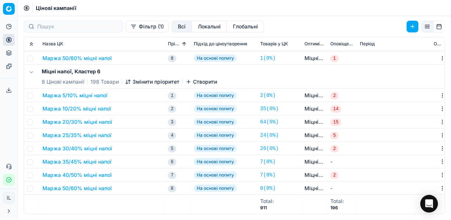
click at [127, 26] on button "Фільтр (1)" at bounding box center [147, 27] width 43 height 12
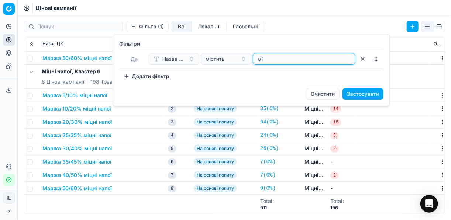
type input "м"
type input "вин"
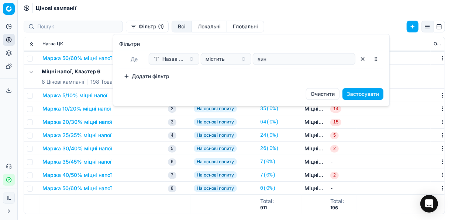
click at [376, 93] on button "Застосувати" at bounding box center [362, 94] width 41 height 12
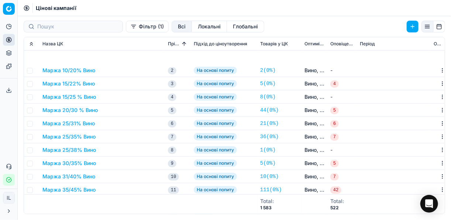
scroll to position [89, 0]
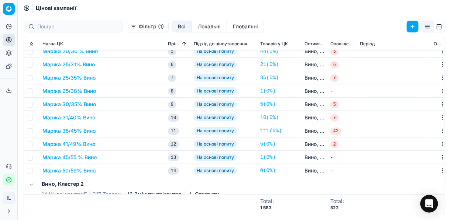
click at [77, 130] on button "Маржа 35/45% Вино" at bounding box center [68, 130] width 53 height 7
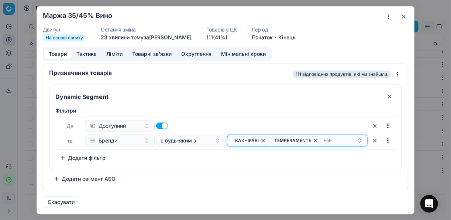
click at [340, 138] on div "KAKHIPARI TEMPERAMENTE + 59" at bounding box center [294, 140] width 125 height 9
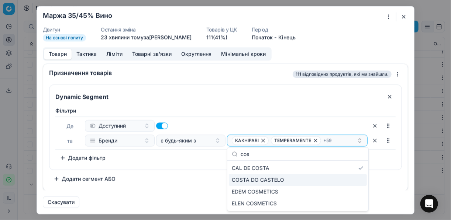
type input "cos"
click at [354, 179] on div "COSTA DO CASTELO" at bounding box center [298, 180] width 138 height 12
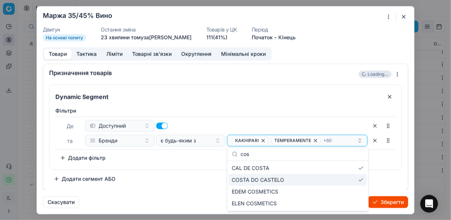
click at [389, 200] on button "Зберегти" at bounding box center [388, 202] width 40 height 12
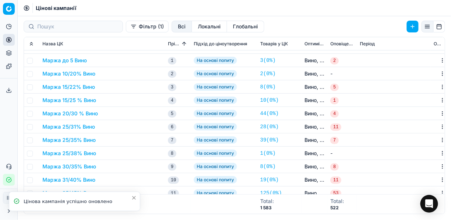
scroll to position [266, 0]
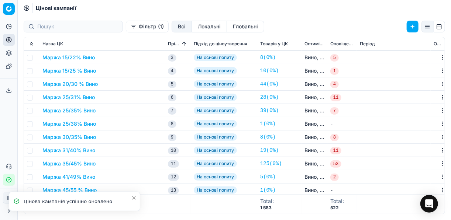
click at [81, 161] on button "Маржа 35/45% Вино" at bounding box center [68, 163] width 53 height 7
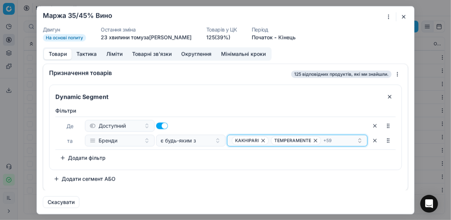
click at [339, 139] on div "KAKHIPARI TEMPERAMENTE + 59" at bounding box center [294, 140] width 125 height 9
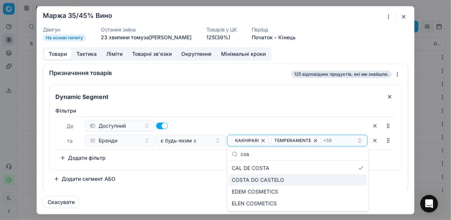
type input "cos"
click at [357, 179] on div "COSTA DO CASTELO" at bounding box center [298, 180] width 138 height 12
click at [386, 200] on button "Зберегти" at bounding box center [388, 202] width 40 height 12
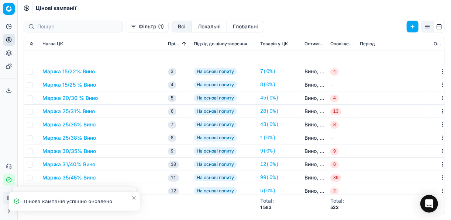
scroll to position [531, 0]
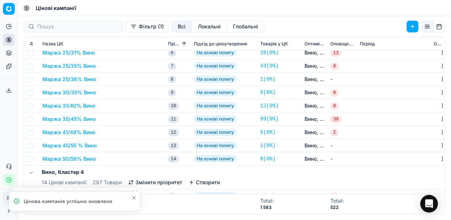
click at [80, 118] on button "Маржа 35/45% Вино" at bounding box center [68, 118] width 53 height 7
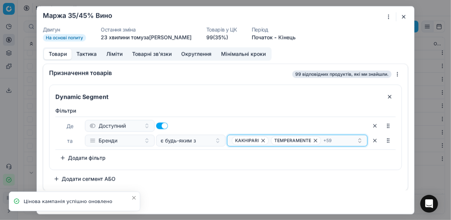
click at [340, 140] on div "KAKHIPARI TEMPERAMENTE + 59" at bounding box center [294, 140] width 125 height 9
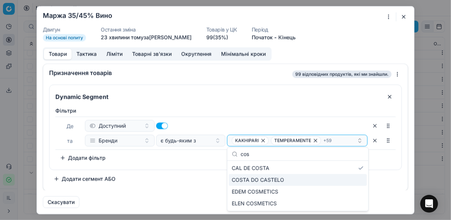
type input "cos"
click at [356, 180] on div "COSTA DO CASTELO" at bounding box center [298, 180] width 138 height 12
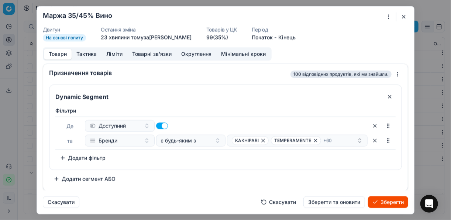
click at [382, 180] on div "Dynamic Segment Фiльтри Де Доступний та Бренди є будь-яким з KAKHIPARI TEMPERAM…" at bounding box center [225, 134] width 353 height 100
click at [384, 202] on button "Зберегти" at bounding box center [388, 202] width 40 height 12
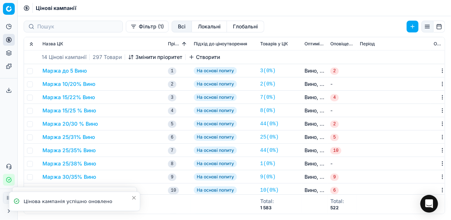
scroll to position [679, 0]
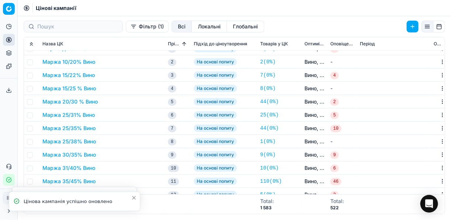
click at [84, 129] on button "Маржа 25/35% Вино" at bounding box center [68, 128] width 53 height 7
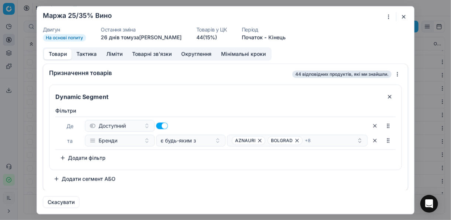
click at [401, 18] on button "button" at bounding box center [403, 16] width 9 height 9
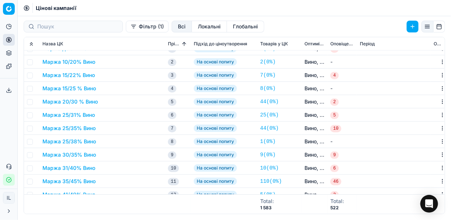
scroll to position [708, 0]
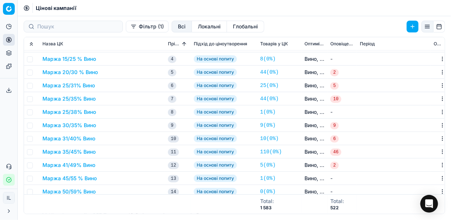
click at [90, 152] on button "Маржа 35/45% Вино" at bounding box center [68, 151] width 53 height 7
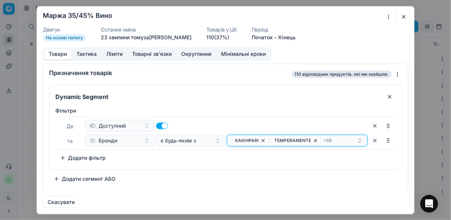
click at [347, 141] on div "KAKHIPARI TEMPERAMENTE + 59" at bounding box center [294, 140] width 125 height 9
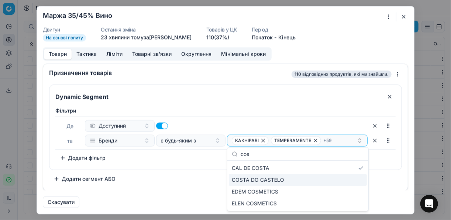
type input "cos"
click at [359, 179] on div "COSTA DO CASTELO" at bounding box center [298, 180] width 138 height 12
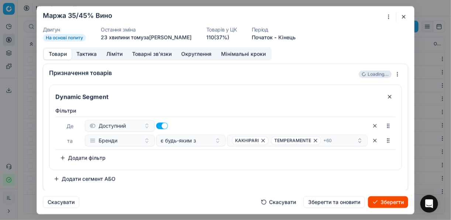
click at [388, 201] on button "Зберегти" at bounding box center [388, 202] width 40 height 12
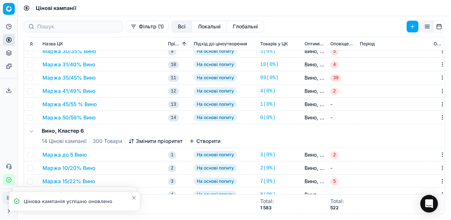
scroll to position [974, 0]
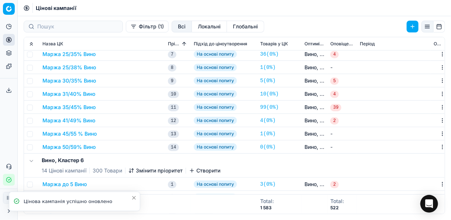
click at [87, 107] on button "Маржа 35/45% Вино" at bounding box center [68, 107] width 53 height 7
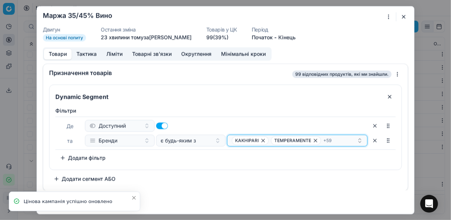
click at [340, 138] on div "KAKHIPARI TEMPERAMENTE + 59" at bounding box center [294, 140] width 125 height 9
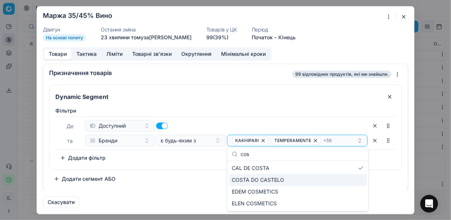
type input "cos"
click at [359, 178] on div "COSTA DO CASTELO" at bounding box center [298, 180] width 138 height 12
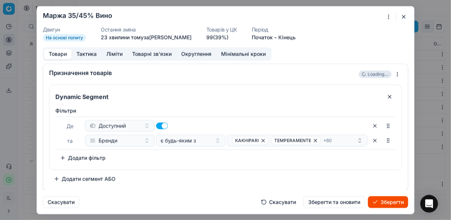
click at [394, 203] on button "Зберегти" at bounding box center [388, 202] width 40 height 12
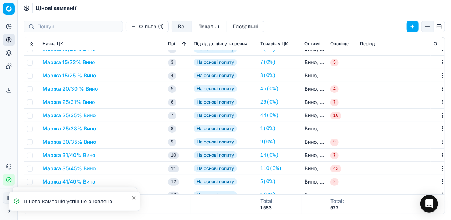
scroll to position [1143, 0]
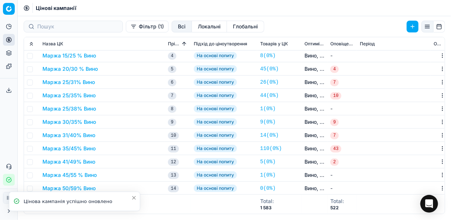
click at [131, 151] on div "Маржа 35/45% Вино" at bounding box center [102, 148] width 120 height 7
click at [127, 150] on div "Маржа 35/45% Вино" at bounding box center [102, 148] width 120 height 7
click at [106, 148] on div "Маржа 35/45% Вино" at bounding box center [102, 148] width 120 height 7
click at [91, 148] on button "Маржа 35/45% Вино" at bounding box center [68, 148] width 53 height 7
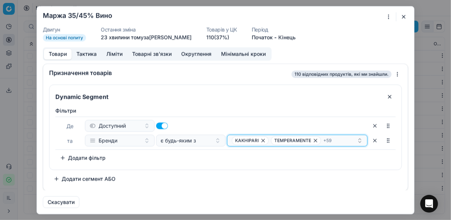
click at [345, 139] on div "KAKHIPARI TEMPERAMENTE + 59" at bounding box center [294, 140] width 125 height 9
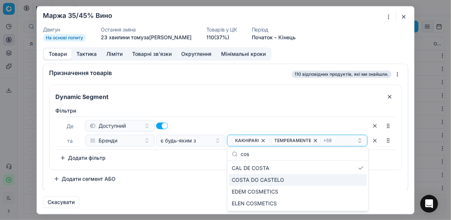
type input "cos"
click at [358, 180] on div "COSTA DO CASTELO" at bounding box center [298, 180] width 138 height 12
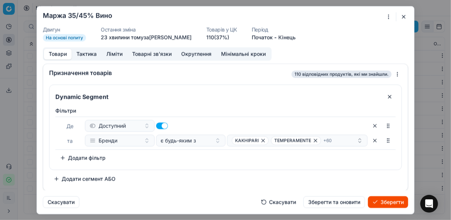
click at [384, 179] on div "Dynamic Segment Фiльтри Де Доступний та Бренди є будь-яким з KAKHIPARI TEMPERAM…" at bounding box center [225, 134] width 353 height 100
click at [388, 204] on button "Зберегти" at bounding box center [388, 202] width 40 height 12
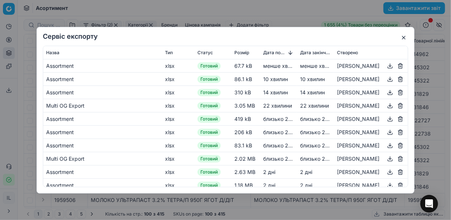
drag, startPoint x: 300, startPoint y: 4, endPoint x: 309, endPoint y: 4, distance: 8.9
click at [300, 4] on div "Сервіс експорту Назва Тип Статус Розмір Дата початку Дата закінчення Створено A…" at bounding box center [225, 110] width 451 height 220
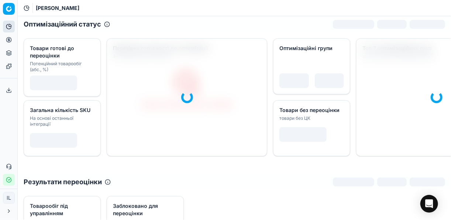
click at [3, 38] on button "Цінова оптимізація" at bounding box center [9, 40] width 12 height 12
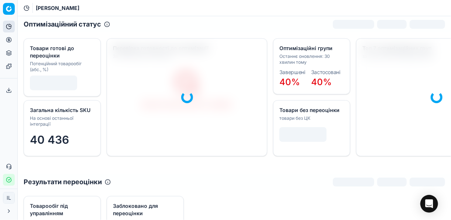
click at [9, 40] on icon at bounding box center [9, 39] width 0 height 3
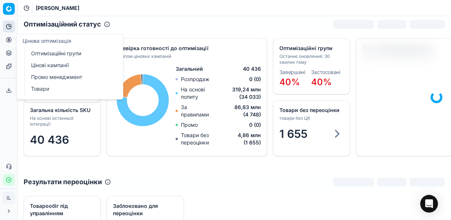
drag, startPoint x: 60, startPoint y: 55, endPoint x: 59, endPoint y: 65, distance: 10.7
click at [60, 55] on link "Оптимізаційні групи" at bounding box center [71, 53] width 86 height 10
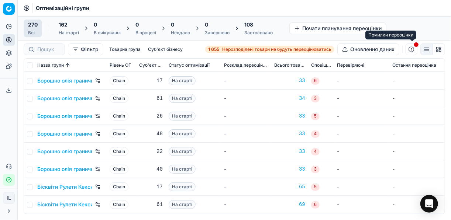
click at [413, 51] on button "button" at bounding box center [411, 50] width 12 height 12
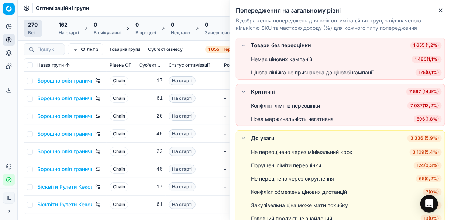
click at [419, 120] on span "596 ( 1,8% )" at bounding box center [428, 118] width 28 height 7
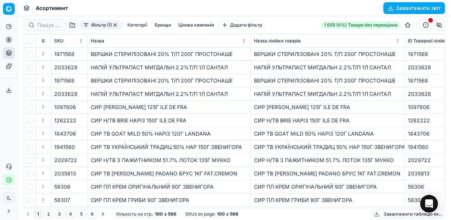
click at [391, 6] on button "Завантажити звіт" at bounding box center [414, 8] width 62 height 12
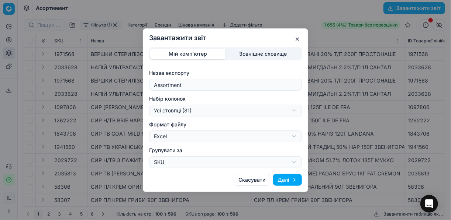
click at [289, 179] on button "Далі" at bounding box center [287, 180] width 29 height 12
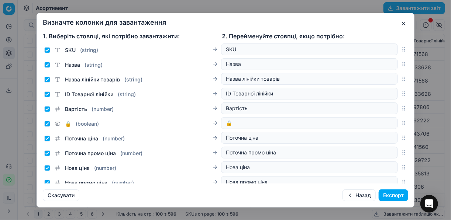
click at [386, 193] on button "Експорт" at bounding box center [394, 196] width 30 height 12
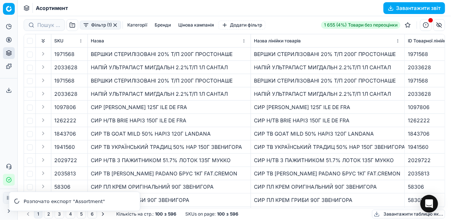
click at [7, 90] on icon at bounding box center [9, 90] width 6 height 6
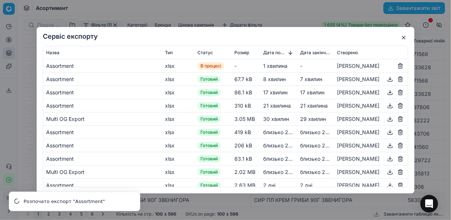
click at [403, 37] on button "button" at bounding box center [403, 37] width 9 height 9
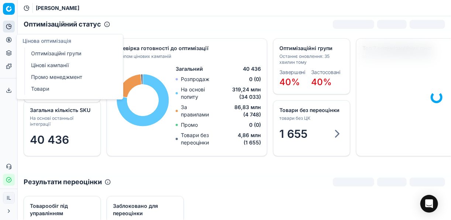
click at [8, 40] on icon at bounding box center [9, 40] width 6 height 6
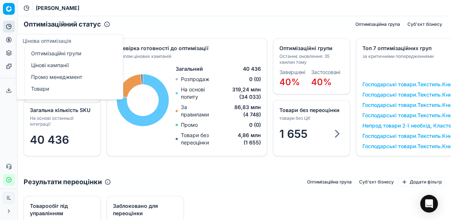
click at [70, 53] on link "Оптимізаційні групи" at bounding box center [71, 53] width 86 height 10
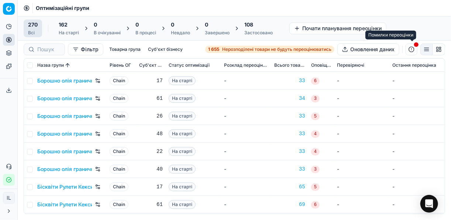
click at [411, 51] on button "button" at bounding box center [411, 50] width 12 height 12
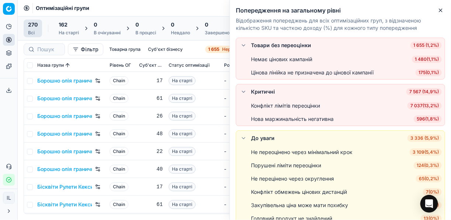
click at [423, 118] on span "596 ( 1,8% )" at bounding box center [428, 118] width 28 height 7
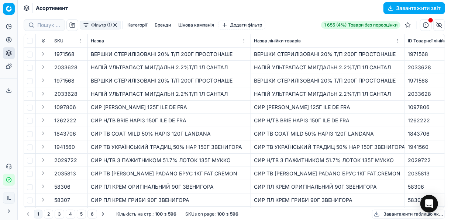
click at [391, 6] on button "Завантажити звіт" at bounding box center [414, 8] width 62 height 12
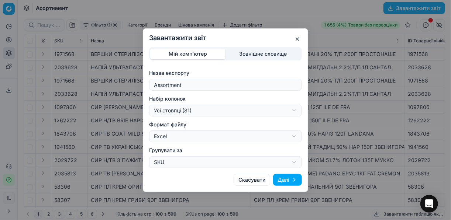
click at [290, 183] on button "Далі" at bounding box center [287, 180] width 29 height 12
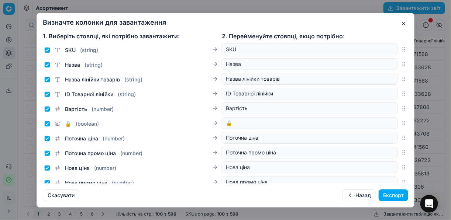
click at [387, 194] on button "Експорт" at bounding box center [394, 196] width 30 height 12
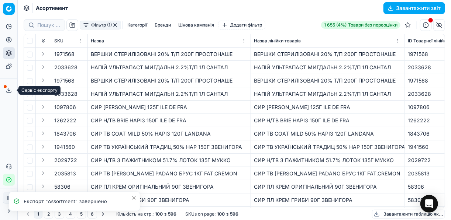
click at [11, 90] on icon at bounding box center [9, 90] width 6 height 6
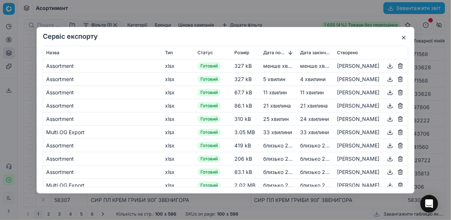
click at [386, 65] on button "button" at bounding box center [390, 65] width 9 height 9
drag, startPoint x: 401, startPoint y: 37, endPoint x: 407, endPoint y: 20, distance: 18.7
click at [401, 37] on button "button" at bounding box center [403, 37] width 9 height 9
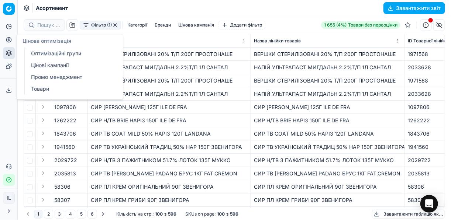
click at [46, 52] on link "Оптимізаційні групи" at bounding box center [71, 53] width 86 height 10
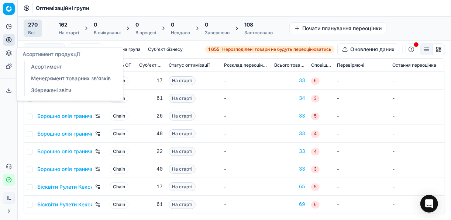
click at [50, 80] on link "Менеджмент товарних зв'язків" at bounding box center [71, 78] width 86 height 10
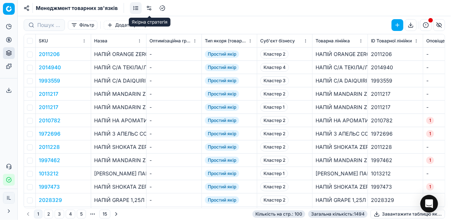
click at [148, 9] on link at bounding box center [149, 8] width 12 height 12
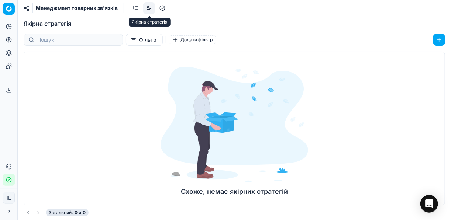
click at [150, 8] on link at bounding box center [149, 8] width 12 height 12
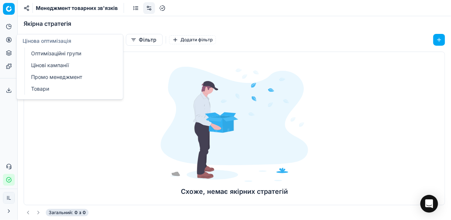
click at [10, 41] on icon at bounding box center [9, 40] width 6 height 6
click at [44, 54] on link "Оптимізаційні групи" at bounding box center [71, 53] width 86 height 10
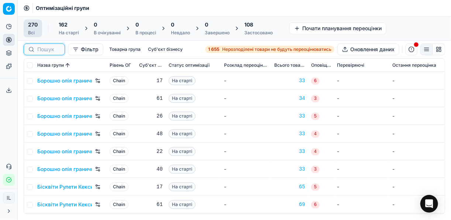
click at [46, 52] on input at bounding box center [48, 49] width 23 height 7
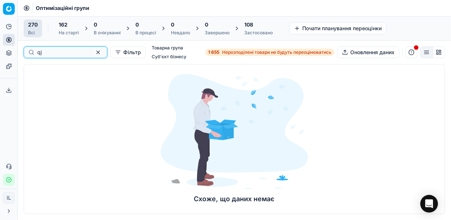
type input "q"
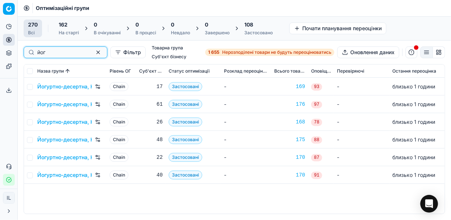
type input "йог"
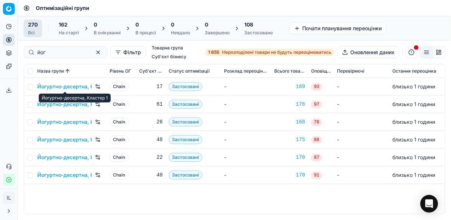
click at [73, 83] on link "Йогуртно-десертна, Кластер 1" at bounding box center [64, 86] width 55 height 7
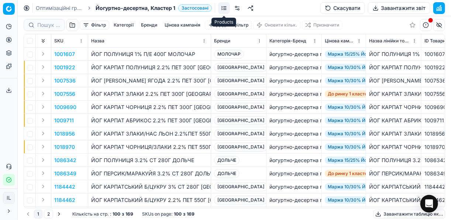
click at [225, 7] on link at bounding box center [224, 8] width 12 height 12
click at [225, 8] on link at bounding box center [224, 8] width 12 height 12
click at [234, 8] on link at bounding box center [237, 8] width 12 height 12
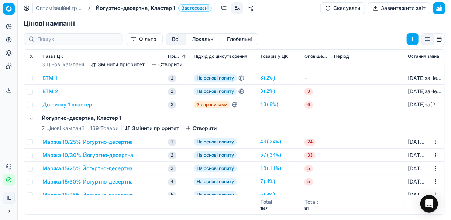
scroll to position [30, 0]
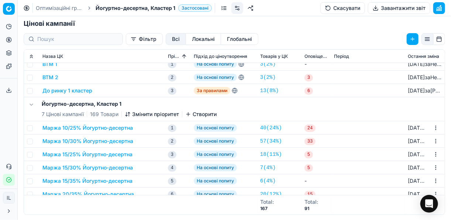
click at [124, 129] on button "Маржа 10/25% Йогуртно-десертна" at bounding box center [87, 127] width 90 height 7
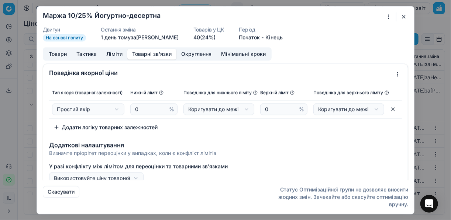
click at [136, 52] on button "Товарні зв'язки" at bounding box center [151, 54] width 49 height 11
click at [404, 17] on button "button" at bounding box center [403, 16] width 9 height 9
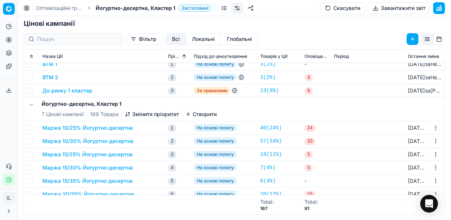
click at [85, 141] on button "Маржа 10/30% Йогуртно-десертна" at bounding box center [87, 141] width 91 height 7
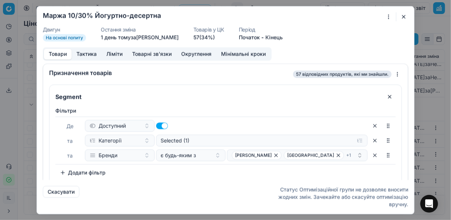
click at [406, 15] on button "button" at bounding box center [403, 16] width 9 height 9
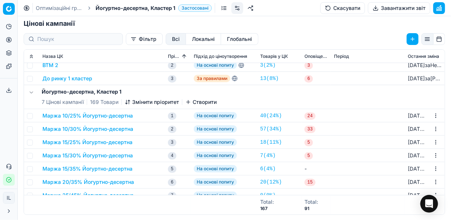
scroll to position [48, 0]
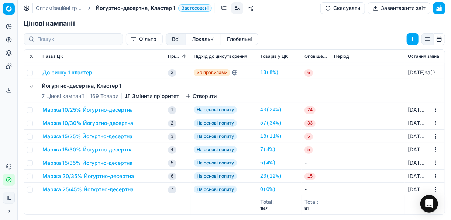
click at [96, 147] on button "Маржа 15/30% Йогуртно-десертна" at bounding box center [87, 149] width 90 height 7
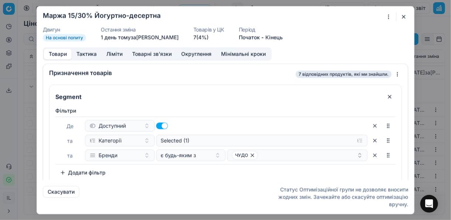
click at [402, 16] on button "button" at bounding box center [403, 16] width 9 height 9
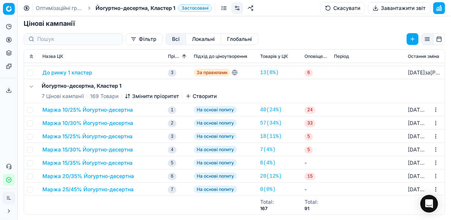
click at [89, 173] on button "Маржа 20/35% Йогуртно-десертна" at bounding box center [88, 176] width 92 height 7
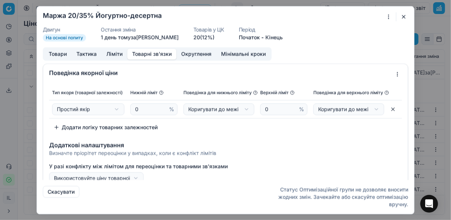
click at [149, 56] on button "Товарні зв'язки" at bounding box center [151, 54] width 49 height 11
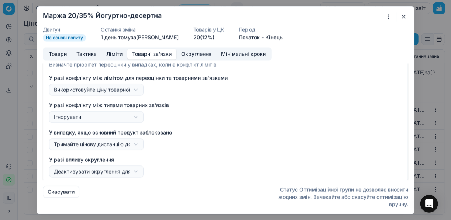
scroll to position [91, 0]
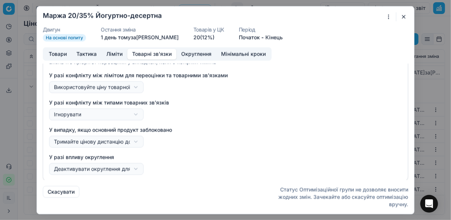
click at [403, 13] on button "button" at bounding box center [403, 16] width 9 height 9
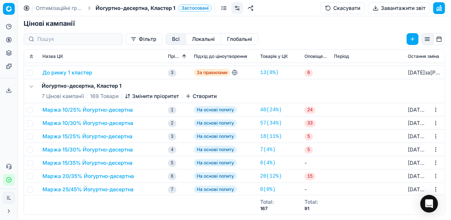
click at [88, 187] on button "Маржа 25/45% Йогуртно-десертна" at bounding box center [87, 189] width 91 height 7
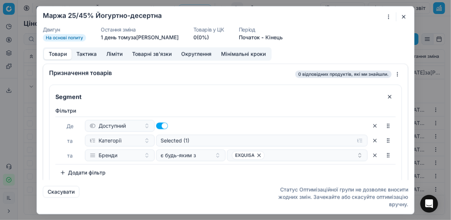
click at [404, 15] on button "button" at bounding box center [403, 16] width 9 height 9
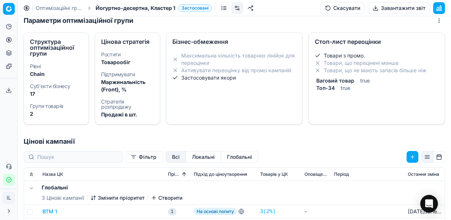
scroll to position [0, 0]
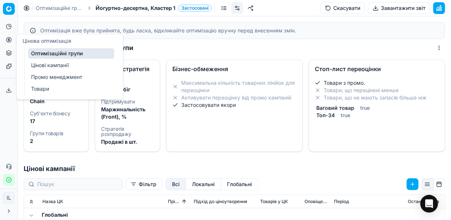
click at [12, 39] on button "Цінова оптимізація" at bounding box center [9, 40] width 12 height 12
click at [55, 53] on link "Оптимізаційні групи" at bounding box center [71, 53] width 86 height 10
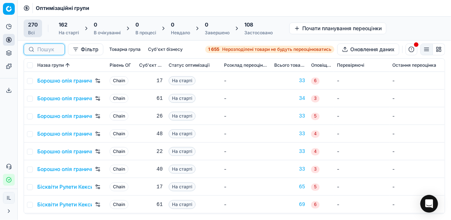
click at [52, 49] on input at bounding box center [48, 49] width 23 height 7
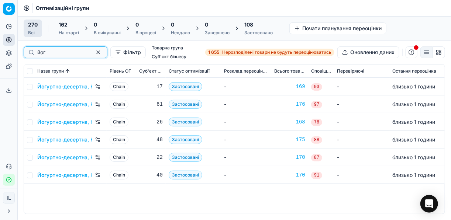
type input "йог"
click at [77, 87] on link "Йогуртно-десертна, Кластер 1" at bounding box center [64, 86] width 55 height 7
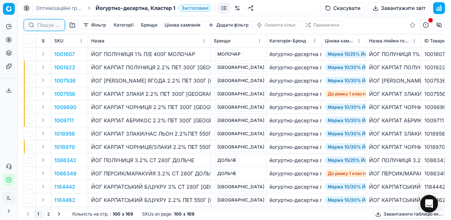
click at [37, 26] on input at bounding box center [48, 24] width 23 height 7
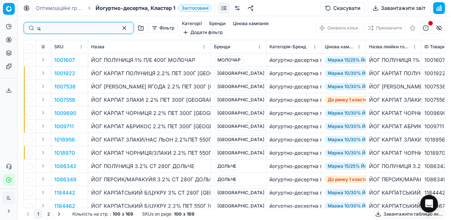
type input "ц"
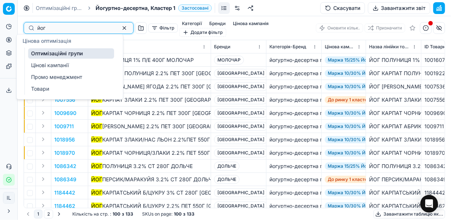
type input "йог"
click at [10, 41] on icon at bounding box center [9, 40] width 6 height 6
click at [53, 63] on link "Цінові кампанії" at bounding box center [71, 65] width 86 height 10
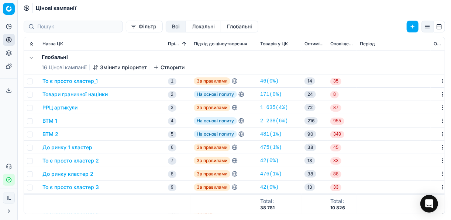
click at [126, 28] on button "Фільтр" at bounding box center [144, 27] width 37 height 12
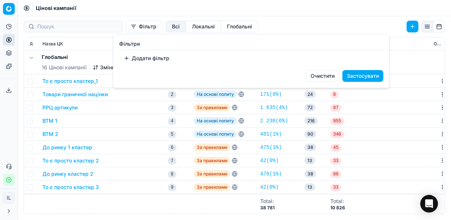
click at [128, 56] on button "Додати фільтр" at bounding box center [146, 58] width 55 height 12
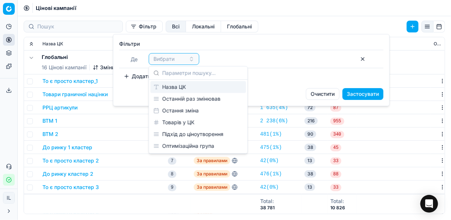
click at [174, 88] on div "Назва ЦК" at bounding box center [199, 87] width 96 height 12
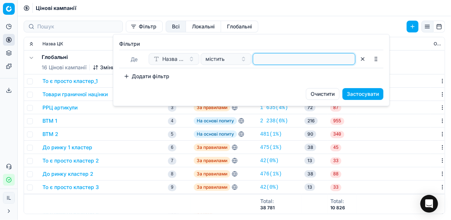
click at [259, 61] on input at bounding box center [304, 58] width 96 height 11
type input "йог"
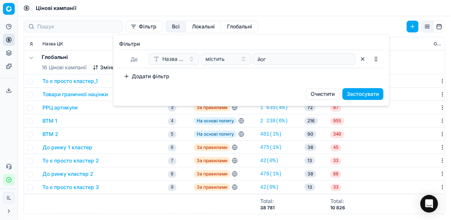
click at [356, 93] on button "Застосувати" at bounding box center [362, 94] width 41 height 12
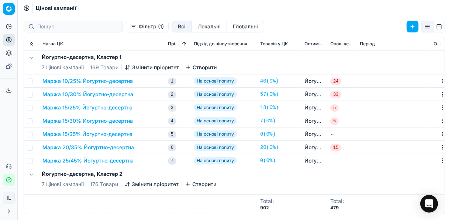
click at [92, 97] on button "Маржа 10/30% Йогуртно-десертна" at bounding box center [87, 94] width 91 height 7
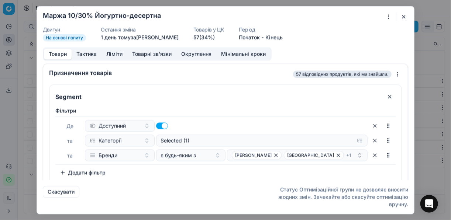
click at [113, 51] on button "Ліміти" at bounding box center [114, 54] width 26 height 11
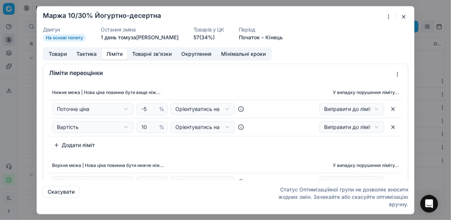
click at [161, 53] on button "Товарні зв'язки" at bounding box center [151, 54] width 49 height 11
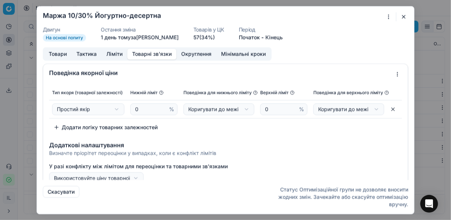
click at [405, 17] on button "button" at bounding box center [403, 16] width 9 height 9
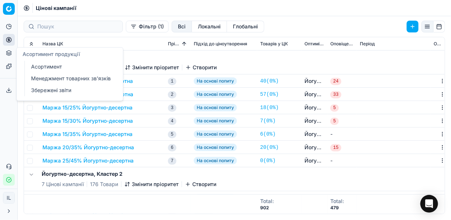
click at [63, 81] on link "Менеджмент товарних зв'язків" at bounding box center [71, 78] width 86 height 10
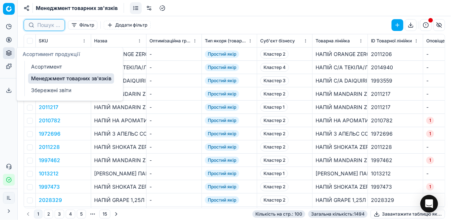
click at [51, 23] on input at bounding box center [48, 24] width 23 height 7
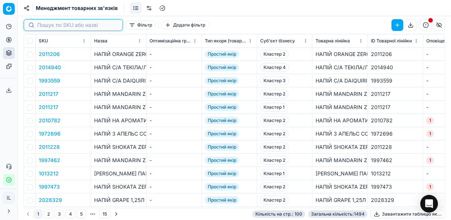
paste input "1506040138"
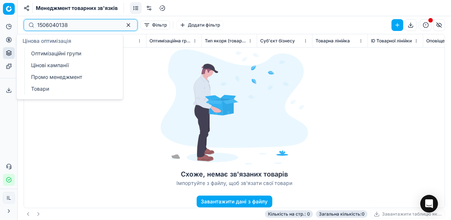
type input "1506040138"
click at [6, 41] on icon at bounding box center [9, 40] width 6 height 6
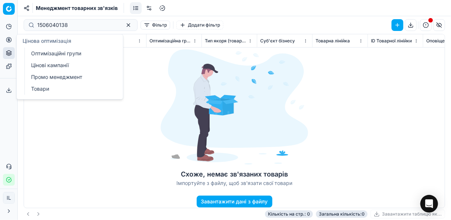
click at [11, 40] on circle at bounding box center [8, 39] width 5 height 5
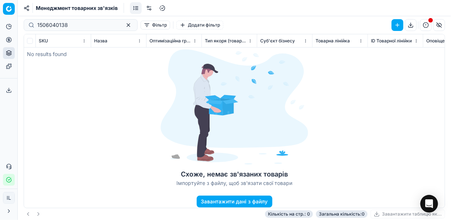
click at [11, 40] on circle at bounding box center [8, 39] width 5 height 5
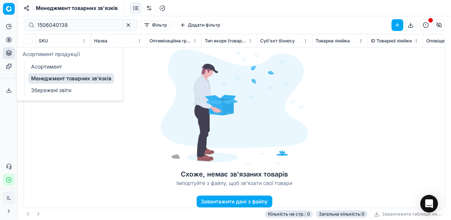
click at [45, 67] on link "Асортимент" at bounding box center [71, 67] width 86 height 10
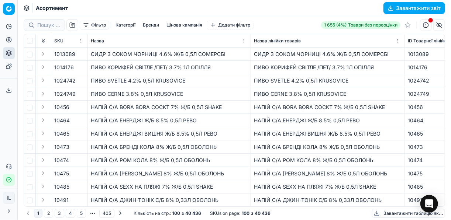
click at [85, 26] on button "Фільтр" at bounding box center [95, 25] width 30 height 9
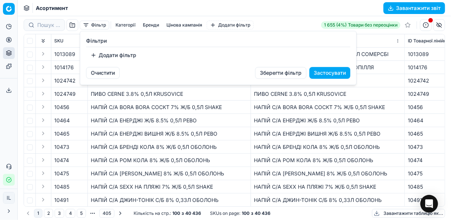
click at [94, 55] on button "Додати фільтр" at bounding box center [113, 55] width 55 height 12
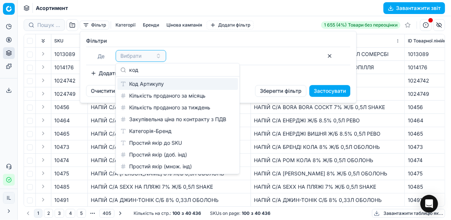
type input "код"
click at [163, 86] on div "Код Артикулу" at bounding box center [177, 84] width 121 height 12
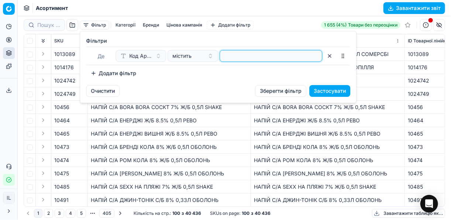
click at [240, 56] on input at bounding box center [271, 56] width 96 height 11
click at [272, 53] on icon "button" at bounding box center [275, 56] width 6 height 6
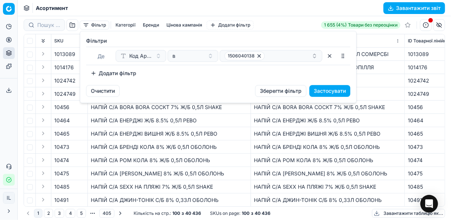
click at [327, 91] on button "Застосувати" at bounding box center [329, 91] width 41 height 12
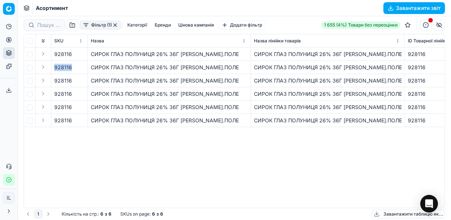
drag, startPoint x: 71, startPoint y: 67, endPoint x: 52, endPoint y: 66, distance: 18.8
click at [52, 66] on td "928116" at bounding box center [69, 67] width 37 height 13
copy span "928116"
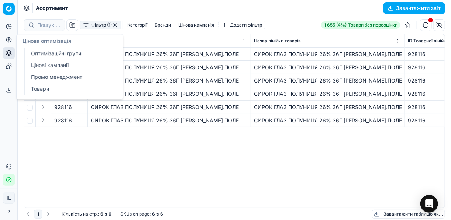
click at [9, 40] on icon at bounding box center [9, 40] width 6 height 6
click at [49, 75] on link "Промо менеджмент" at bounding box center [71, 77] width 86 height 10
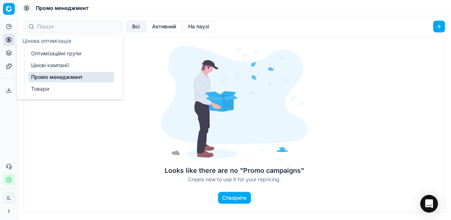
click at [58, 62] on link "Цінові кампанії" at bounding box center [71, 65] width 86 height 10
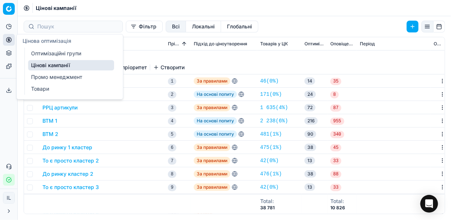
drag, startPoint x: 13, startPoint y: 41, endPoint x: 7, endPoint y: 52, distance: 13.2
click at [13, 41] on button "Цінова оптимізація" at bounding box center [9, 40] width 12 height 12
click at [8, 56] on button "Асортимент продукції" at bounding box center [9, 53] width 12 height 12
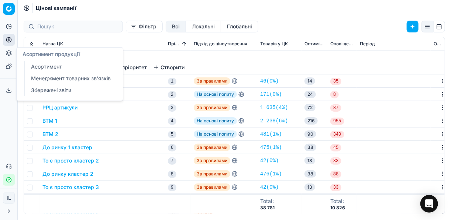
click at [48, 76] on link "Менеджмент товарних зв'язків" at bounding box center [71, 78] width 86 height 10
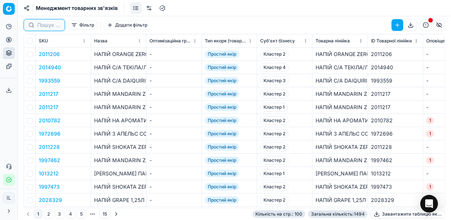
click at [44, 27] on input at bounding box center [48, 24] width 23 height 7
paste input "928116"
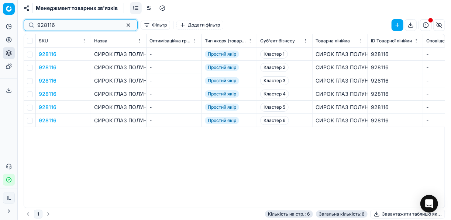
type input "928116"
click at [52, 55] on button "928116" at bounding box center [48, 54] width 18 height 7
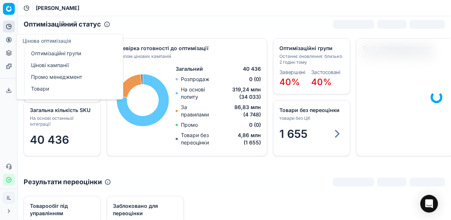
click at [49, 65] on link "Цінові кампанії" at bounding box center [71, 65] width 86 height 10
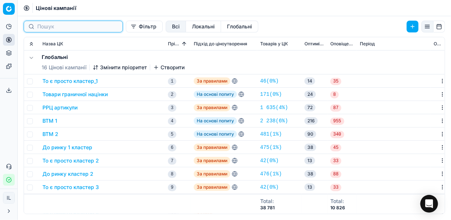
click at [68, 27] on input at bounding box center [77, 26] width 81 height 7
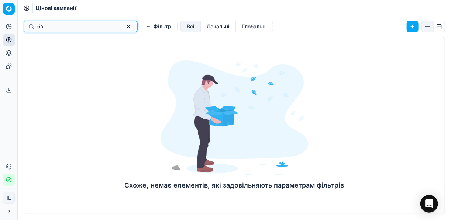
type input "б"
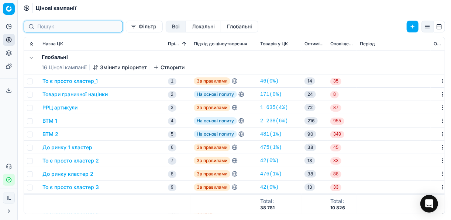
type input "б"
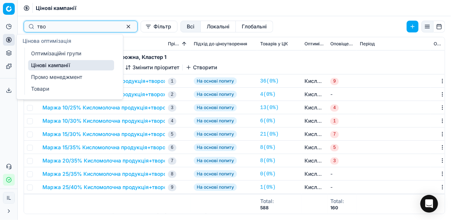
type input "тво"
click at [10, 39] on icon at bounding box center [9, 40] width 6 height 6
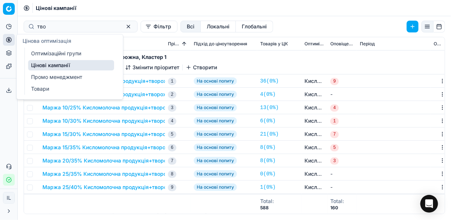
click at [53, 54] on link "Оптимізаційні групи" at bounding box center [71, 53] width 86 height 10
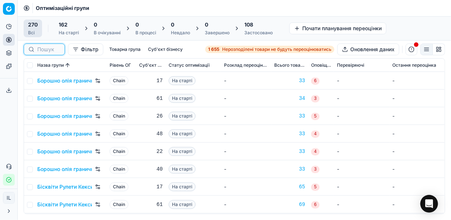
click at [48, 48] on input at bounding box center [48, 49] width 23 height 7
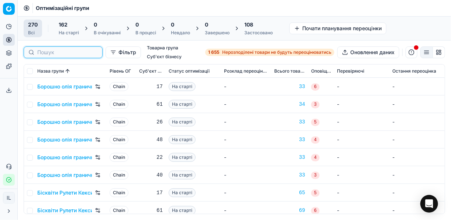
click at [79, 49] on input at bounding box center [67, 52] width 61 height 7
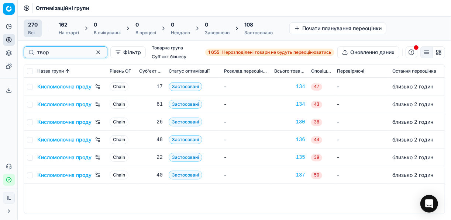
type input "твор"
click at [75, 87] on link "Кисломолочна продукція+творожна, Кластер 1" at bounding box center [64, 86] width 55 height 7
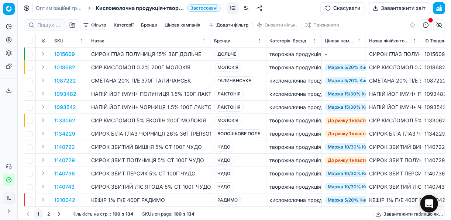
click at [246, 7] on link at bounding box center [246, 8] width 12 height 12
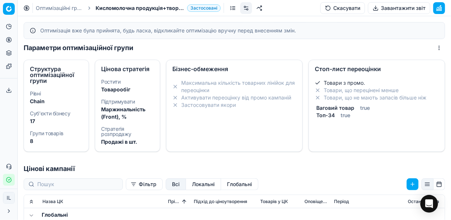
click at [174, 106] on icon at bounding box center [175, 105] width 6 height 6
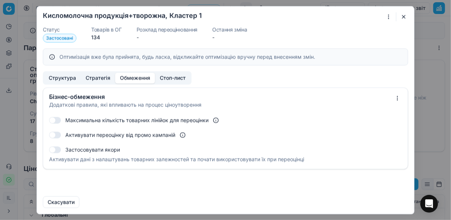
drag, startPoint x: 54, startPoint y: 151, endPoint x: 59, endPoint y: 151, distance: 5.2
click at [59, 151] on button "button" at bounding box center [55, 149] width 12 height 7
checkbox input "true"
click at [423, 141] on body "Pricing platform Аналітика Цінова оптимізація Асортимент продукції Шаблони Серв…" at bounding box center [225, 110] width 451 height 220
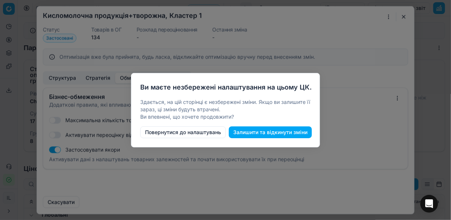
click at [404, 15] on div at bounding box center [225, 110] width 451 height 220
click at [197, 131] on button "Повернутися до налаштувань" at bounding box center [183, 133] width 86 height 12
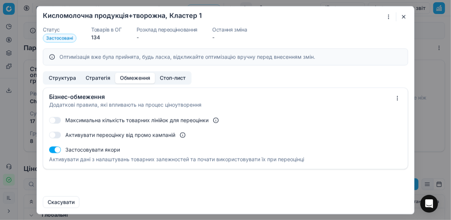
click at [67, 201] on button "Скасувати" at bounding box center [61, 202] width 37 height 12
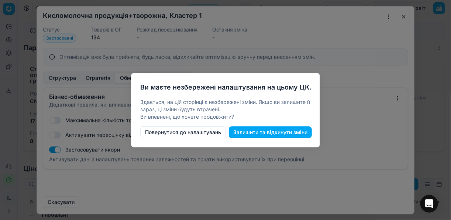
click at [194, 135] on button "Повернутися до налаштувань" at bounding box center [183, 133] width 86 height 12
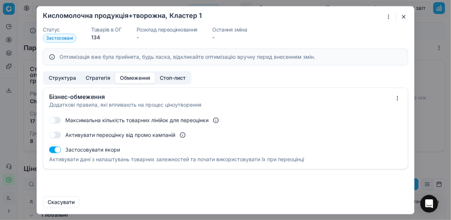
click at [403, 17] on button "button" at bounding box center [403, 16] width 9 height 9
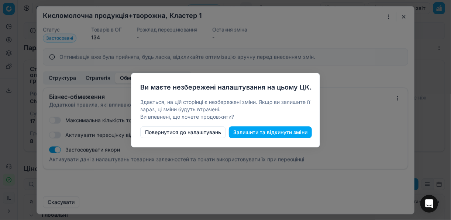
click at [50, 207] on div at bounding box center [225, 110] width 451 height 220
click at [52, 204] on div at bounding box center [225, 110] width 451 height 220
click at [196, 133] on button "Повернутися до налаштувань" at bounding box center [183, 133] width 86 height 12
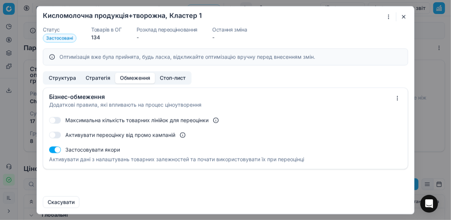
click at [68, 200] on button "Скасувати" at bounding box center [61, 202] width 37 height 12
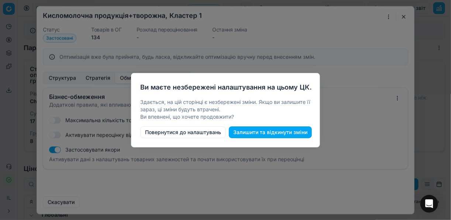
click at [262, 134] on button "Залишити та відкинути зміни" at bounding box center [270, 133] width 83 height 12
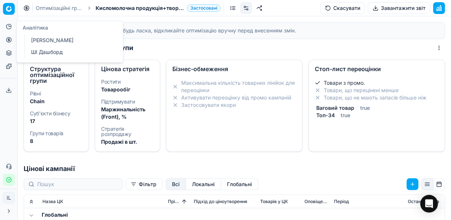
click at [8, 26] on icon at bounding box center [9, 27] width 6 height 6
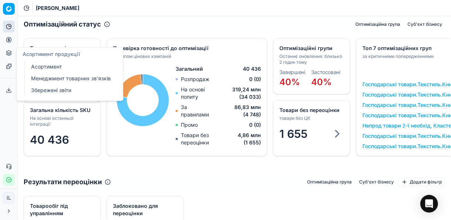
click at [9, 56] on icon at bounding box center [9, 53] width 6 height 6
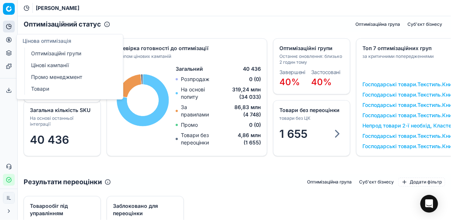
click at [41, 87] on link "Товари" at bounding box center [71, 89] width 86 height 10
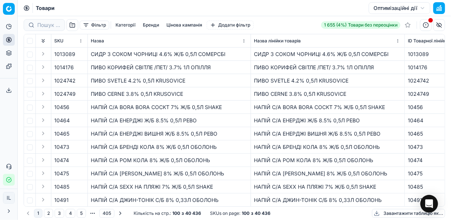
click at [422, 7] on button "Оптимізаційні дії" at bounding box center [400, 8] width 62 height 12
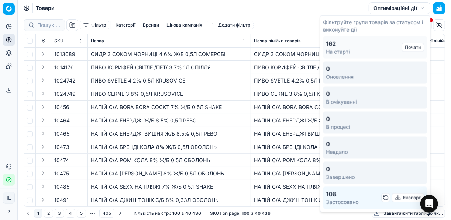
click at [385, 198] on button "button" at bounding box center [386, 198] width 9 height 9
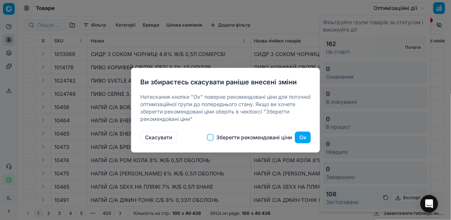
click at [212, 136] on input "Зберегти рекомендовані ціни" at bounding box center [210, 138] width 6 height 6
checkbox input "true"
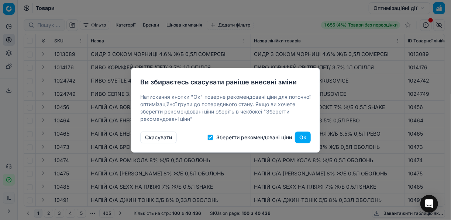
click at [302, 139] on button "Ок" at bounding box center [303, 138] width 16 height 12
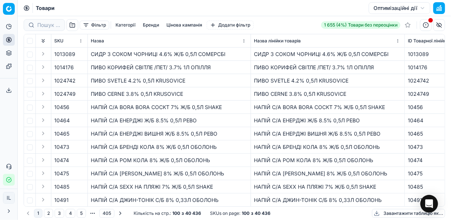
click at [419, 7] on button "Оптимізаційні дії" at bounding box center [400, 8] width 62 height 12
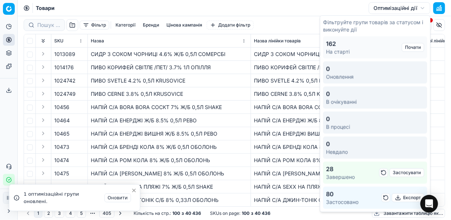
click at [385, 198] on button "button" at bounding box center [386, 198] width 9 height 9
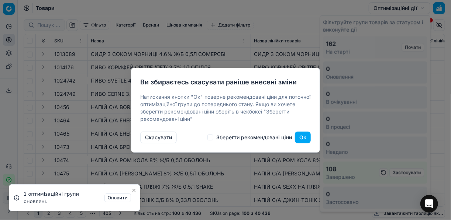
click at [303, 139] on button "Ок" at bounding box center [303, 138] width 16 height 12
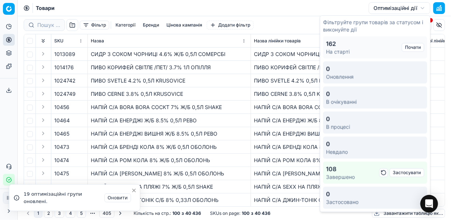
click at [274, 4] on div "Товари Оптимізаційні дії" at bounding box center [234, 8] width 433 height 16
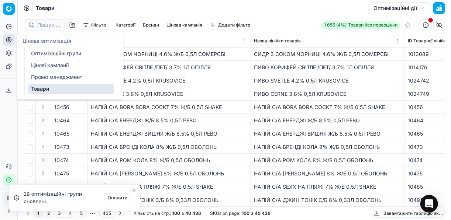
click at [53, 55] on link "Оптимізаційні групи" at bounding box center [71, 53] width 86 height 10
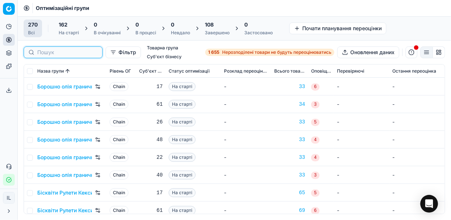
click at [55, 49] on input at bounding box center [67, 52] width 61 height 7
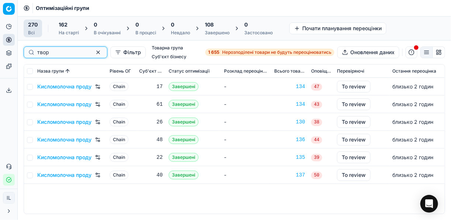
type input "твор"
click at [57, 86] on link "Кисломолочна продукція+творожна, Кластер 1" at bounding box center [64, 86] width 55 height 7
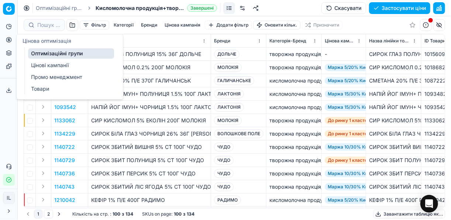
click at [8, 39] on icon at bounding box center [9, 40] width 2 height 2
click at [50, 55] on link "Оптимізаційні групи" at bounding box center [71, 53] width 86 height 10
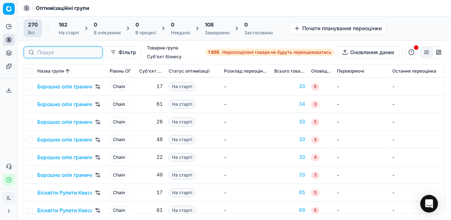
click at [55, 50] on input at bounding box center [67, 52] width 61 height 7
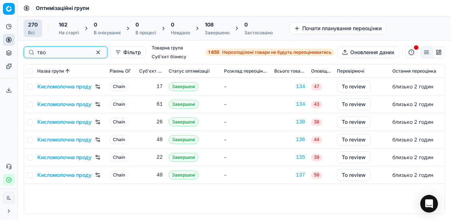
type input "тво"
click at [69, 83] on link "Кисломолочна продукція+творожна, Кластер 1" at bounding box center [64, 86] width 55 height 7
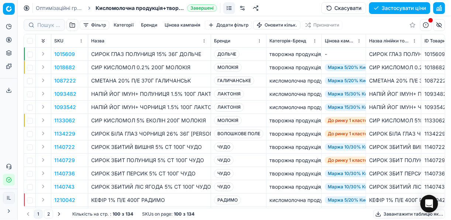
click at [240, 7] on link at bounding box center [243, 8] width 12 height 12
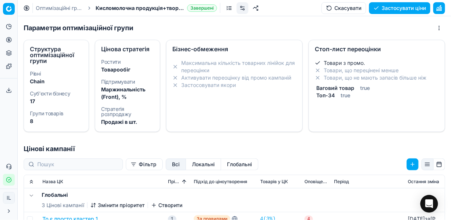
click at [178, 86] on li "Застосовувати якори" at bounding box center [234, 85] width 124 height 7
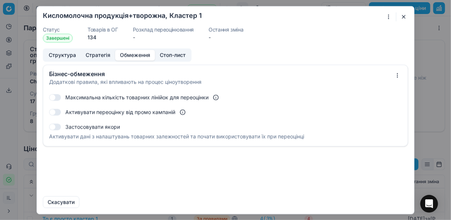
drag, startPoint x: 51, startPoint y: 127, endPoint x: 61, endPoint y: 127, distance: 10.3
click at [61, 127] on div "Застосовувати якори" at bounding box center [225, 127] width 353 height 12
click at [55, 126] on button "button" at bounding box center [55, 127] width 12 height 7
checkbox input "true"
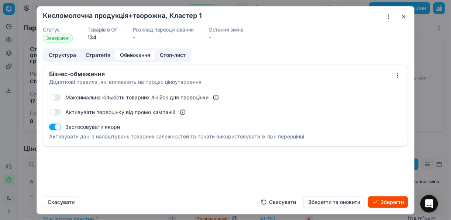
click at [342, 202] on button "Зберегти та оновити" at bounding box center [334, 202] width 62 height 12
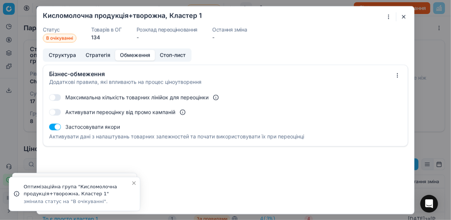
click at [403, 18] on button "button" at bounding box center [403, 16] width 9 height 9
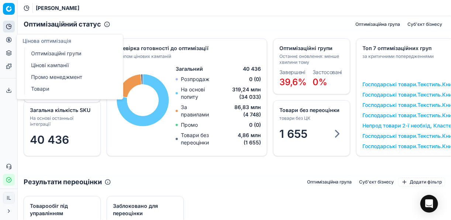
click at [50, 53] on link "Оптимізаційні групи" at bounding box center [71, 53] width 86 height 10
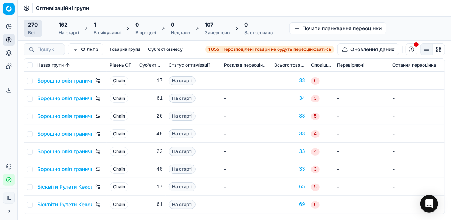
click at [140, 72] on td "17" at bounding box center [151, 81] width 30 height 18
click at [53, 51] on input at bounding box center [48, 49] width 23 height 7
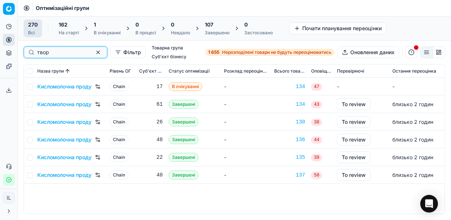
type input "твор"
click at [36, 104] on td "Кисломолочна продукція+творожна, Кластер 2" at bounding box center [70, 105] width 72 height 18
click at [32, 103] on input "checkbox" at bounding box center [30, 105] width 6 height 6
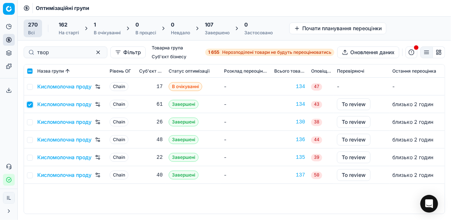
checkbox input "true"
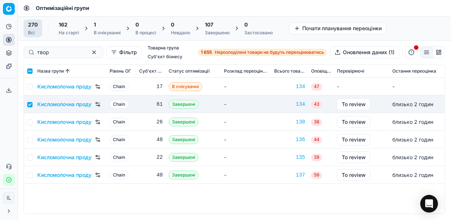
click at [75, 103] on link "Кисломолочна продукція+творожна, Кластер 2" at bounding box center [64, 104] width 55 height 7
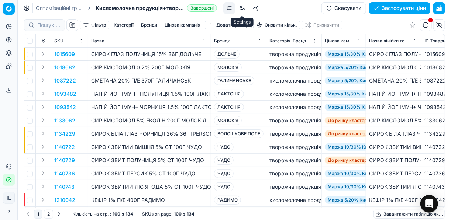
click at [242, 8] on link at bounding box center [243, 8] width 12 height 12
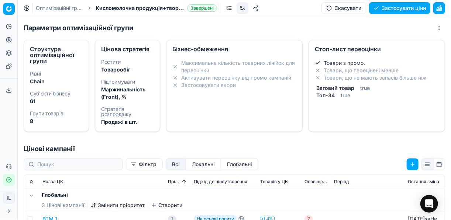
click at [174, 86] on icon at bounding box center [175, 85] width 3 height 3
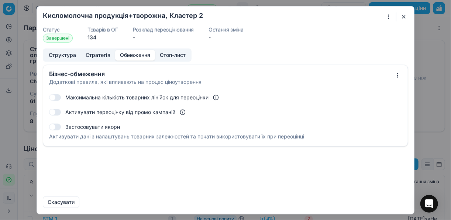
drag, startPoint x: 52, startPoint y: 127, endPoint x: 59, endPoint y: 127, distance: 6.6
click at [55, 127] on button "button" at bounding box center [55, 127] width 12 height 7
checkbox input "true"
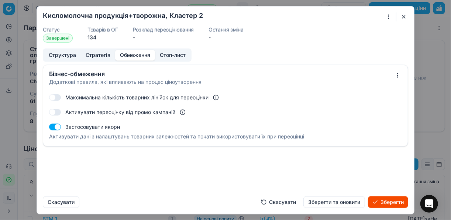
click at [380, 200] on button "Зберегти" at bounding box center [388, 202] width 40 height 12
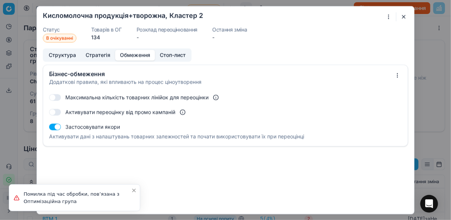
click at [402, 17] on button "button" at bounding box center [403, 16] width 9 height 9
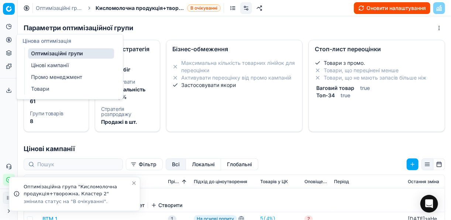
click at [45, 52] on link "Оптимізаційні групи" at bounding box center [71, 53] width 86 height 10
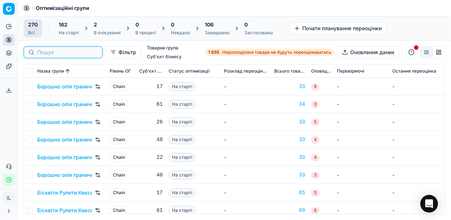
click at [48, 51] on input at bounding box center [67, 52] width 61 height 7
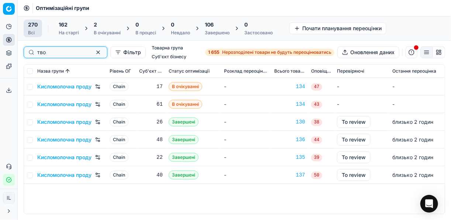
type input "тво"
click at [59, 119] on link "Кисломолочна продукція+творожна, Кластер 3" at bounding box center [64, 121] width 55 height 7
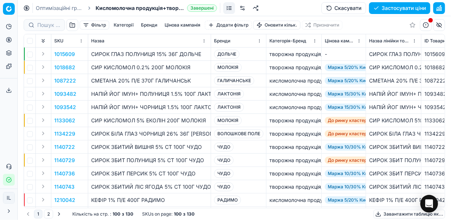
click at [242, 6] on link at bounding box center [243, 8] width 12 height 12
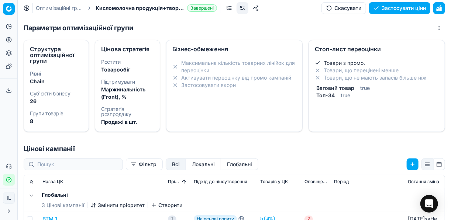
click at [178, 86] on li "Застосовувати якори" at bounding box center [234, 85] width 124 height 7
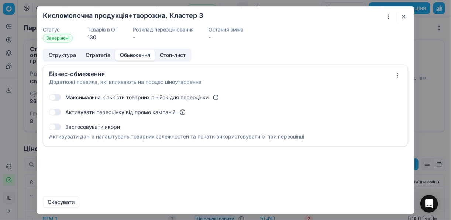
drag, startPoint x: 52, startPoint y: 125, endPoint x: 62, endPoint y: 127, distance: 10.4
click at [62, 127] on div "Застосовувати якори" at bounding box center [225, 127] width 353 height 12
drag, startPoint x: 55, startPoint y: 127, endPoint x: 62, endPoint y: 126, distance: 6.7
click at [62, 126] on div "Застосовувати якори" at bounding box center [225, 127] width 353 height 12
drag, startPoint x: 52, startPoint y: 126, endPoint x: 62, endPoint y: 127, distance: 10.4
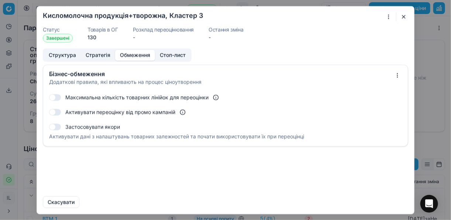
click at [62, 127] on div "Застосовувати якори" at bounding box center [225, 127] width 353 height 12
drag, startPoint x: 54, startPoint y: 125, endPoint x: 67, endPoint y: 126, distance: 13.0
click at [67, 126] on div "Застосовувати якори" at bounding box center [225, 127] width 353 height 12
click at [403, 14] on button "button" at bounding box center [403, 16] width 9 height 9
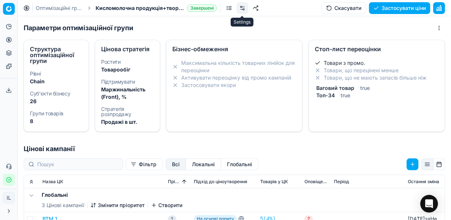
click at [242, 7] on link at bounding box center [243, 8] width 12 height 12
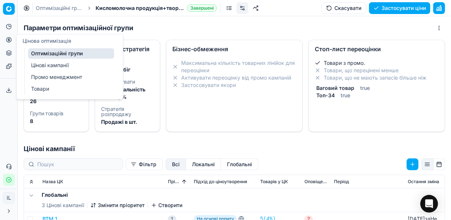
click at [9, 38] on icon at bounding box center [9, 40] width 6 height 6
click at [49, 50] on link "Оптимізаційні групи" at bounding box center [71, 53] width 86 height 10
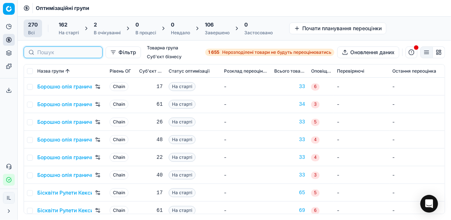
click at [49, 51] on input at bounding box center [67, 52] width 61 height 7
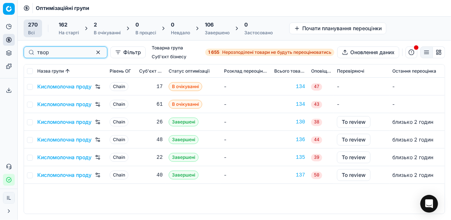
type input "твор"
click at [66, 122] on link "Кисломолочна продукція+творожна, Кластер 3" at bounding box center [64, 121] width 55 height 7
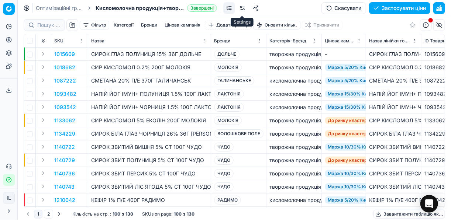
click at [241, 8] on link at bounding box center [243, 8] width 12 height 12
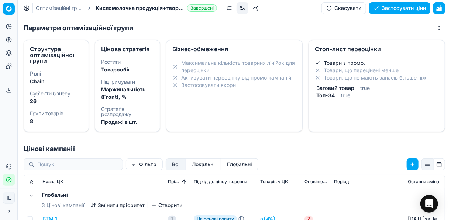
click at [191, 88] on li "Застосовувати якори" at bounding box center [234, 85] width 124 height 7
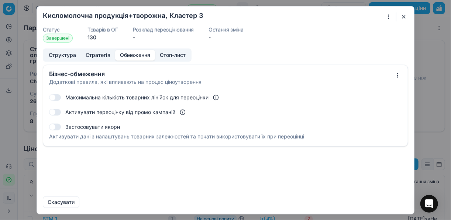
drag, startPoint x: 52, startPoint y: 128, endPoint x: 56, endPoint y: 128, distance: 4.1
click at [56, 128] on button "button" at bounding box center [55, 127] width 12 height 7
checkbox input "true"
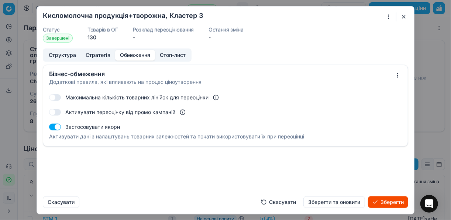
click at [381, 203] on button "Зберегти" at bounding box center [388, 202] width 40 height 12
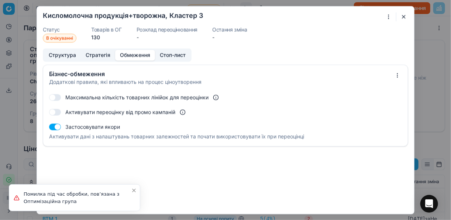
click at [406, 17] on button "button" at bounding box center [403, 16] width 9 height 9
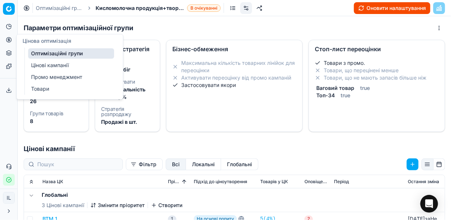
click at [9, 39] on icon at bounding box center [9, 39] width 0 height 3
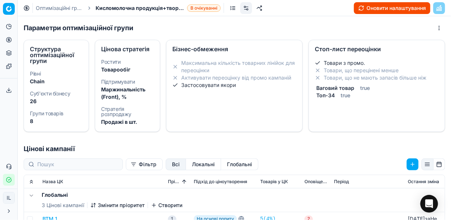
click at [141, 30] on div "Параметри оптимізаційної групи" at bounding box center [234, 28] width 421 height 12
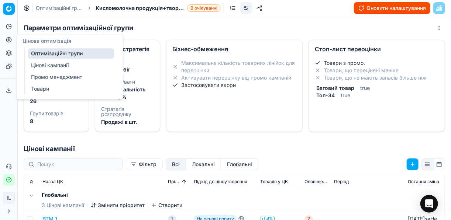
click at [7, 40] on icon at bounding box center [9, 40] width 6 height 6
click at [45, 55] on link "Оптимізаційні групи" at bounding box center [71, 53] width 86 height 10
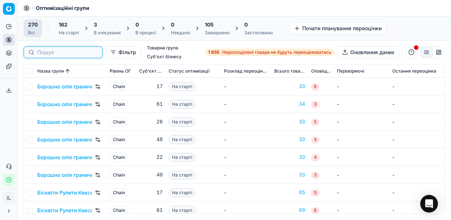
click at [45, 49] on input at bounding box center [67, 52] width 61 height 7
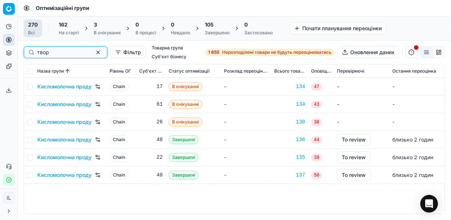
type input "твор"
click at [59, 138] on link "Кисломолочна продукція+творожна, Кластер 4" at bounding box center [64, 139] width 55 height 7
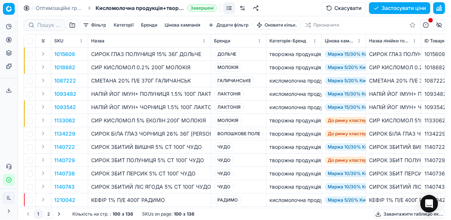
click at [241, 7] on link at bounding box center [243, 8] width 12 height 12
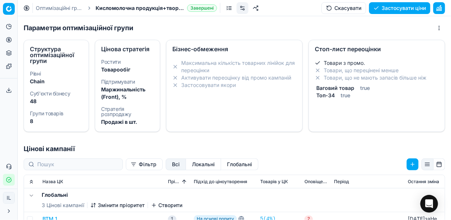
click at [172, 87] on icon at bounding box center [175, 85] width 6 height 6
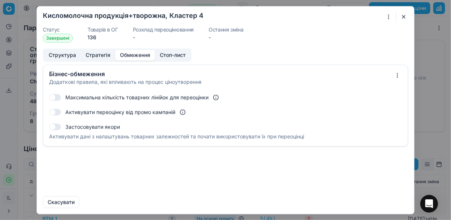
click at [55, 124] on button "button" at bounding box center [55, 127] width 12 height 7
checkbox input "true"
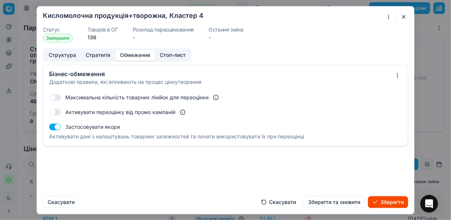
click at [380, 204] on button "Зберегти" at bounding box center [388, 202] width 40 height 12
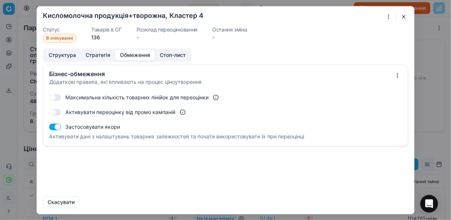
click at [401, 15] on button "button" at bounding box center [403, 16] width 9 height 9
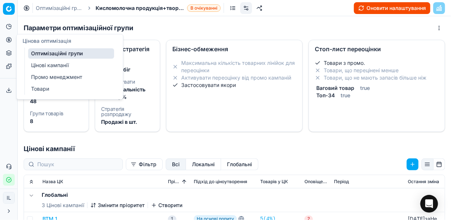
click at [42, 52] on link "Оптимізаційні групи" at bounding box center [71, 53] width 86 height 10
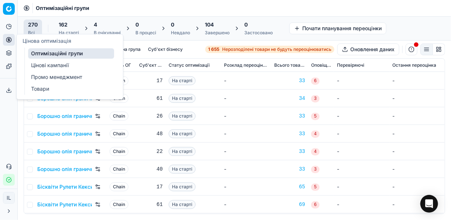
click at [80, 53] on link "Оптимізаційні групи" at bounding box center [71, 53] width 86 height 10
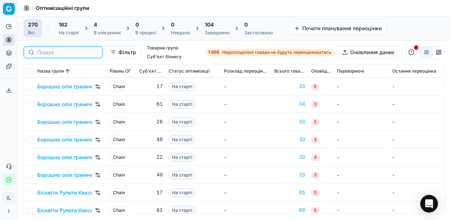
click at [51, 46] on div at bounding box center [63, 52] width 79 height 12
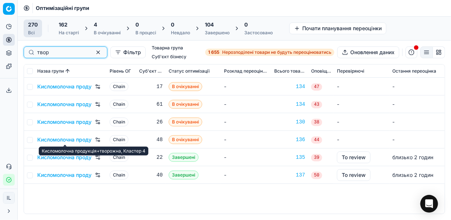
type input "твор"
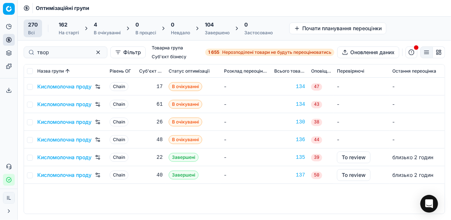
click at [53, 156] on link "Кисломолочна продукція+творожна, Кластер 5" at bounding box center [64, 157] width 55 height 7
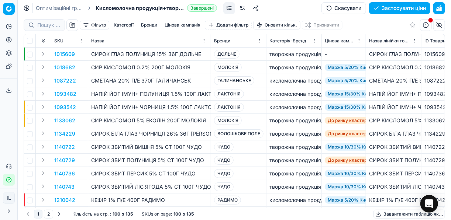
click at [243, 7] on link at bounding box center [243, 8] width 12 height 12
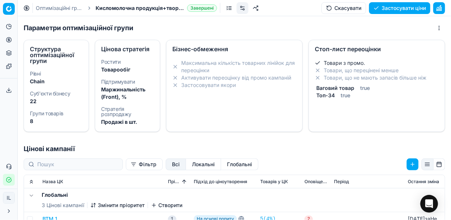
click at [206, 86] on li "Застосовувати якори" at bounding box center [234, 85] width 124 height 7
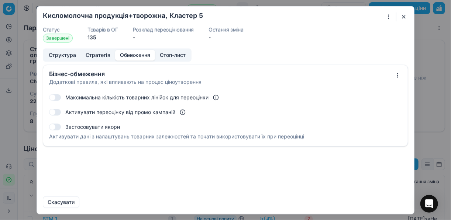
click at [58, 127] on button "button" at bounding box center [55, 127] width 12 height 7
checkbox input "true"
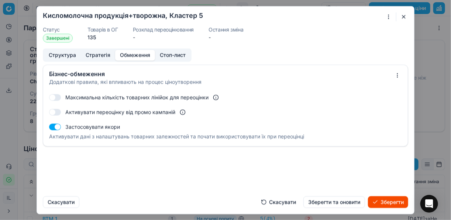
click at [395, 203] on button "Зберегти" at bounding box center [388, 202] width 40 height 12
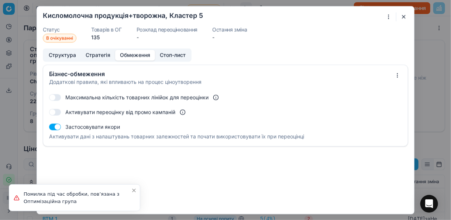
click at [406, 15] on button "button" at bounding box center [403, 16] width 9 height 9
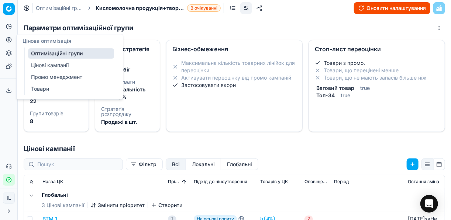
click at [54, 51] on link "Оптимізаційні групи" at bounding box center [71, 53] width 86 height 10
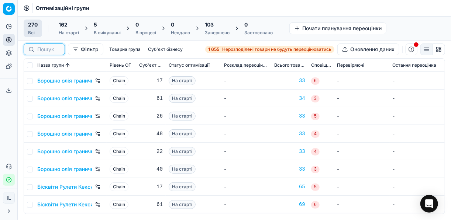
click at [56, 48] on input at bounding box center [48, 49] width 23 height 7
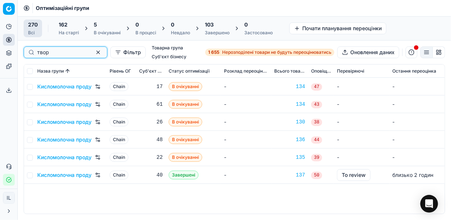
type input "твор"
click at [51, 170] on div "Кисломолочна продукція+творожна, Кластер 6" at bounding box center [70, 175] width 66 height 12
click at [52, 174] on link "Кисломолочна продукція+творожна, Кластер 6" at bounding box center [64, 175] width 55 height 7
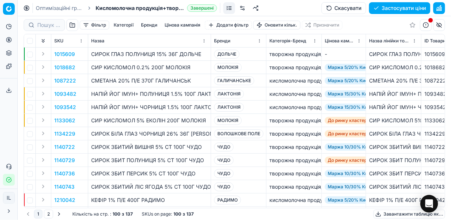
click at [243, 9] on link at bounding box center [243, 8] width 12 height 12
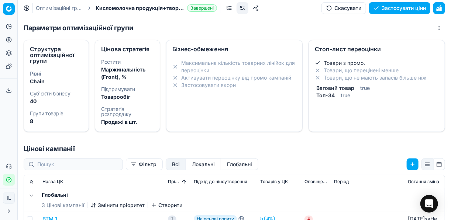
click at [173, 82] on icon at bounding box center [175, 85] width 6 height 6
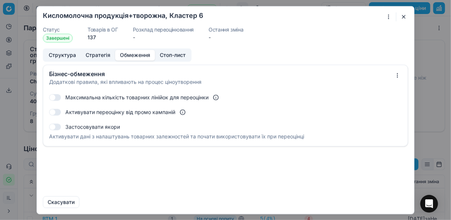
click at [57, 126] on button "button" at bounding box center [55, 127] width 12 height 7
checkbox input "true"
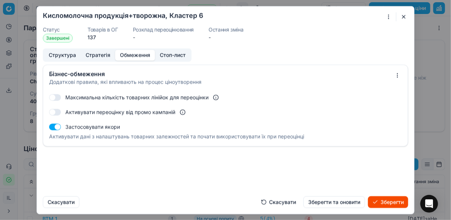
click at [392, 204] on button "Зберегти" at bounding box center [388, 202] width 40 height 12
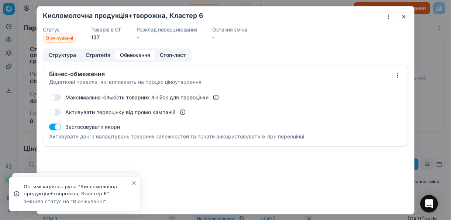
click at [404, 15] on button "button" at bounding box center [403, 16] width 9 height 9
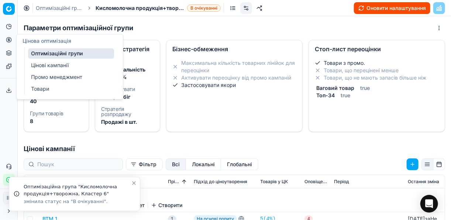
click at [56, 55] on link "Оптимізаційні групи" at bounding box center [71, 53] width 86 height 10
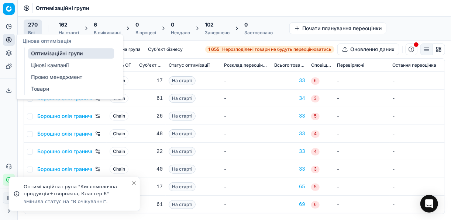
click at [100, 30] on div "В очікуванні" at bounding box center [107, 33] width 27 height 6
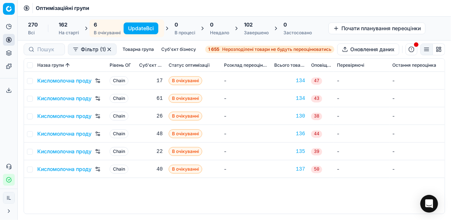
click at [130, 28] on button "Update Всі" at bounding box center [141, 29] width 35 height 12
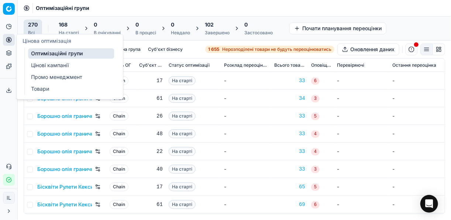
click at [46, 62] on link "Цінові кампанії" at bounding box center [71, 65] width 86 height 10
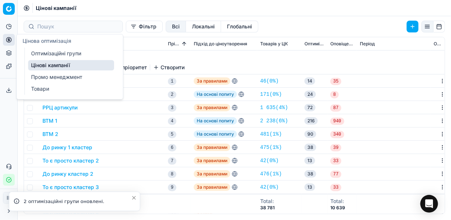
click at [71, 31] on div at bounding box center [73, 27] width 99 height 12
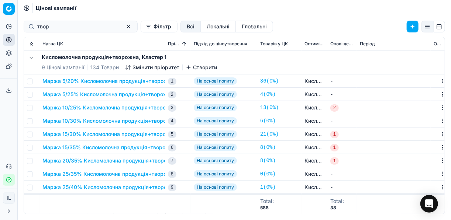
click at [95, 81] on button "Маржа 5/20% Кисломолочна продукція+творожна" at bounding box center [107, 80] width 131 height 7
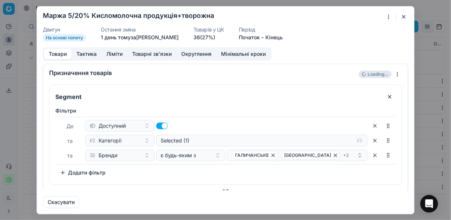
click at [149, 53] on button "Товарні зв'язки" at bounding box center [151, 54] width 49 height 11
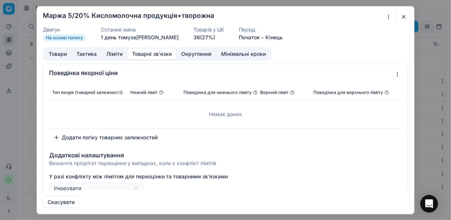
click at [401, 16] on button "button" at bounding box center [403, 16] width 9 height 9
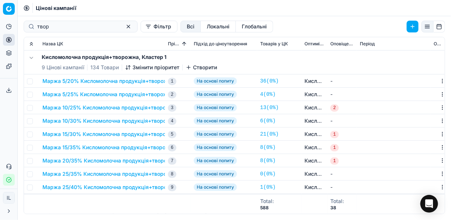
click at [141, 28] on button "Фільтр" at bounding box center [159, 27] width 37 height 12
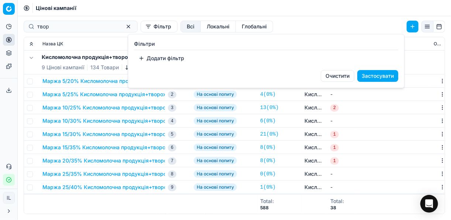
click at [58, 24] on html "Pricing platform Аналітика Цінова оптимізація Асортимент продукції Шаблони Серв…" at bounding box center [225, 110] width 451 height 220
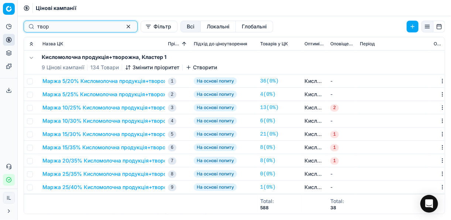
click at [49, 26] on input "твор" at bounding box center [77, 26] width 81 height 7
type input "т"
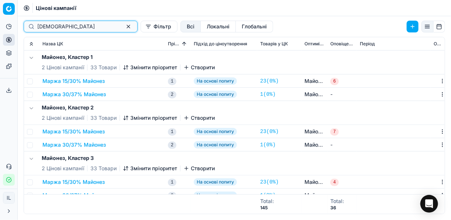
type input "[PERSON_NAME]"
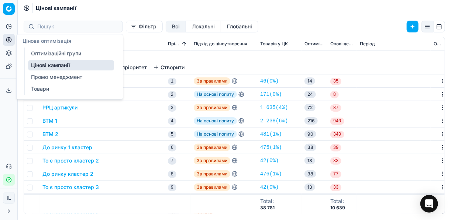
drag, startPoint x: 45, startPoint y: 64, endPoint x: 54, endPoint y: 61, distance: 9.3
click at [45, 64] on link "Цінові кампанії" at bounding box center [71, 65] width 86 height 10
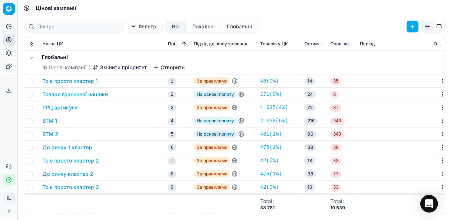
click at [126, 25] on button "Фільтр" at bounding box center [144, 27] width 37 height 12
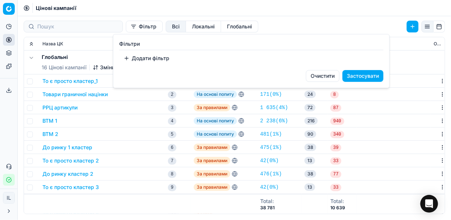
click at [131, 59] on button "Додати фільтр" at bounding box center [146, 58] width 55 height 12
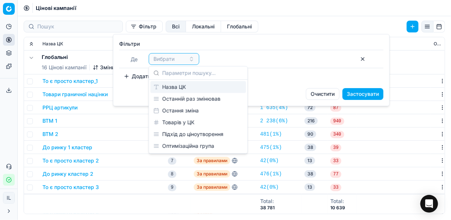
click at [174, 90] on div "Назва ЦК" at bounding box center [199, 87] width 96 height 12
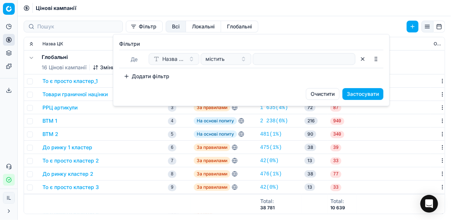
drag, startPoint x: 274, startPoint y: 51, endPoint x: 272, endPoint y: 57, distance: 6.3
click at [274, 51] on div "Де Назва ЦК містить" at bounding box center [251, 59] width 264 height 18
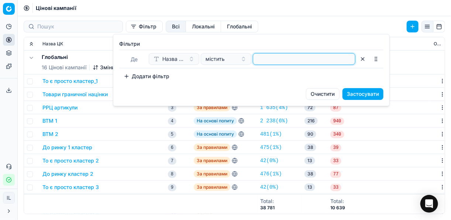
click at [272, 57] on input at bounding box center [304, 58] width 96 height 11
type input "йог"
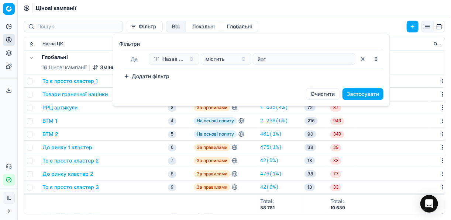
click at [360, 90] on button "Застосувати" at bounding box center [362, 94] width 41 height 12
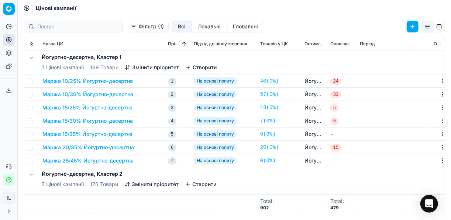
click at [88, 81] on button "Маржа 10/25% Йогуртно-десертна" at bounding box center [87, 80] width 90 height 7
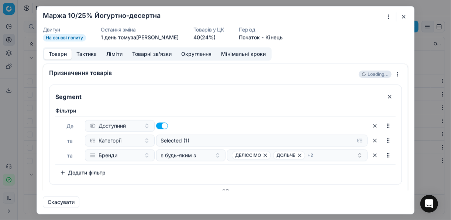
click at [155, 56] on button "Товарні зв'язки" at bounding box center [151, 54] width 49 height 11
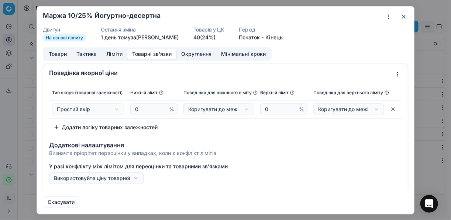
click at [391, 76] on div "Ми зберігаємо налаштування ЦК. Будь ласка, зачекайте, це може зайняти декілька …" at bounding box center [225, 110] width 451 height 220
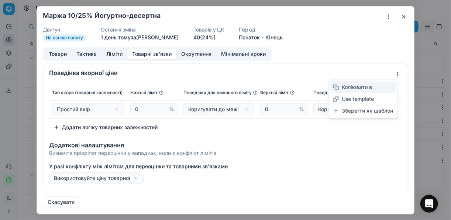
click at [348, 88] on div "Копіювати в" at bounding box center [363, 88] width 66 height 12
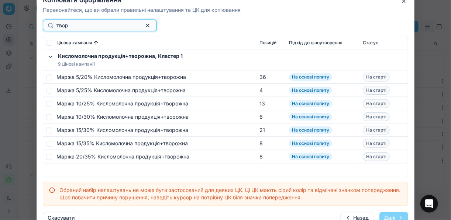
type input "твор"
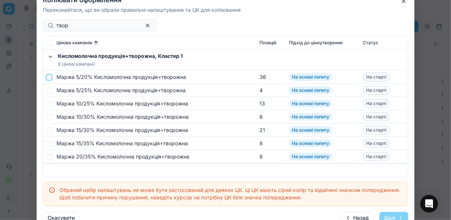
click at [50, 77] on input "checkbox" at bounding box center [49, 77] width 6 height 6
checkbox input "true"
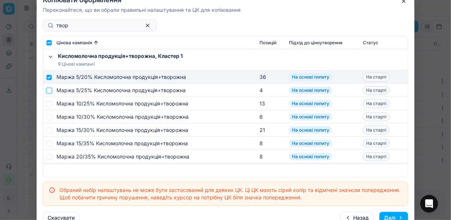
click at [47, 90] on input "checkbox" at bounding box center [49, 90] width 6 height 6
checkbox input "true"
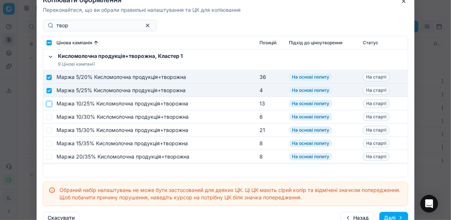
drag, startPoint x: 48, startPoint y: 104, endPoint x: 49, endPoint y: 114, distance: 10.0
click at [48, 104] on input "checkbox" at bounding box center [49, 104] width 6 height 6
checkbox input "true"
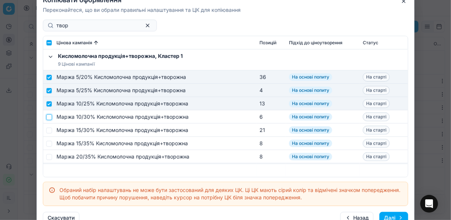
click at [49, 116] on input "checkbox" at bounding box center [49, 117] width 6 height 6
checkbox input "true"
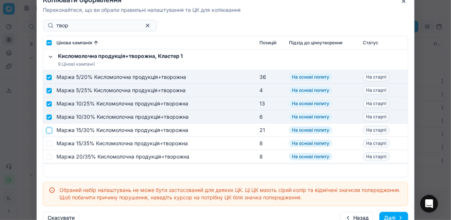
click at [49, 129] on input "checkbox" at bounding box center [49, 130] width 6 height 6
checkbox input "true"
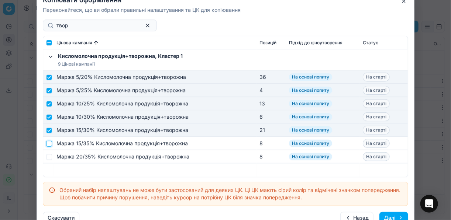
click at [48, 143] on input "checkbox" at bounding box center [49, 144] width 6 height 6
checkbox input "true"
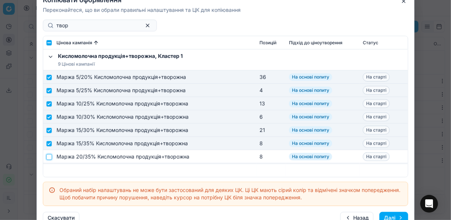
drag, startPoint x: 49, startPoint y: 156, endPoint x: 79, endPoint y: 138, distance: 34.8
click at [49, 156] on input "checkbox" at bounding box center [49, 157] width 6 height 6
checkbox input "true"
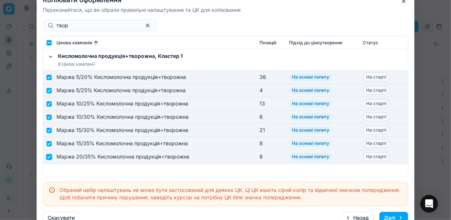
scroll to position [59, 0]
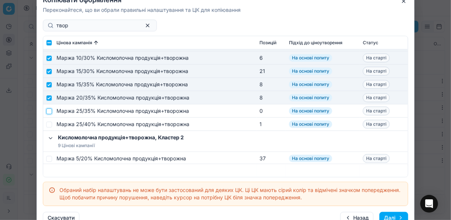
click at [50, 112] on input "checkbox" at bounding box center [49, 111] width 6 height 6
checkbox input "true"
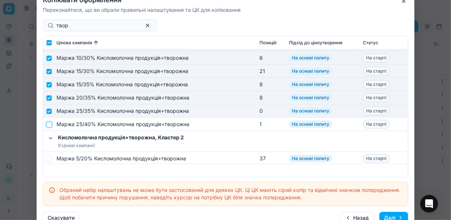
drag, startPoint x: 48, startPoint y: 123, endPoint x: 60, endPoint y: 121, distance: 12.0
click at [48, 124] on input "checkbox" at bounding box center [49, 124] width 6 height 6
checkbox input "true"
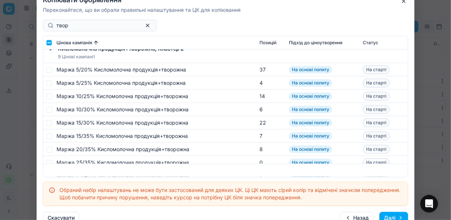
scroll to position [118, 0]
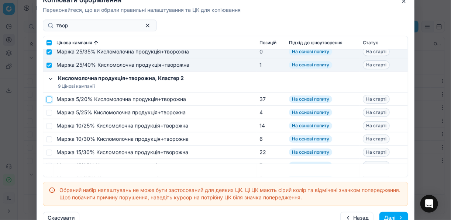
drag, startPoint x: 50, startPoint y: 99, endPoint x: 52, endPoint y: 107, distance: 8.3
click at [50, 99] on input "checkbox" at bounding box center [49, 99] width 6 height 6
checkbox input "true"
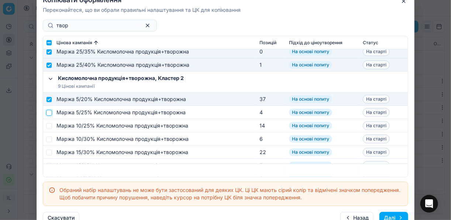
click at [49, 114] on input "checkbox" at bounding box center [49, 113] width 6 height 6
checkbox input "true"
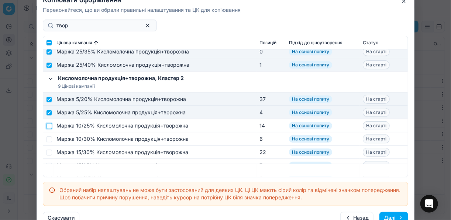
drag, startPoint x: 47, startPoint y: 125, endPoint x: 49, endPoint y: 133, distance: 7.6
click at [48, 126] on input "checkbox" at bounding box center [49, 126] width 6 height 6
checkbox input "true"
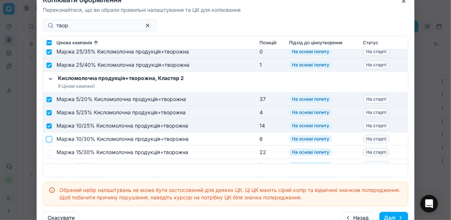
drag, startPoint x: 49, startPoint y: 137, endPoint x: 60, endPoint y: 133, distance: 12.3
click at [49, 137] on input "checkbox" at bounding box center [49, 139] width 6 height 6
checkbox input "true"
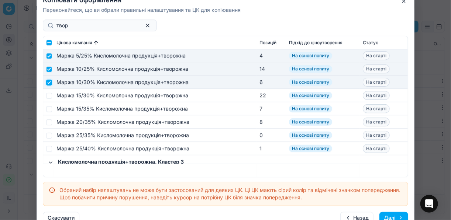
scroll to position [177, 0]
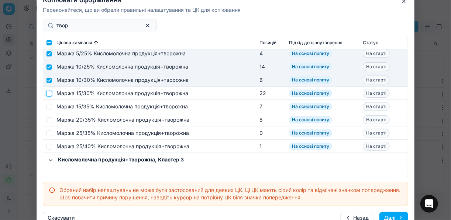
drag, startPoint x: 49, startPoint y: 94, endPoint x: 51, endPoint y: 104, distance: 10.6
click at [49, 94] on input "checkbox" at bounding box center [49, 93] width 6 height 6
checkbox input "true"
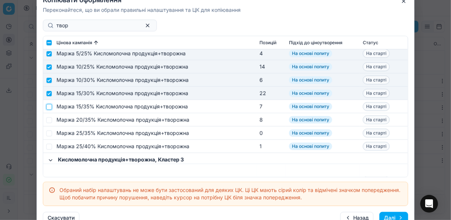
click at [50, 107] on input "checkbox" at bounding box center [49, 107] width 6 height 6
checkbox input "true"
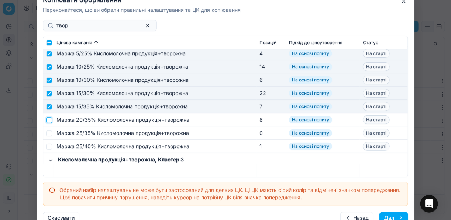
click at [49, 118] on input "checkbox" at bounding box center [49, 120] width 6 height 6
checkbox input "true"
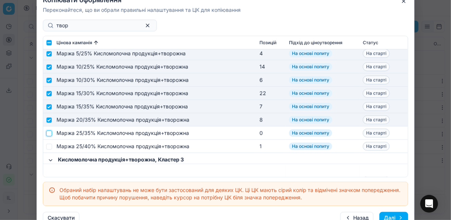
click at [49, 131] on input "checkbox" at bounding box center [49, 133] width 6 height 6
checkbox input "true"
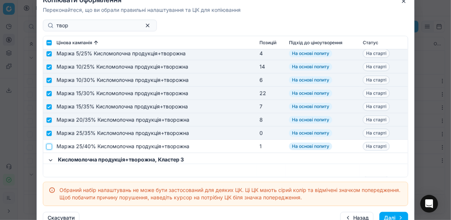
click at [49, 146] on input "checkbox" at bounding box center [49, 147] width 6 height 6
checkbox input "true"
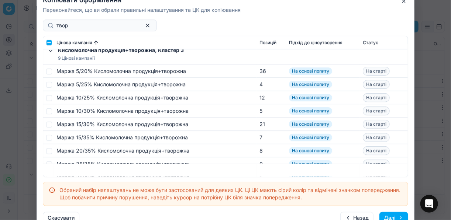
scroll to position [295, 0]
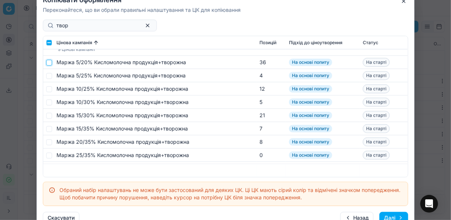
click at [46, 62] on input "checkbox" at bounding box center [49, 62] width 6 height 6
checkbox input "true"
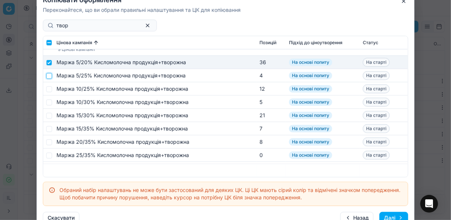
click at [48, 76] on input "checkbox" at bounding box center [49, 76] width 6 height 6
checkbox input "true"
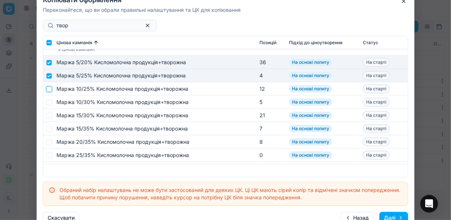
click at [48, 91] on input "checkbox" at bounding box center [49, 89] width 6 height 6
checkbox input "true"
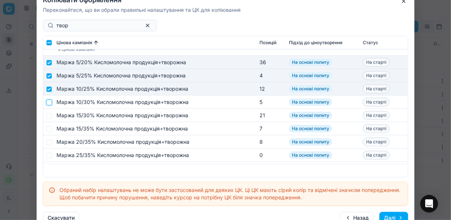
click at [48, 105] on input "checkbox" at bounding box center [49, 102] width 6 height 6
checkbox input "true"
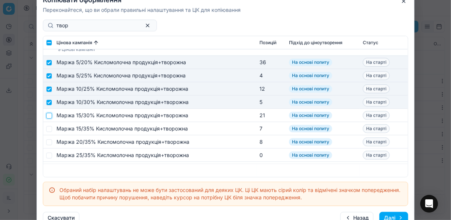
click at [48, 113] on input "checkbox" at bounding box center [49, 116] width 6 height 6
checkbox input "true"
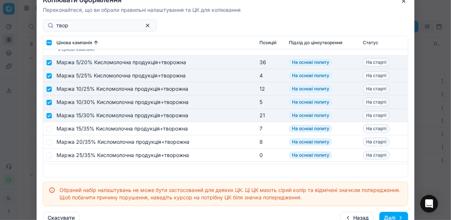
click at [47, 125] on td at bounding box center [48, 128] width 10 height 13
click at [48, 127] on input "checkbox" at bounding box center [49, 129] width 6 height 6
checkbox input "true"
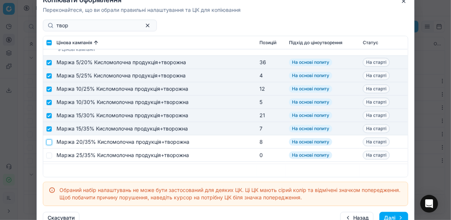
click at [49, 139] on input "checkbox" at bounding box center [49, 142] width 6 height 6
checkbox input "true"
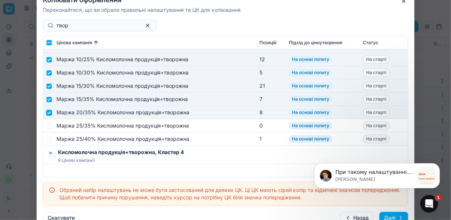
scroll to position [0, 0]
click at [49, 126] on input "checkbox" at bounding box center [49, 126] width 6 height 6
checkbox input "true"
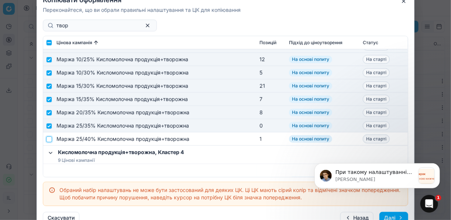
click at [49, 138] on input "checkbox" at bounding box center [49, 139] width 6 height 6
checkbox input "true"
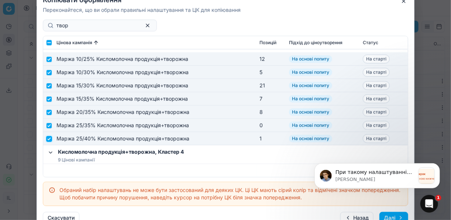
scroll to position [413, 0]
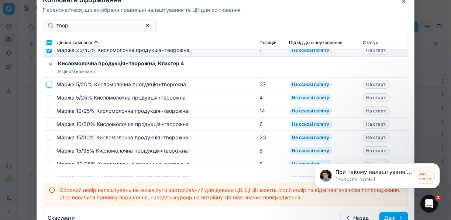
drag, startPoint x: 46, startPoint y: 83, endPoint x: 52, endPoint y: 87, distance: 6.6
click at [48, 84] on input "checkbox" at bounding box center [49, 85] width 6 height 6
checkbox input "true"
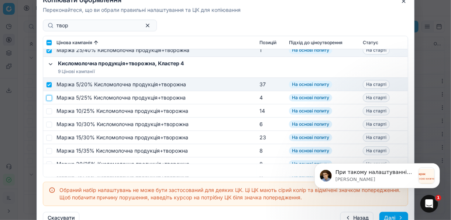
drag, startPoint x: 48, startPoint y: 99, endPoint x: 49, endPoint y: 108, distance: 9.3
click at [48, 100] on input "checkbox" at bounding box center [49, 98] width 6 height 6
checkbox input "true"
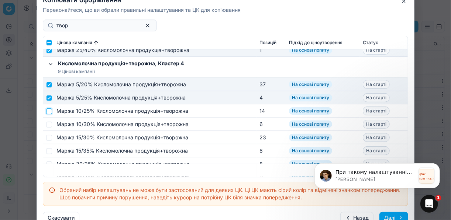
drag, startPoint x: 49, startPoint y: 112, endPoint x: 50, endPoint y: 120, distance: 8.2
click at [49, 112] on input "checkbox" at bounding box center [49, 111] width 6 height 6
checkbox input "true"
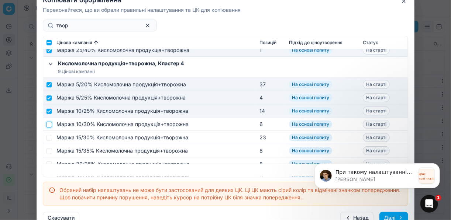
drag, startPoint x: 48, startPoint y: 125, endPoint x: 49, endPoint y: 129, distance: 4.3
click at [48, 125] on input "checkbox" at bounding box center [49, 124] width 6 height 6
checkbox input "true"
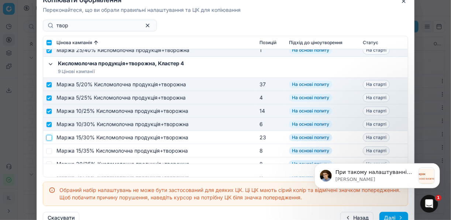
drag, startPoint x: 48, startPoint y: 136, endPoint x: 51, endPoint y: 143, distance: 7.4
click at [49, 137] on input "checkbox" at bounding box center [49, 138] width 6 height 6
checkbox input "true"
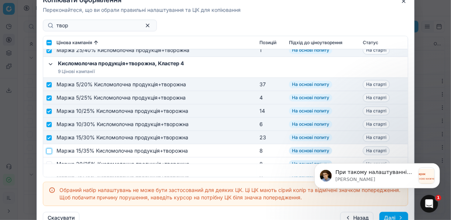
click at [49, 149] on input "checkbox" at bounding box center [49, 151] width 6 height 6
checkbox input "true"
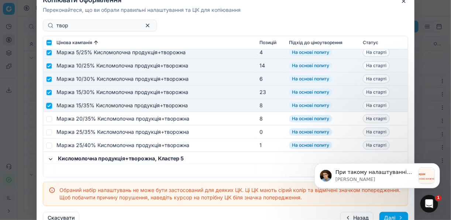
scroll to position [472, 0]
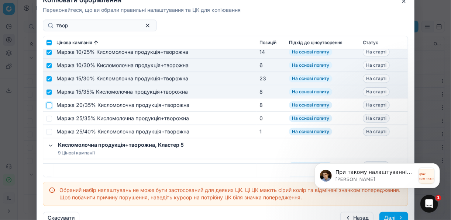
drag, startPoint x: 50, startPoint y: 107, endPoint x: 52, endPoint y: 121, distance: 14.1
click at [50, 107] on input "checkbox" at bounding box center [49, 105] width 6 height 6
checkbox input "true"
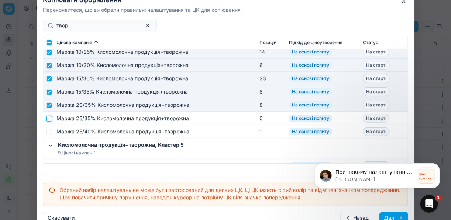
click at [50, 120] on input "checkbox" at bounding box center [49, 118] width 6 height 6
checkbox input "true"
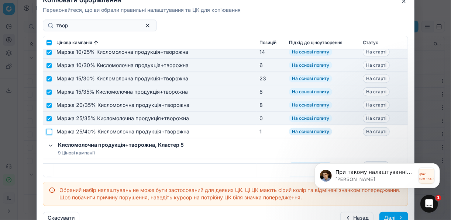
click at [49, 130] on input "checkbox" at bounding box center [49, 132] width 6 height 6
checkbox input "true"
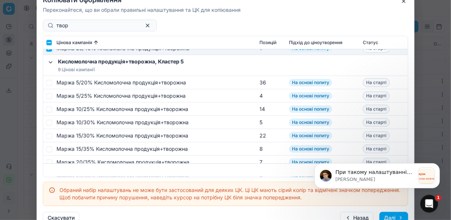
scroll to position [561, 0]
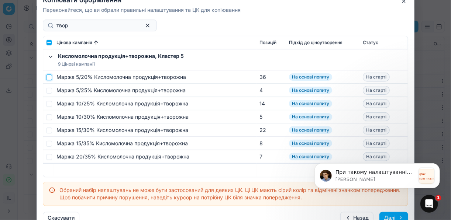
click at [50, 77] on input "checkbox" at bounding box center [49, 77] width 6 height 6
checkbox input "true"
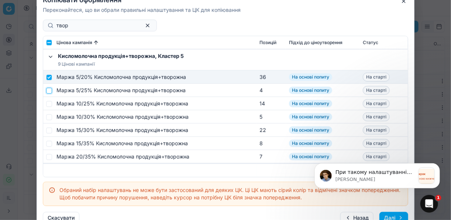
drag, startPoint x: 46, startPoint y: 91, endPoint x: 50, endPoint y: 97, distance: 7.3
click at [46, 91] on input "checkbox" at bounding box center [49, 90] width 6 height 6
checkbox input "true"
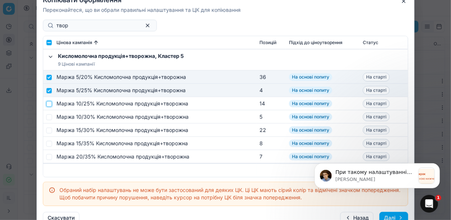
click at [48, 104] on input "checkbox" at bounding box center [49, 104] width 6 height 6
checkbox input "true"
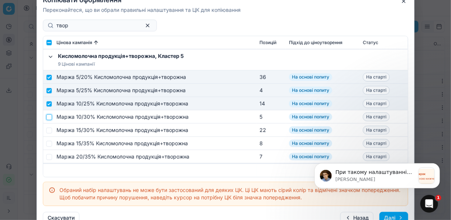
drag, startPoint x: 48, startPoint y: 115, endPoint x: 50, endPoint y: 121, distance: 6.2
click at [48, 118] on input "checkbox" at bounding box center [49, 117] width 6 height 6
checkbox input "true"
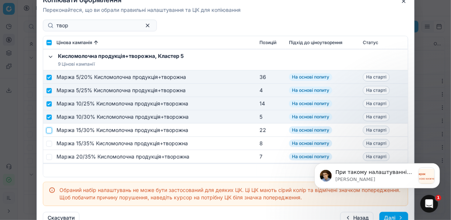
drag, startPoint x: 50, startPoint y: 129, endPoint x: 49, endPoint y: 141, distance: 12.2
click at [50, 130] on input "checkbox" at bounding box center [49, 130] width 6 height 6
checkbox input "true"
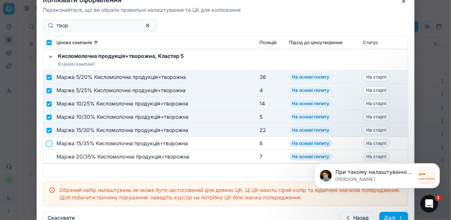
click at [51, 144] on input "checkbox" at bounding box center [49, 144] width 6 height 6
checkbox input "true"
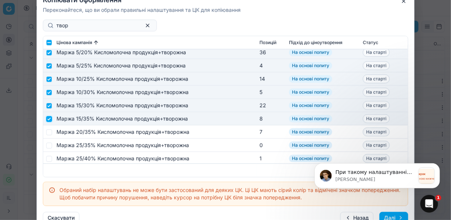
scroll to position [620, 0]
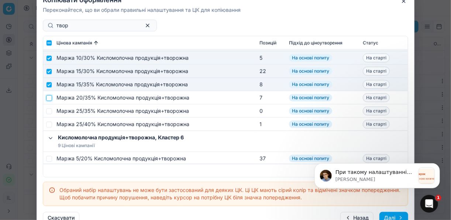
click at [49, 100] on input "checkbox" at bounding box center [49, 98] width 6 height 6
checkbox input "true"
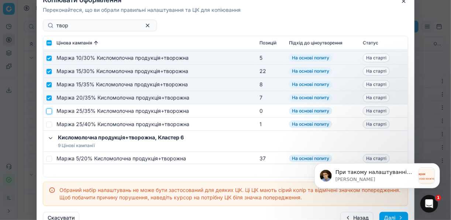
click at [50, 111] on input "checkbox" at bounding box center [49, 111] width 6 height 6
checkbox input "true"
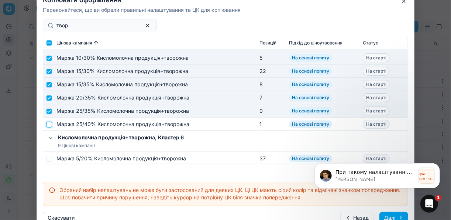
click at [51, 124] on input "checkbox" at bounding box center [49, 124] width 6 height 6
checkbox input "true"
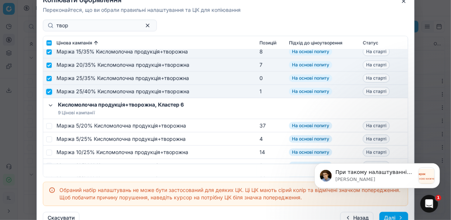
scroll to position [679, 0]
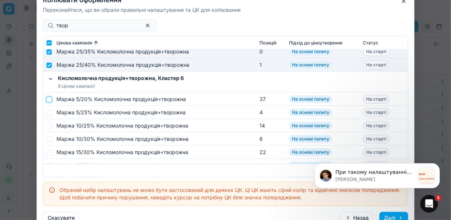
drag, startPoint x: 46, startPoint y: 97, endPoint x: 49, endPoint y: 100, distance: 4.4
click at [48, 97] on input "checkbox" at bounding box center [49, 99] width 6 height 6
checkbox input "true"
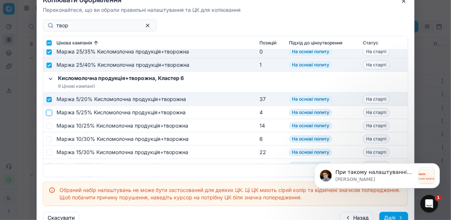
click at [49, 112] on input "checkbox" at bounding box center [49, 113] width 6 height 6
checkbox input "true"
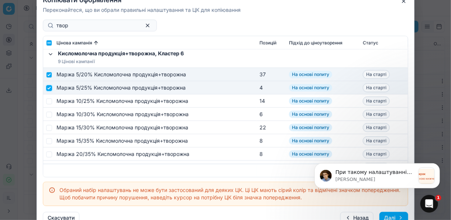
scroll to position [708, 0]
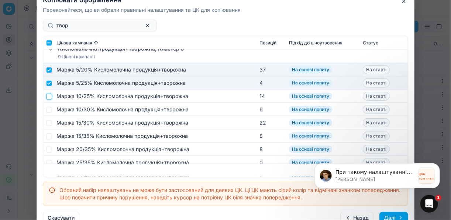
click at [50, 99] on input "checkbox" at bounding box center [49, 96] width 6 height 6
checkbox input "true"
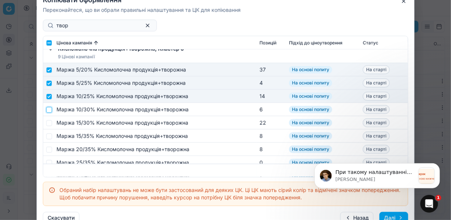
click at [48, 108] on input "checkbox" at bounding box center [49, 110] width 6 height 6
checkbox input "true"
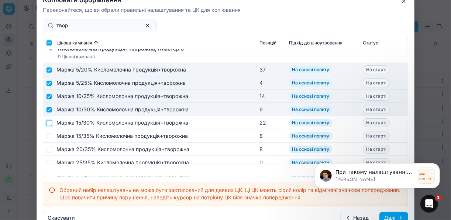
click at [47, 121] on input "checkbox" at bounding box center [49, 123] width 6 height 6
checkbox input "true"
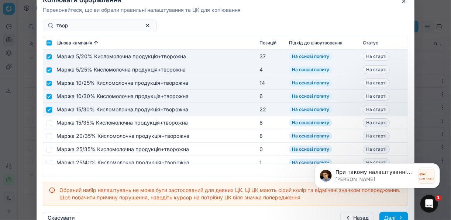
scroll to position [726, 0]
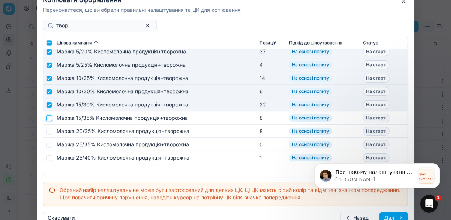
click at [51, 116] on input "checkbox" at bounding box center [49, 118] width 6 height 6
checkbox input "true"
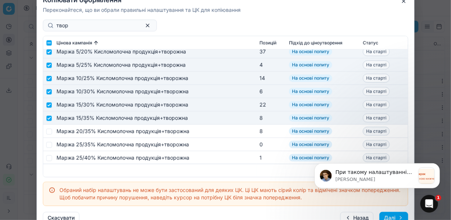
click at [52, 130] on td at bounding box center [48, 131] width 10 height 13
click at [49, 133] on input "checkbox" at bounding box center [49, 131] width 6 height 6
checkbox input "true"
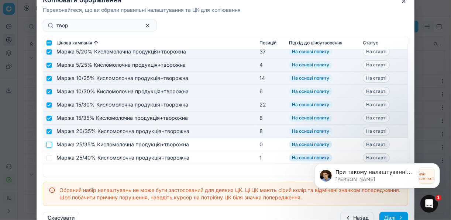
drag, startPoint x: 49, startPoint y: 146, endPoint x: 63, endPoint y: 139, distance: 16.0
click at [49, 146] on input "checkbox" at bounding box center [49, 145] width 6 height 6
checkbox input "true"
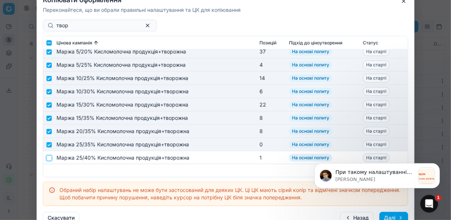
click at [50, 157] on input "checkbox" at bounding box center [49, 158] width 6 height 6
checkbox input "true"
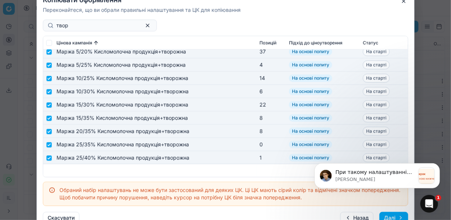
click at [393, 215] on button "Далі" at bounding box center [393, 218] width 29 height 12
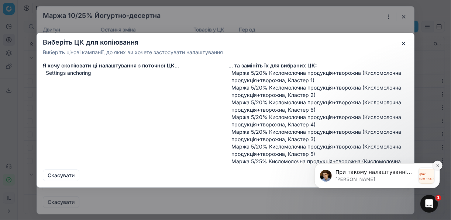
click at [438, 163] on icon "Dismiss notification" at bounding box center [437, 165] width 4 height 4
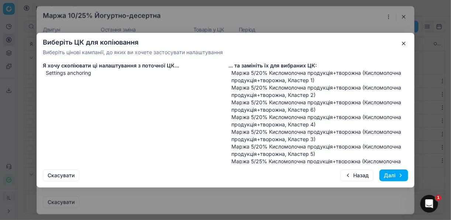
click at [383, 176] on button "Далі" at bounding box center [393, 176] width 29 height 12
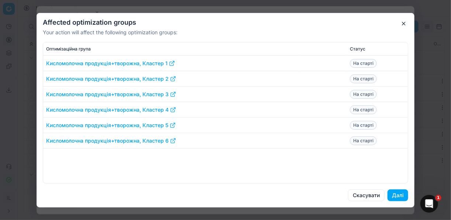
click at [397, 194] on button "Далі" at bounding box center [397, 196] width 21 height 12
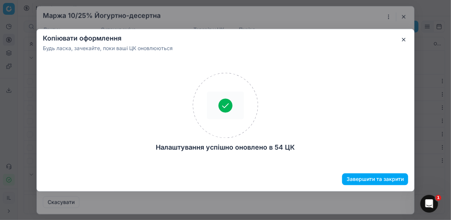
click at [384, 181] on button "Завершити та закрити" at bounding box center [375, 179] width 66 height 12
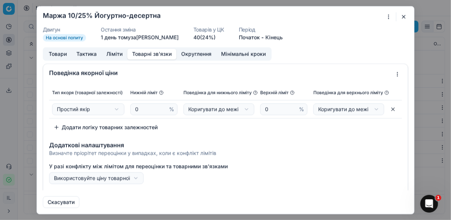
click at [402, 16] on button "button" at bounding box center [403, 16] width 9 height 9
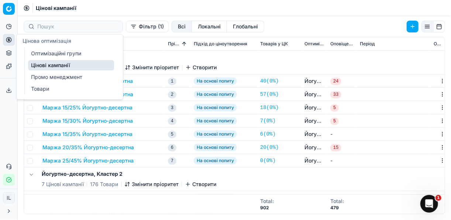
click at [51, 53] on link "Оптимізаційні групи" at bounding box center [71, 53] width 86 height 10
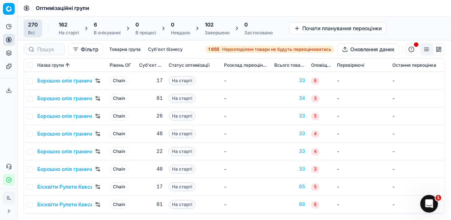
click at [110, 26] on div "6" at bounding box center [107, 24] width 27 height 7
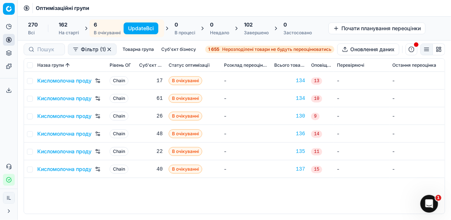
click at [134, 24] on button "Update Всі" at bounding box center [141, 29] width 35 height 12
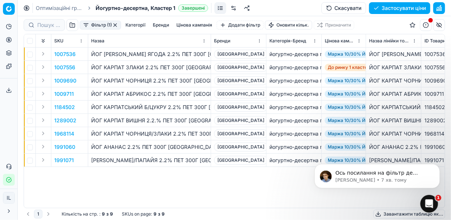
click at [70, 55] on p "1007536" at bounding box center [64, 54] width 21 height 7
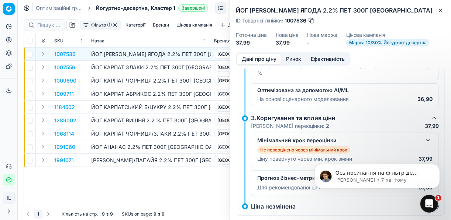
scroll to position [136, 0]
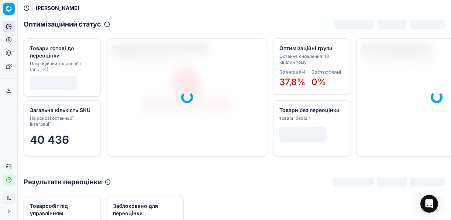
click at [10, 40] on icon at bounding box center [9, 40] width 2 height 2
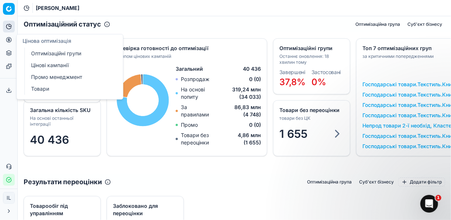
click at [47, 52] on link "Оптимізаційні групи" at bounding box center [71, 53] width 86 height 10
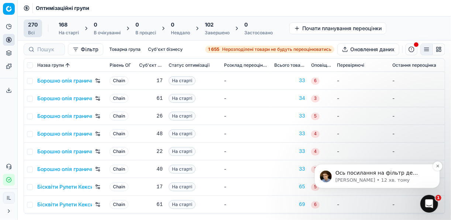
click at [352, 172] on p "Ось посилання на фільтр де видно залежні товари від основного 1001922: [URL][DO…" at bounding box center [382, 172] width 95 height 7
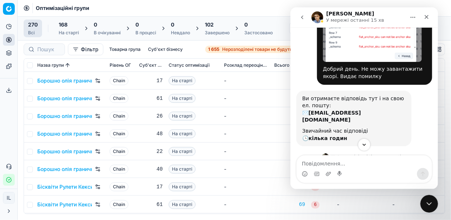
scroll to position [77, 0]
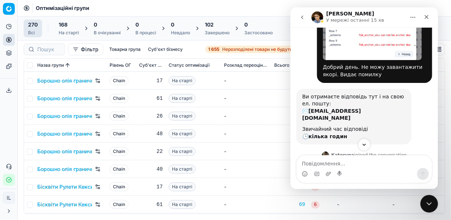
click at [265, 116] on td "-" at bounding box center [246, 116] width 50 height 18
click at [429, 15] on div "Закрити" at bounding box center [426, 16] width 13 height 13
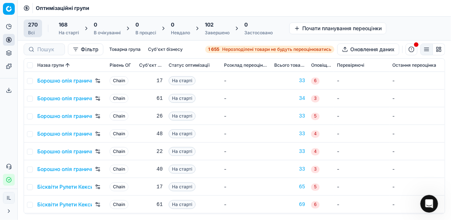
scroll to position [3673, 0]
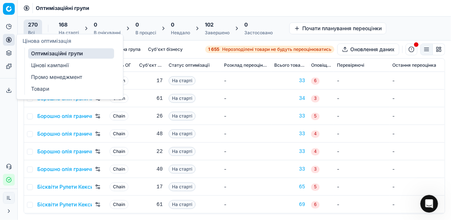
click at [6, 39] on circle at bounding box center [8, 39] width 5 height 5
click at [52, 55] on link "Оптимізаційні групи" at bounding box center [71, 53] width 86 height 10
click at [63, 51] on link "Оптимізаційні групи" at bounding box center [71, 53] width 86 height 10
click at [89, 55] on link "Оптимізаційні групи" at bounding box center [71, 53] width 86 height 10
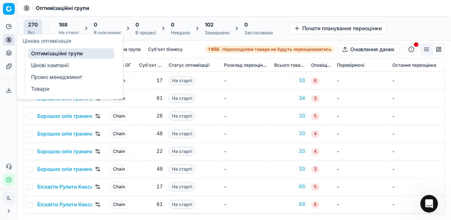
click at [70, 65] on link "Цінові кампанії" at bounding box center [71, 65] width 86 height 10
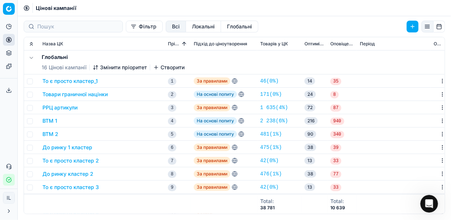
click at [126, 28] on button "Фільтр" at bounding box center [144, 27] width 37 height 12
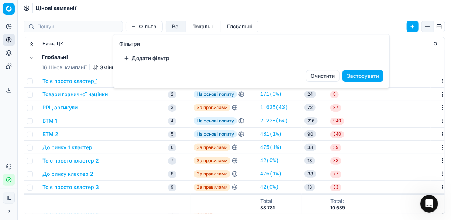
click at [129, 59] on button "Додати фільтр" at bounding box center [146, 58] width 55 height 12
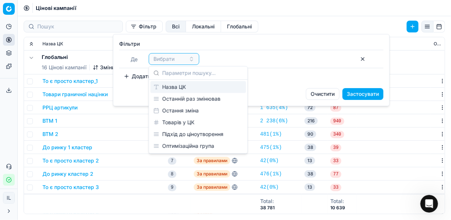
click at [177, 90] on div "Назва ЦК" at bounding box center [199, 87] width 96 height 12
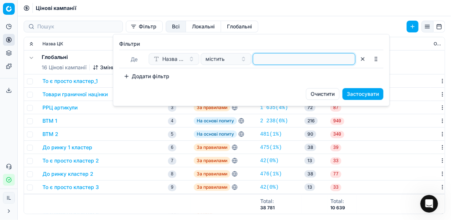
click at [263, 62] on input at bounding box center [304, 58] width 96 height 11
type input "йог"
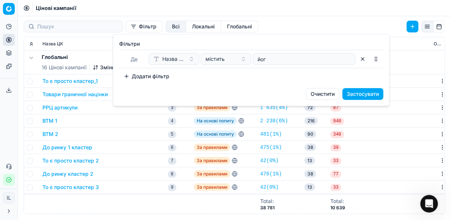
click at [364, 94] on button "Застосувати" at bounding box center [362, 94] width 41 height 12
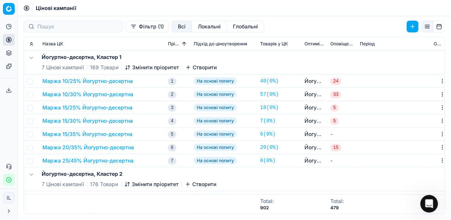
click at [103, 84] on button "Маржа 10/25% Йогуртно-десертна" at bounding box center [87, 80] width 90 height 7
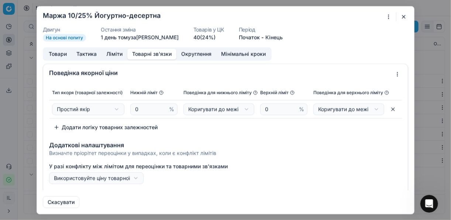
click at [155, 56] on button "Товарні зв'язки" at bounding box center [151, 54] width 49 height 11
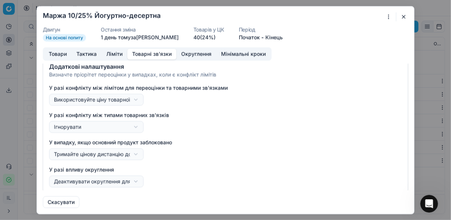
scroll to position [81, 0]
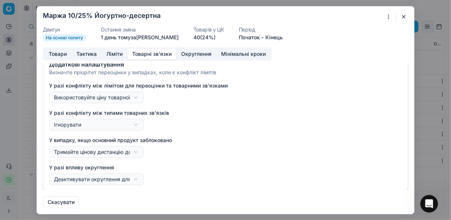
click at [406, 16] on button "button" at bounding box center [403, 16] width 9 height 9
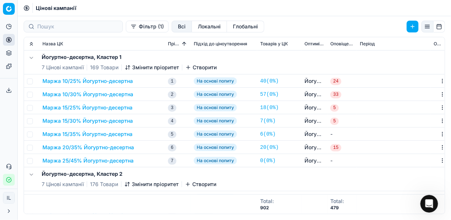
scroll to position [3861, 0]
click at [94, 93] on button "Маржа 10/30% Йогуртно-десертна" at bounding box center [87, 94] width 91 height 7
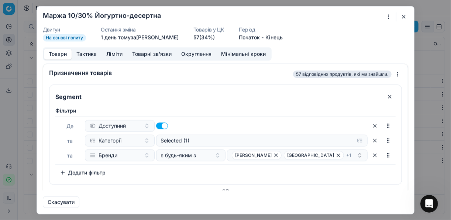
click at [155, 53] on button "Товарні зв'язки" at bounding box center [151, 54] width 49 height 11
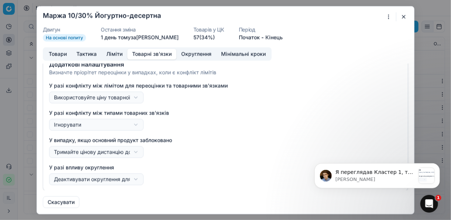
scroll to position [3916, 0]
click at [404, 15] on button "button" at bounding box center [403, 16] width 9 height 9
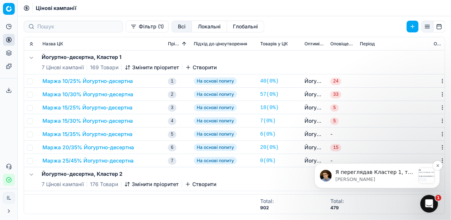
click at [384, 182] on p "[PERSON_NAME]" at bounding box center [375, 179] width 80 height 7
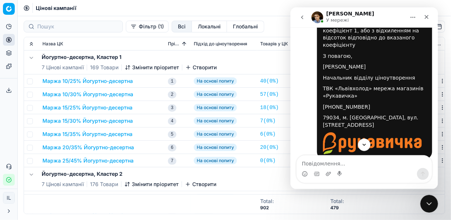
scroll to position [3928, 0]
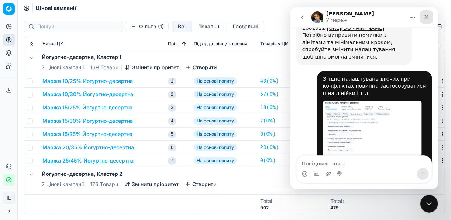
click at [425, 18] on icon "Закрити" at bounding box center [426, 17] width 4 height 4
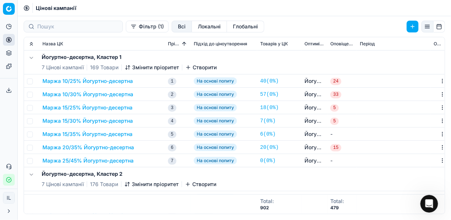
scroll to position [4052, 0]
